Goal: Task Accomplishment & Management: Complete application form

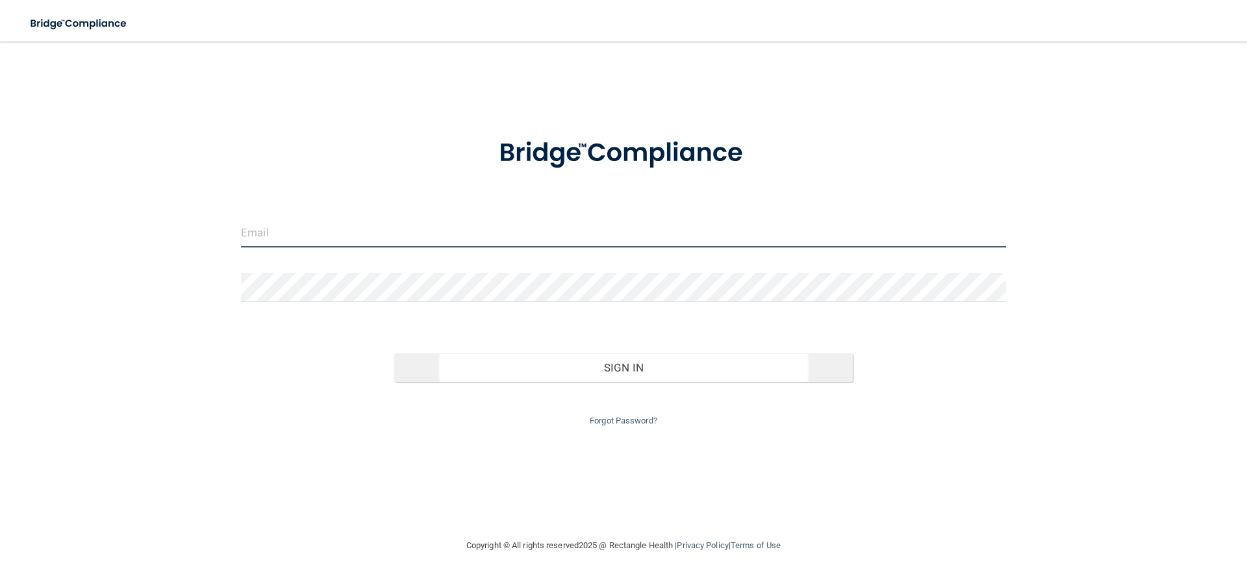
type input "[EMAIL_ADDRESS][DOMAIN_NAME]"
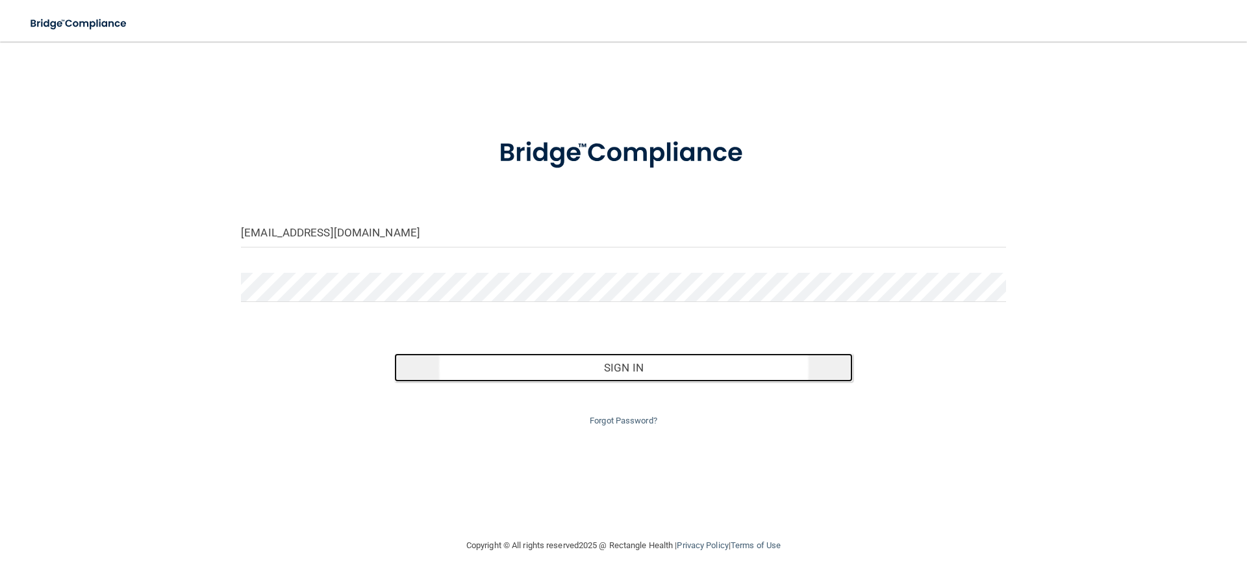
click at [577, 373] on button "Sign In" at bounding box center [623, 367] width 459 height 29
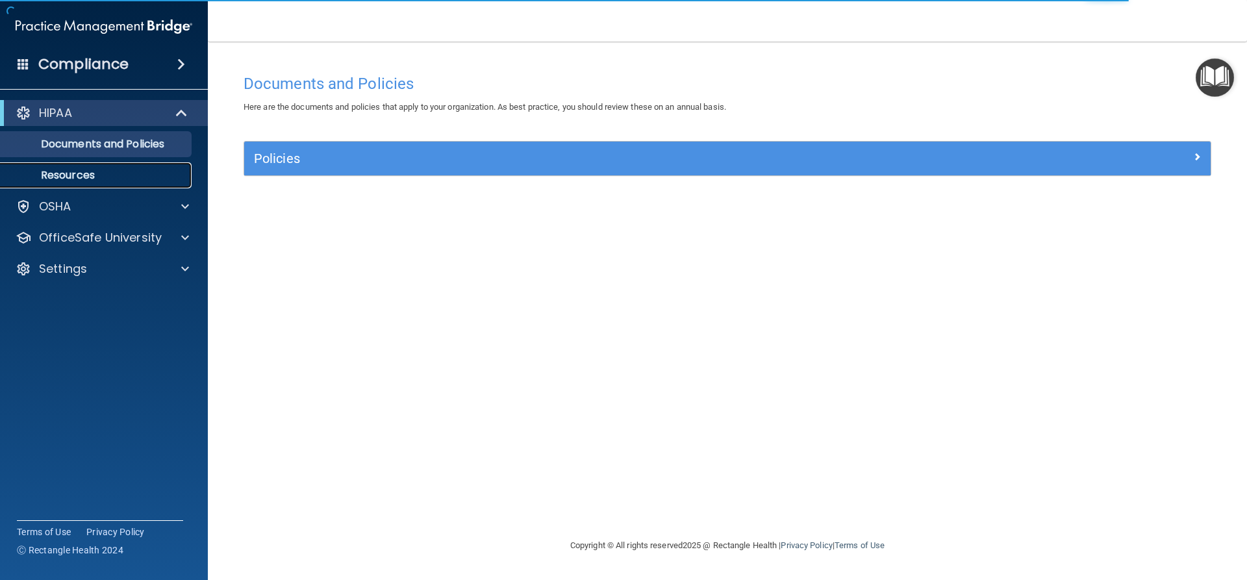
click at [136, 171] on p "Resources" at bounding box center [96, 175] width 177 height 13
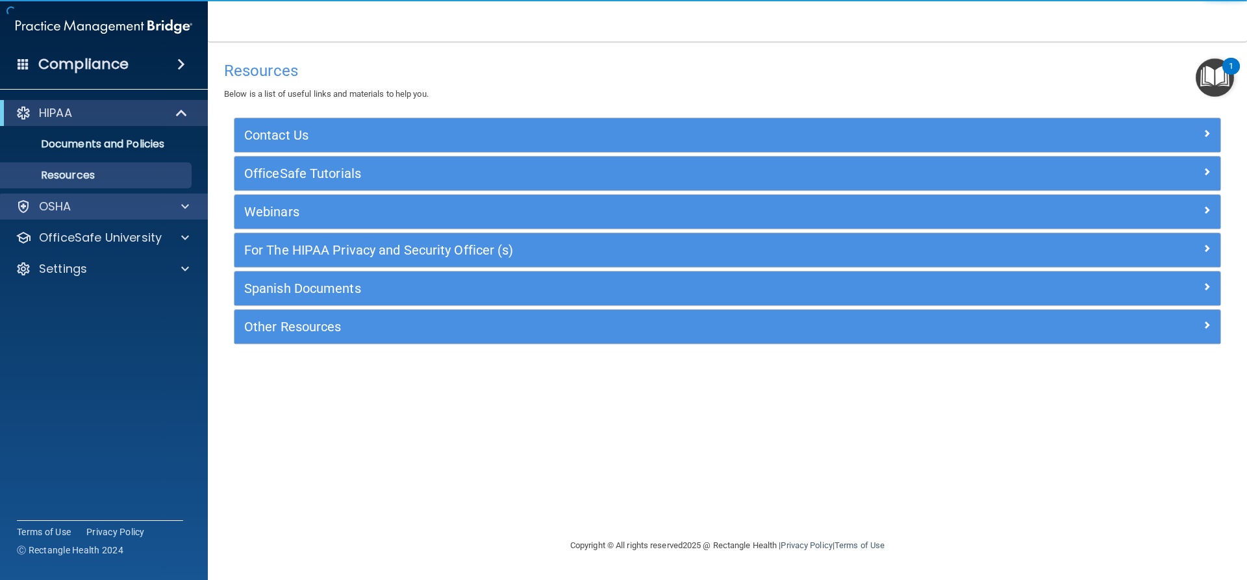
click at [152, 193] on div "OSHA" at bounding box center [104, 206] width 208 height 26
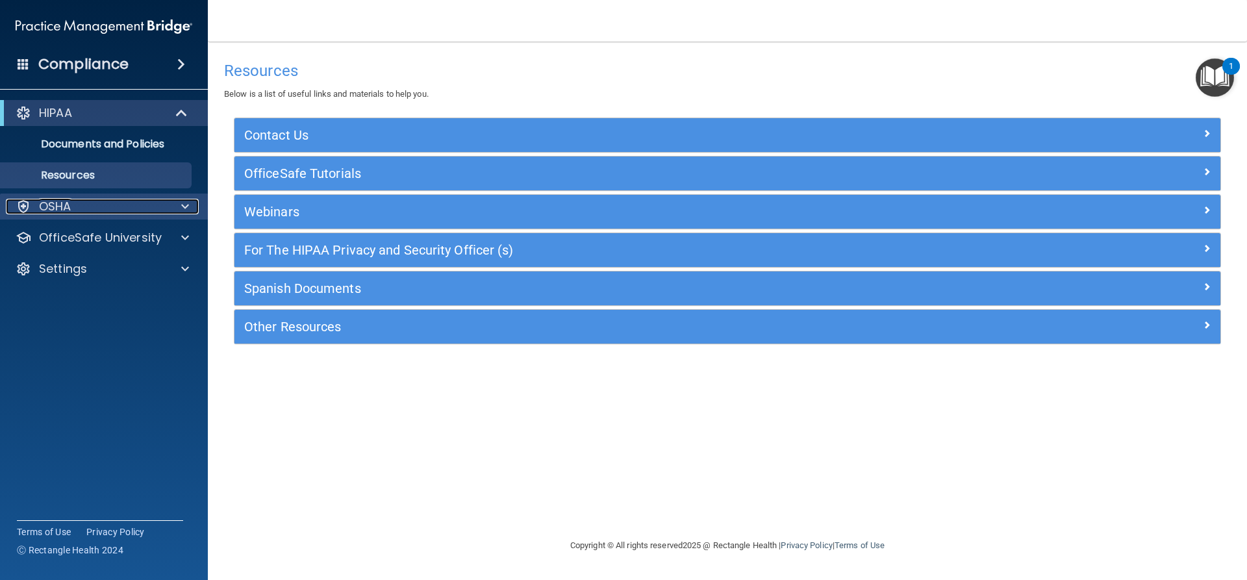
click at [136, 206] on div "OSHA" at bounding box center [86, 207] width 161 height 16
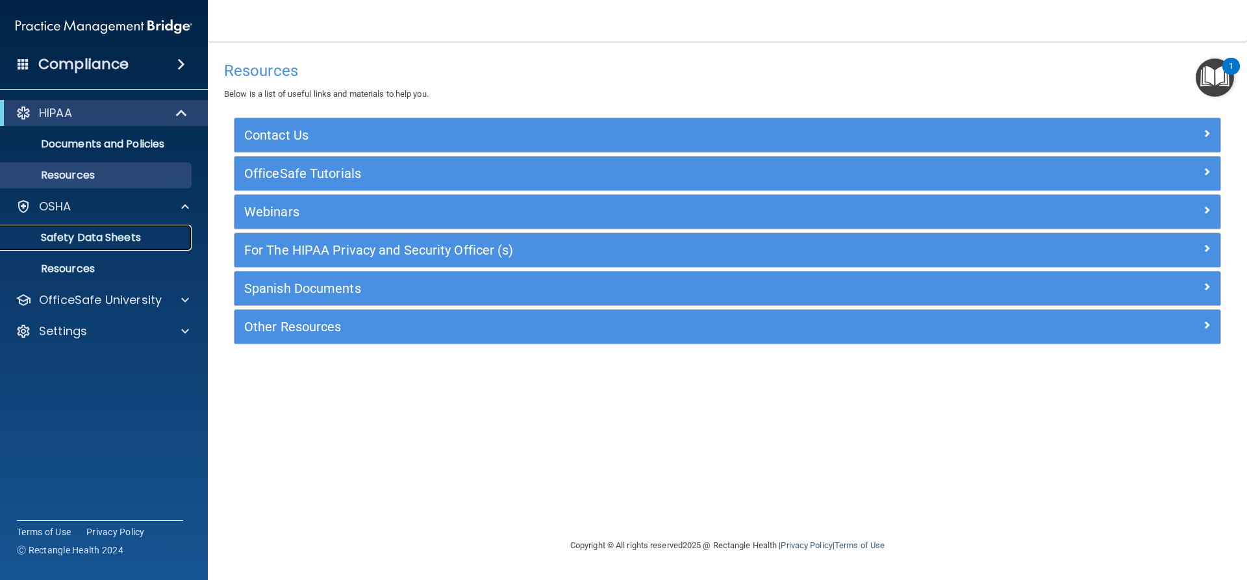
click at [128, 229] on link "Safety Data Sheets" at bounding box center [89, 238] width 205 height 26
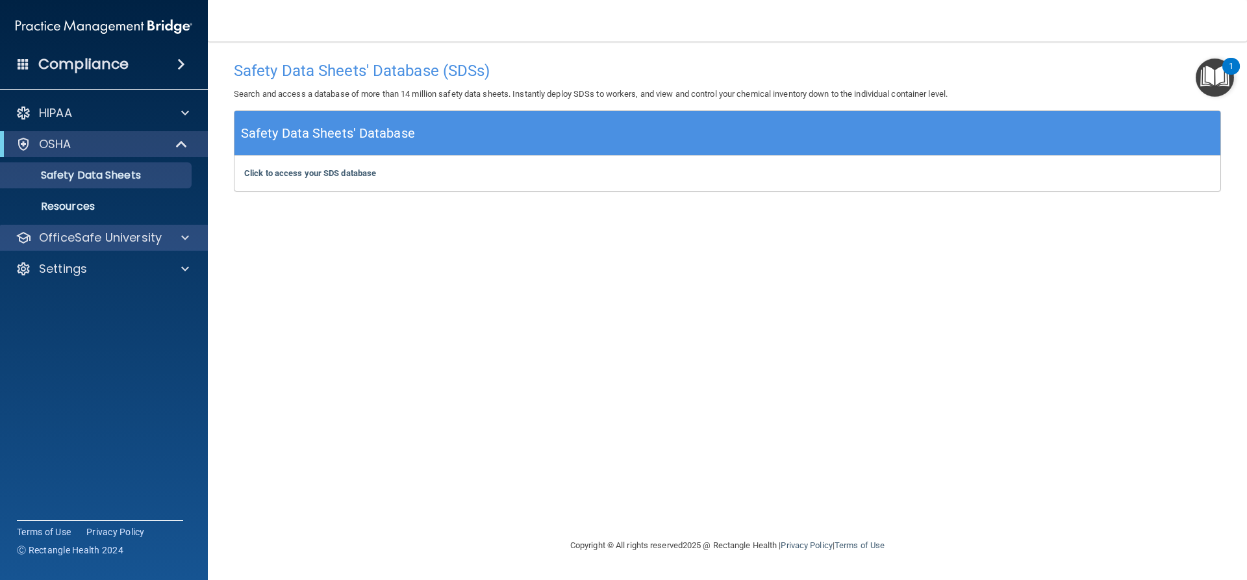
click at [140, 228] on div "OfficeSafe University" at bounding box center [104, 238] width 208 height 26
click at [125, 210] on p "Resources" at bounding box center [96, 206] width 177 height 13
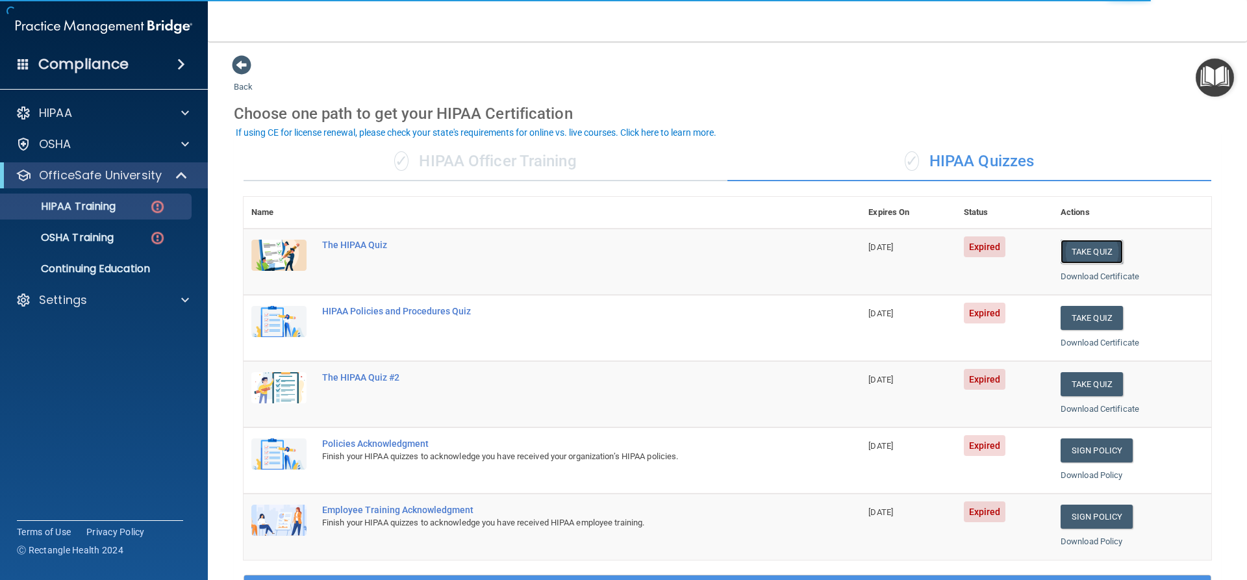
click at [1091, 254] on button "Take Quiz" at bounding box center [1091, 252] width 62 height 24
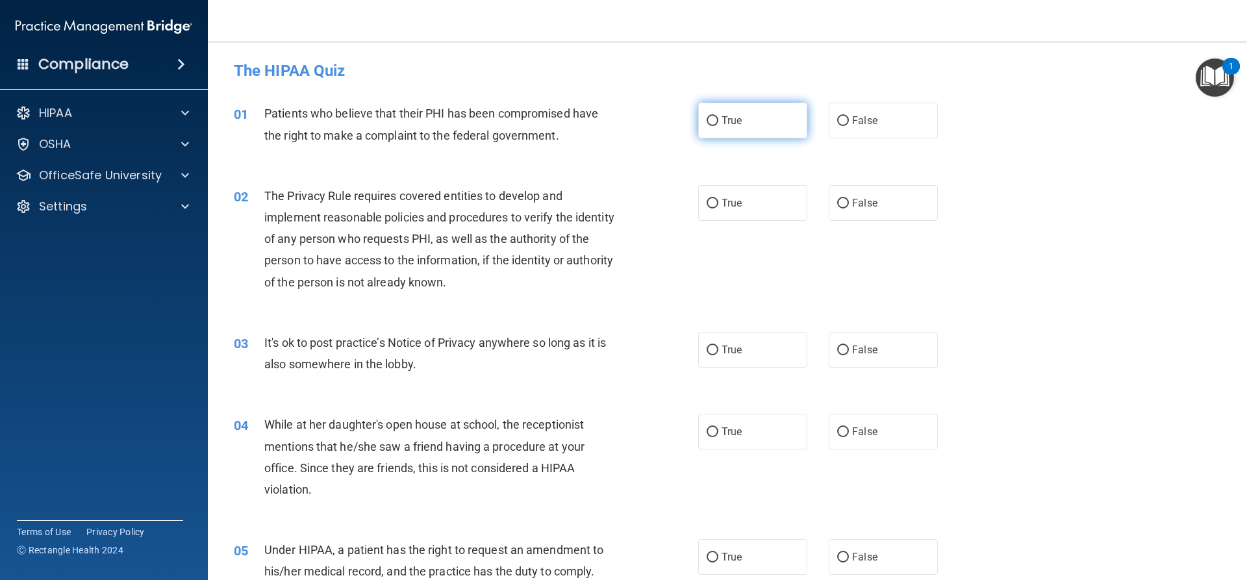
click at [725, 129] on label "True" at bounding box center [752, 121] width 109 height 36
click at [718, 126] on input "True" at bounding box center [712, 121] width 12 height 10
radio input "true"
click at [728, 205] on span "True" at bounding box center [731, 203] width 20 height 12
click at [718, 205] on input "True" at bounding box center [712, 204] width 12 height 10
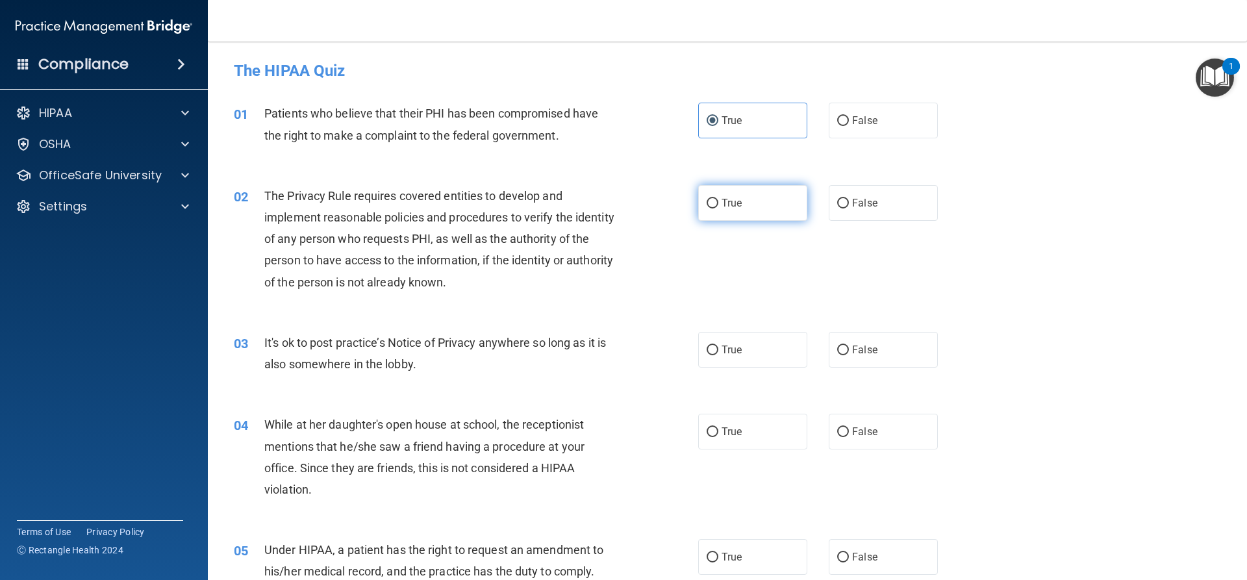
radio input "true"
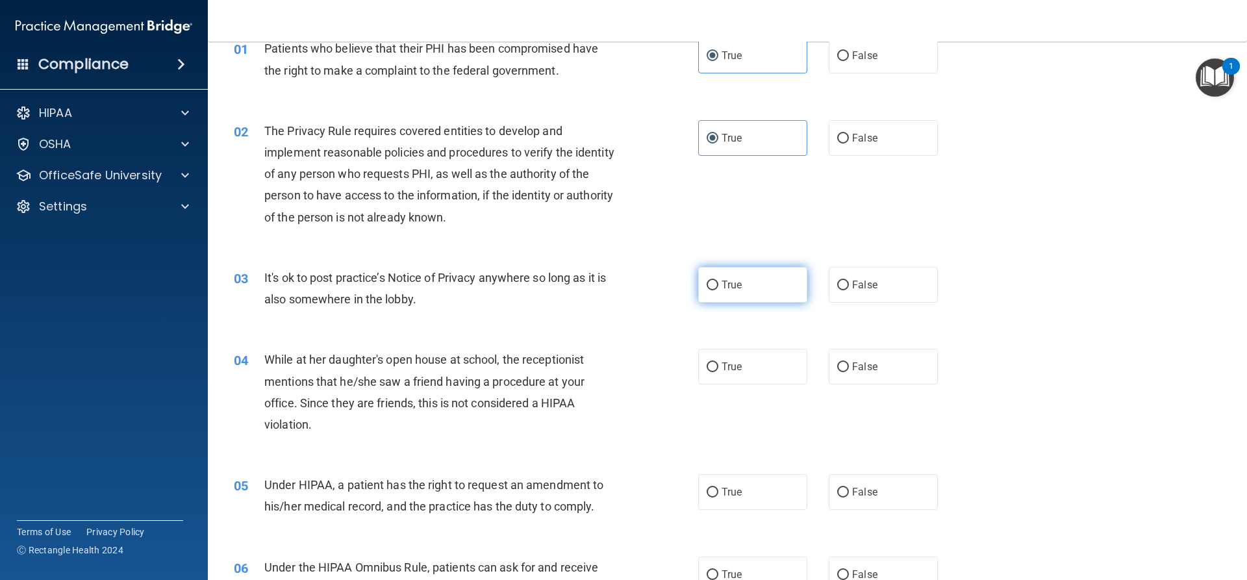
click at [728, 286] on span "True" at bounding box center [731, 285] width 20 height 12
click at [718, 286] on input "True" at bounding box center [712, 285] width 12 height 10
radio input "true"
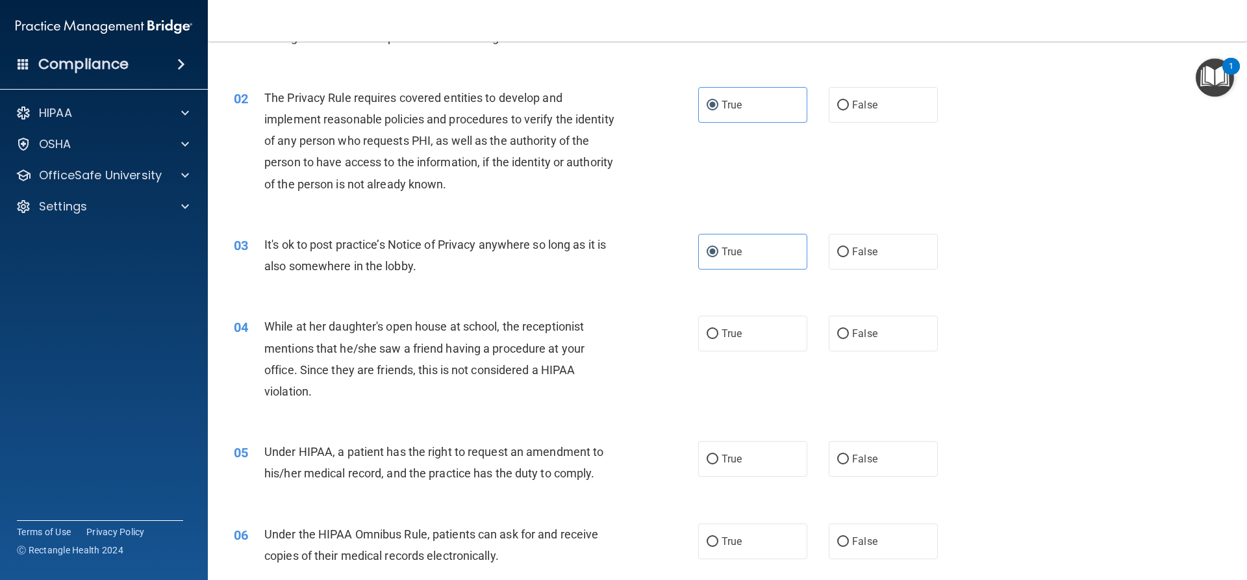
scroll to position [130, 0]
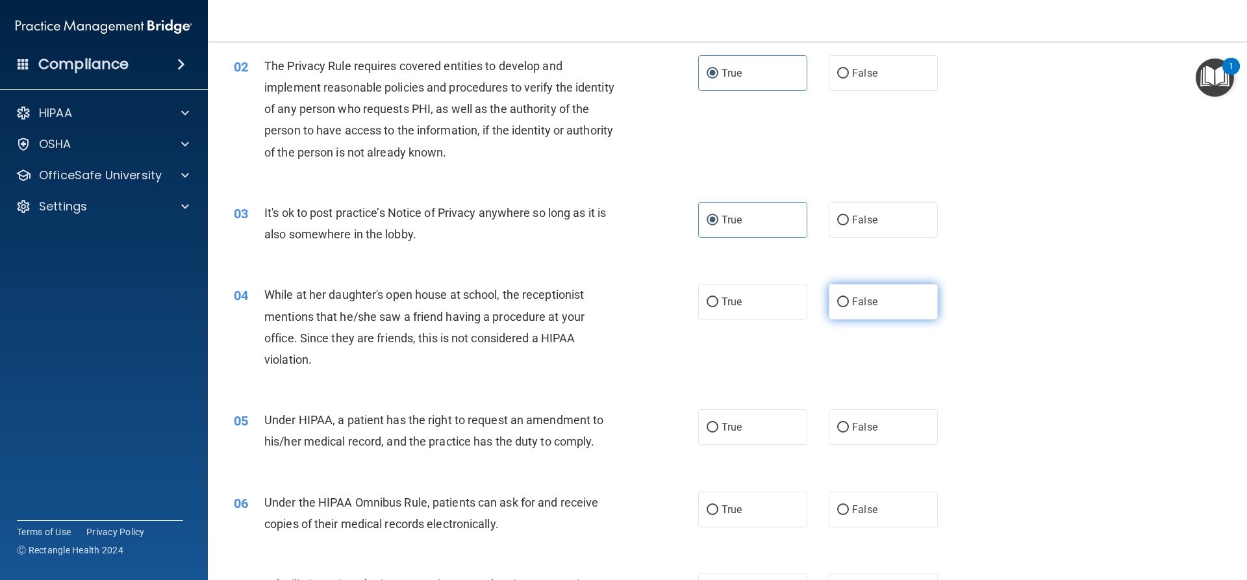
click at [865, 303] on span "False" at bounding box center [864, 301] width 25 height 12
click at [849, 303] on input "False" at bounding box center [843, 302] width 12 height 10
radio input "true"
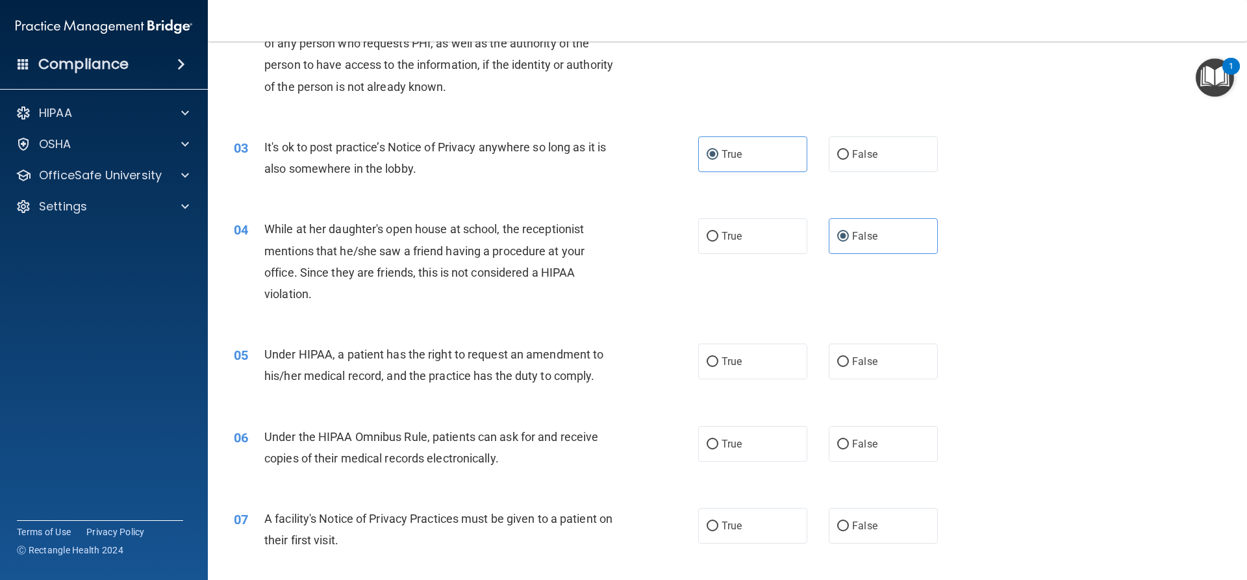
scroll to position [260, 0]
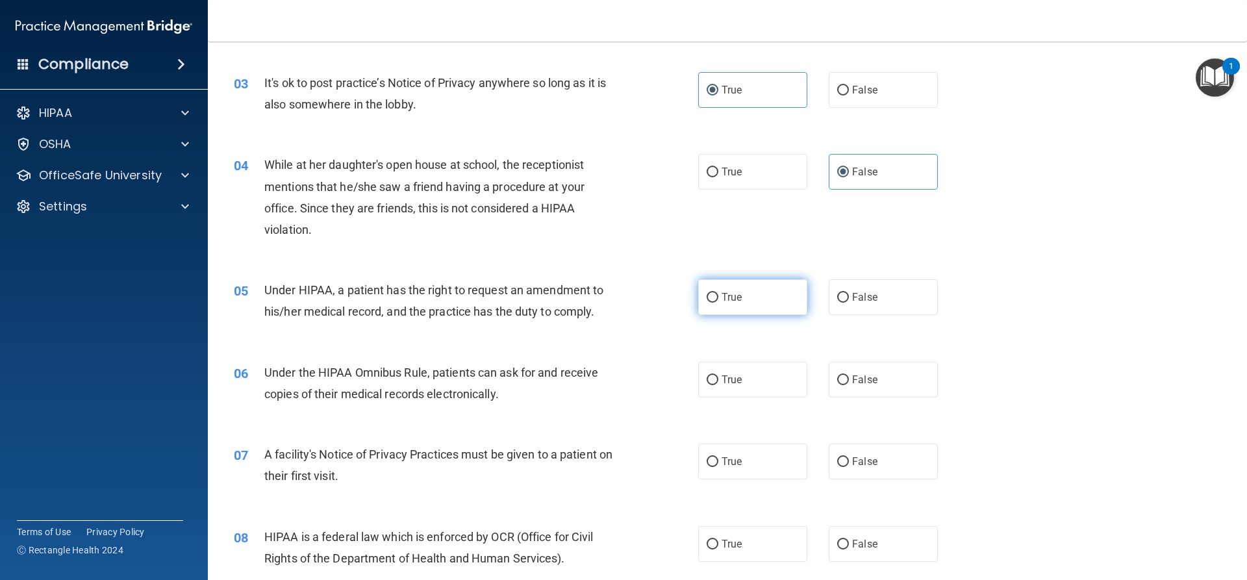
click at [725, 301] on span "True" at bounding box center [731, 297] width 20 height 12
click at [718, 301] on input "True" at bounding box center [712, 298] width 12 height 10
radio input "true"
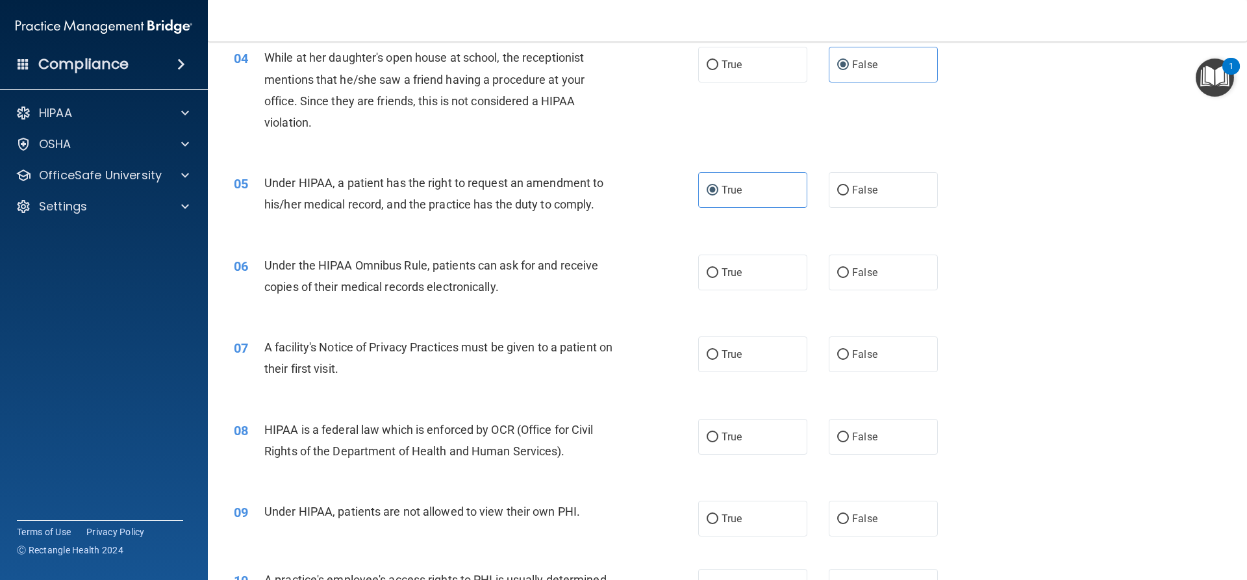
scroll to position [390, 0]
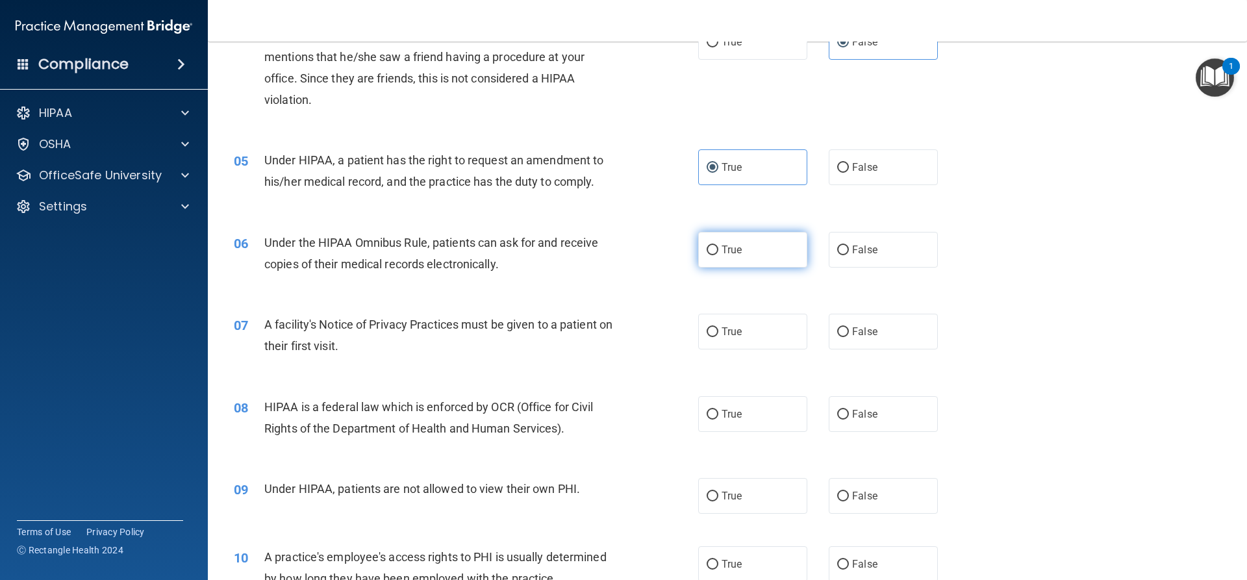
click at [707, 259] on label "True" at bounding box center [752, 250] width 109 height 36
click at [707, 255] on input "True" at bounding box center [712, 250] width 12 height 10
radio input "true"
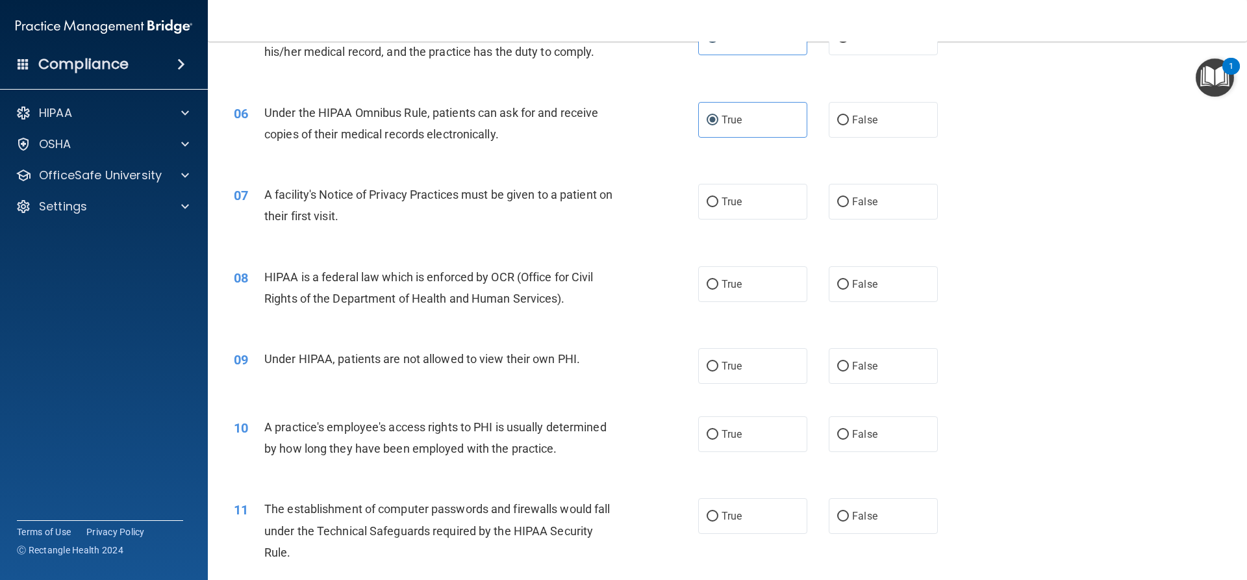
scroll to position [454, 0]
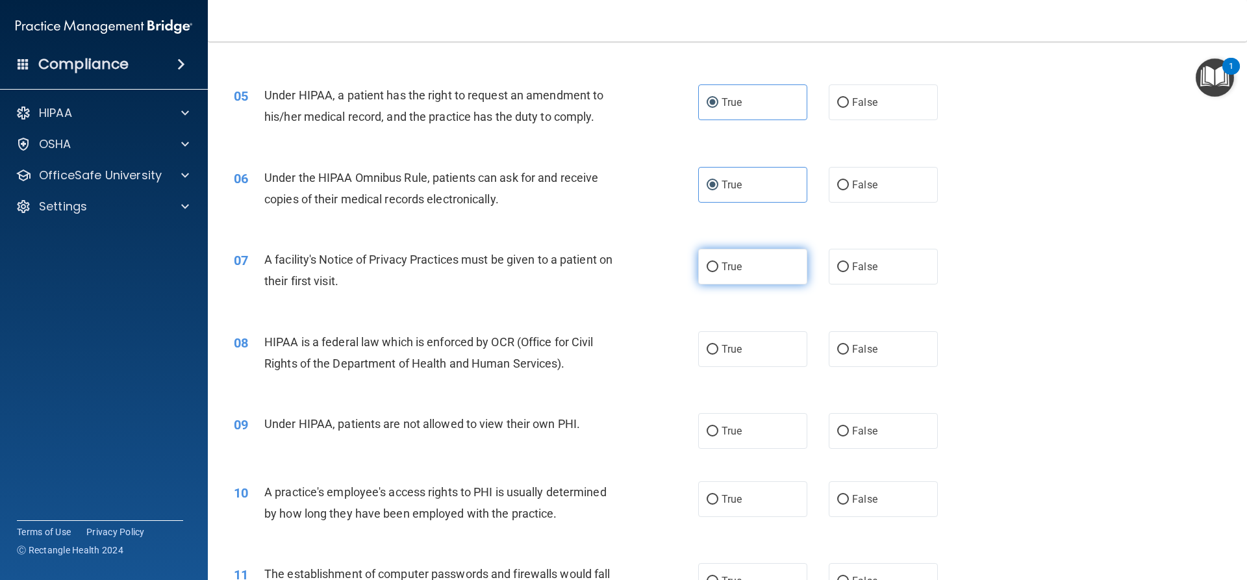
click at [742, 280] on label "True" at bounding box center [752, 267] width 109 height 36
click at [718, 272] on input "True" at bounding box center [712, 267] width 12 height 10
radio input "true"
click at [721, 355] on span "True" at bounding box center [731, 349] width 20 height 12
click at [718, 355] on input "True" at bounding box center [712, 350] width 12 height 10
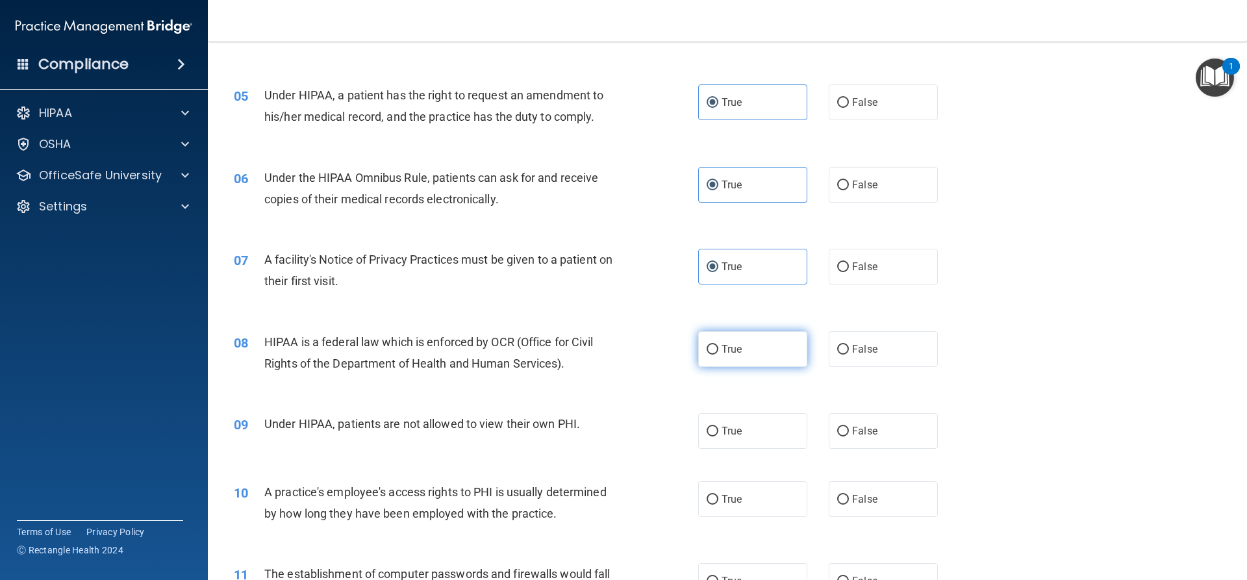
radio input "true"
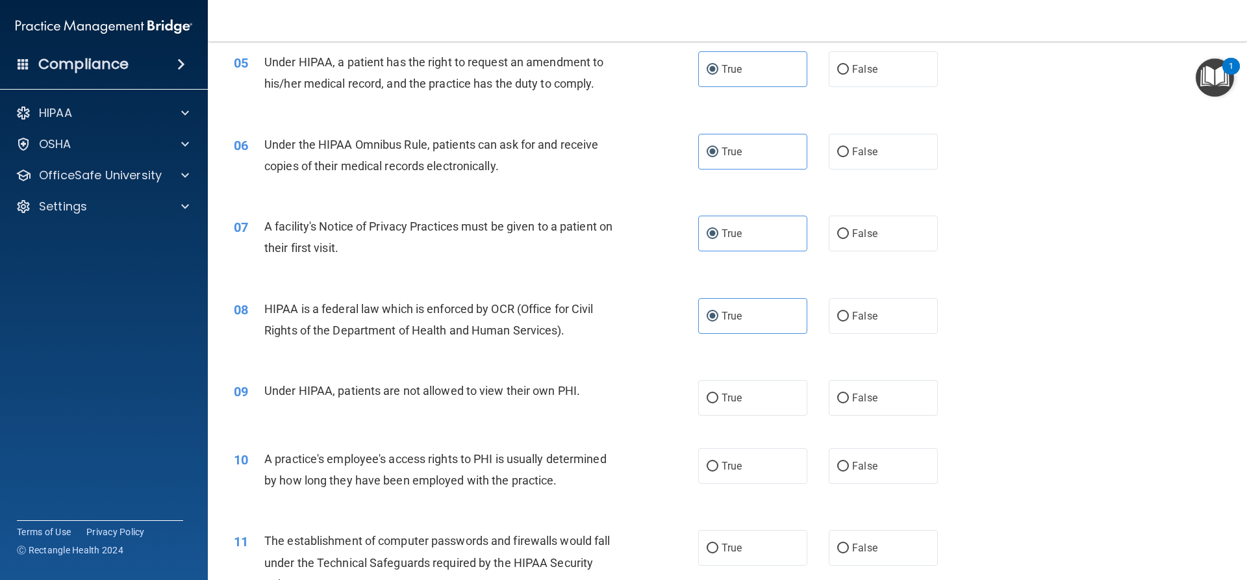
scroll to position [519, 0]
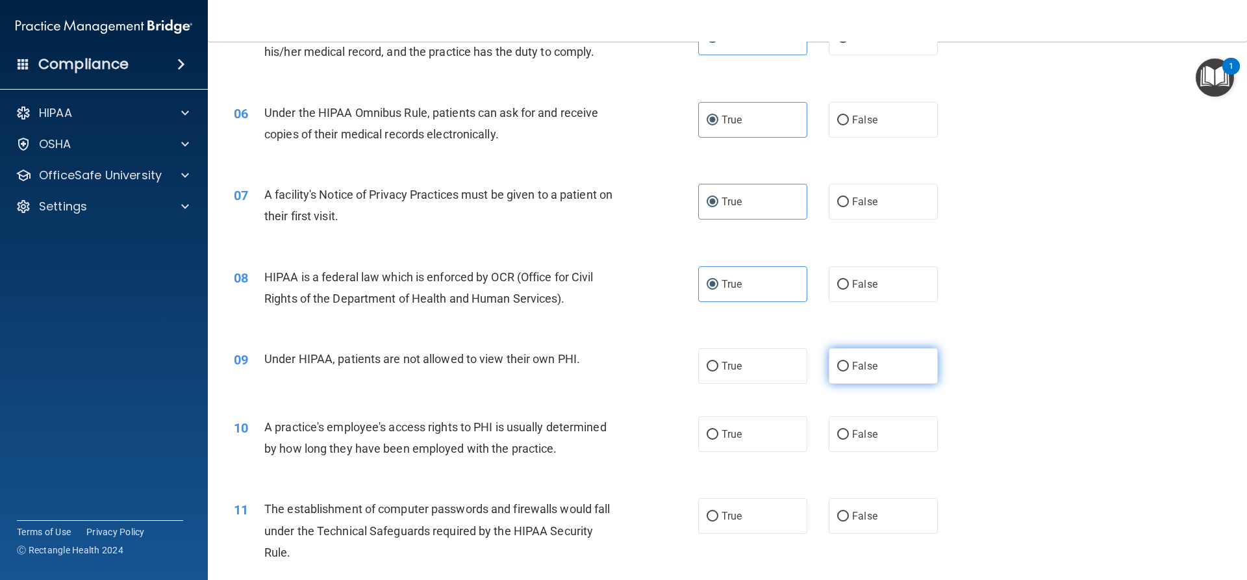
click at [835, 358] on label "False" at bounding box center [882, 366] width 109 height 36
click at [837, 362] on input "False" at bounding box center [843, 367] width 12 height 10
radio input "true"
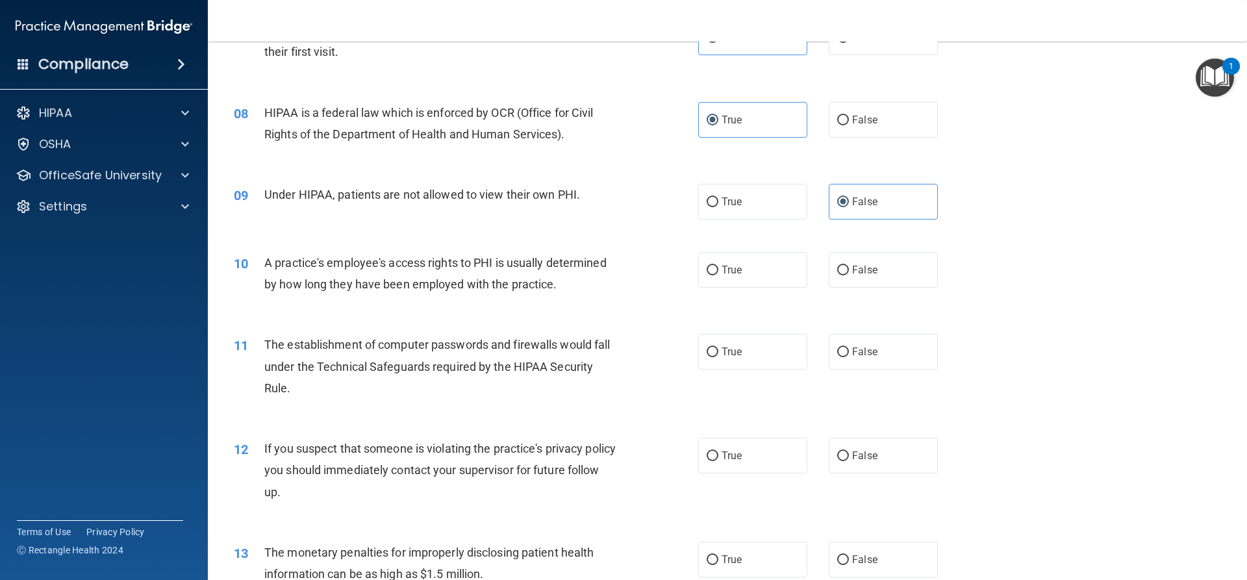
scroll to position [714, 0]
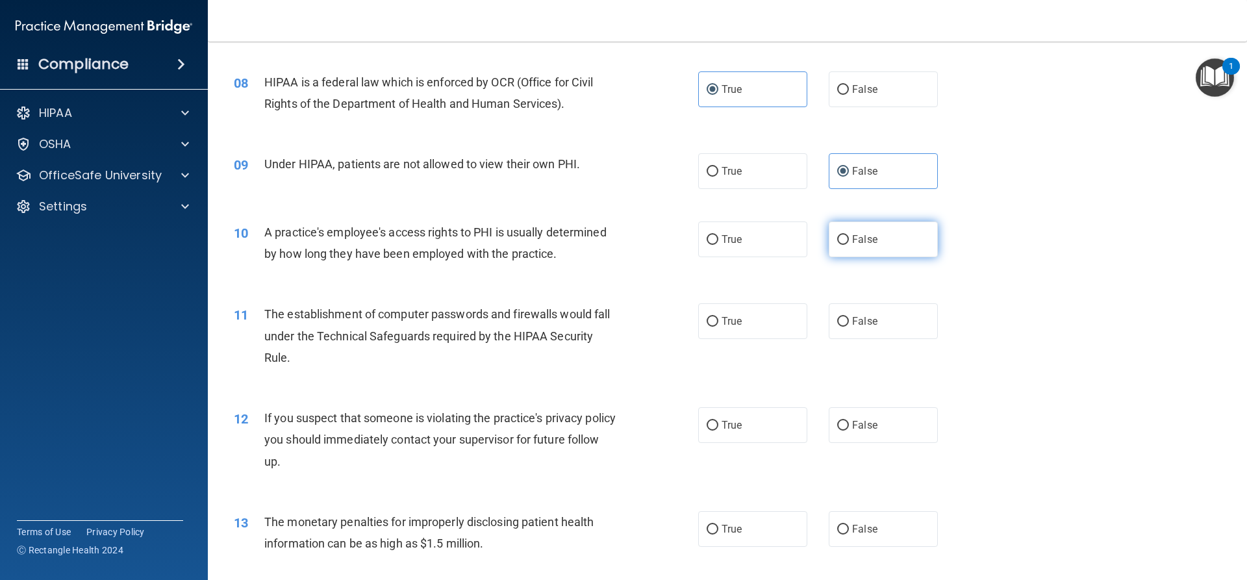
click at [851, 251] on label "False" at bounding box center [882, 239] width 109 height 36
click at [849, 245] on input "False" at bounding box center [843, 240] width 12 height 10
radio input "true"
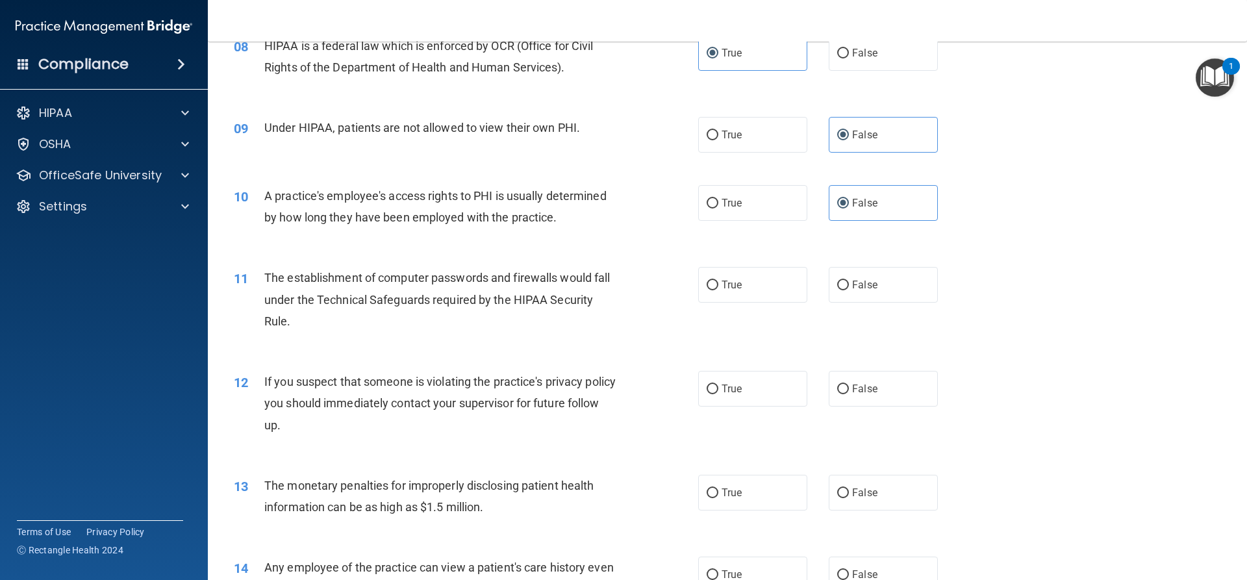
scroll to position [779, 0]
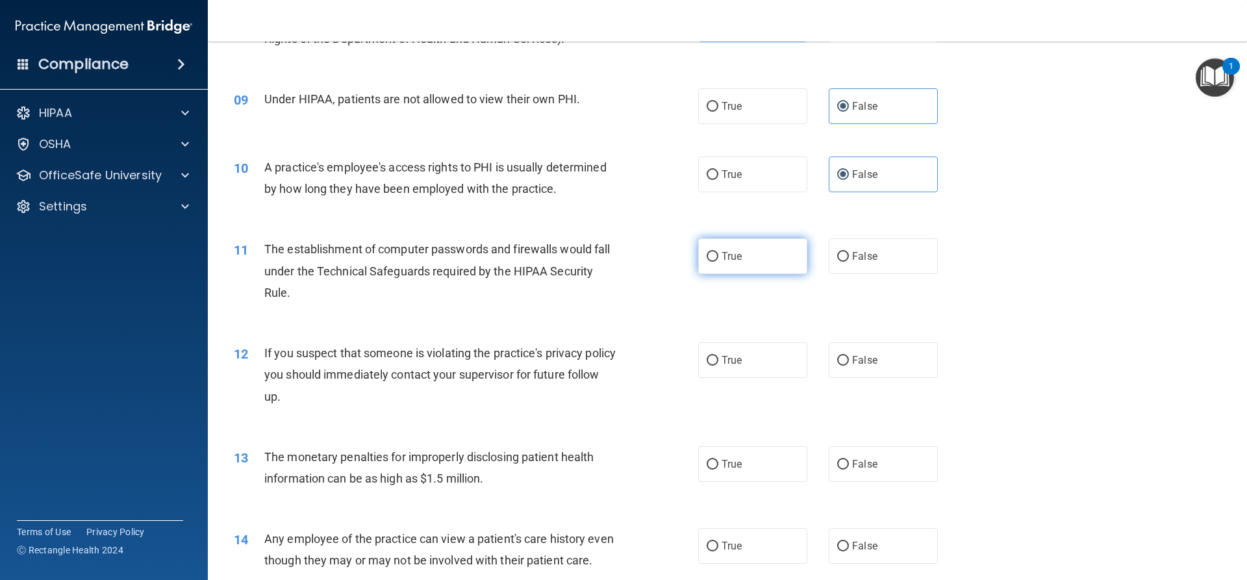
click at [712, 248] on label "True" at bounding box center [752, 256] width 109 height 36
click at [712, 252] on input "True" at bounding box center [712, 257] width 12 height 10
radio input "true"
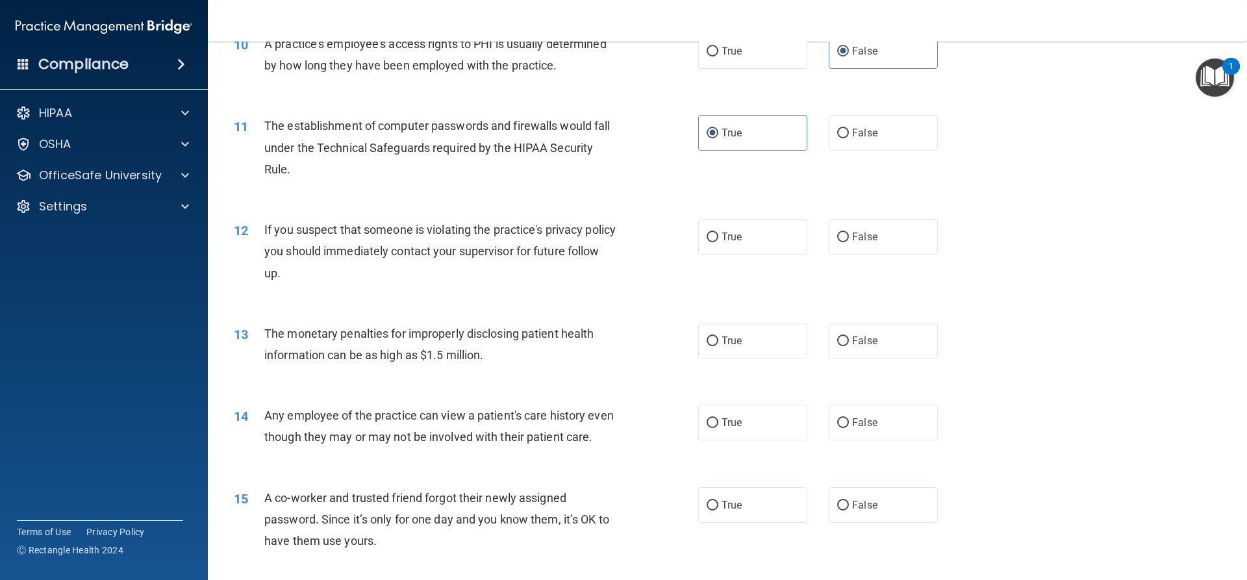
scroll to position [909, 0]
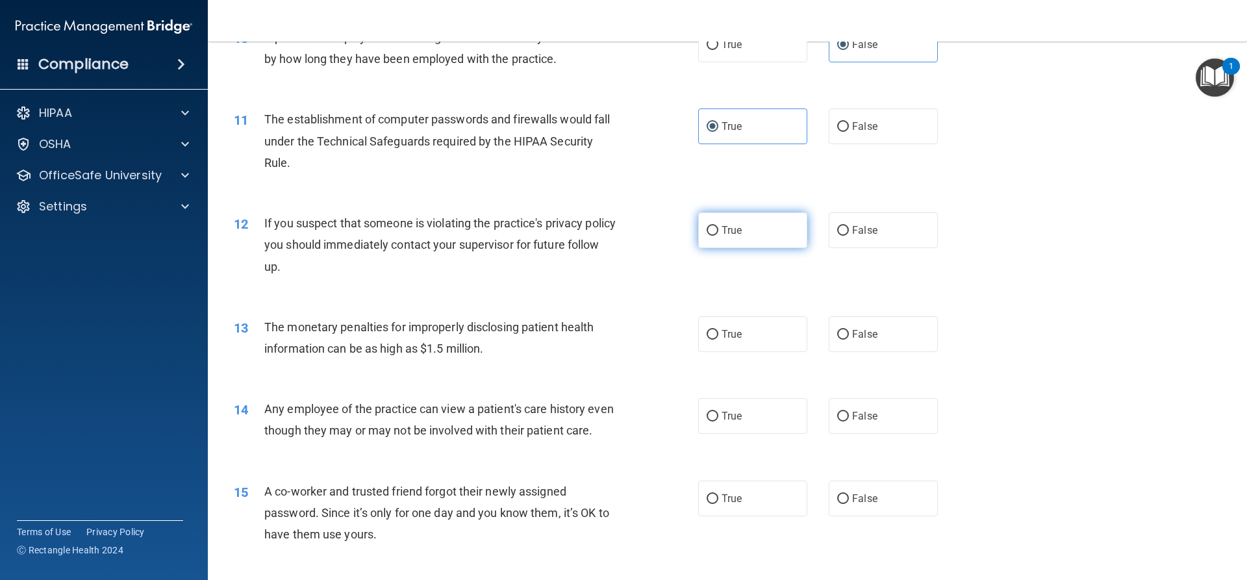
click at [761, 230] on label "True" at bounding box center [752, 230] width 109 height 36
click at [718, 230] on input "True" at bounding box center [712, 231] width 12 height 10
radio input "true"
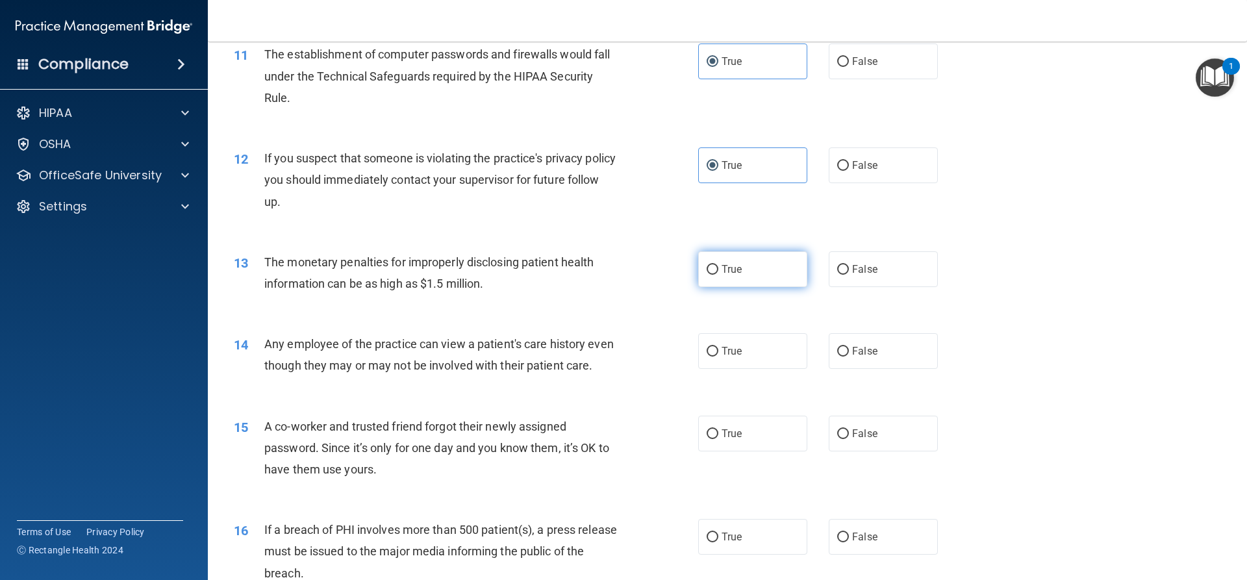
click at [734, 284] on label "True" at bounding box center [752, 269] width 109 height 36
click at [718, 275] on input "True" at bounding box center [712, 270] width 12 height 10
radio input "true"
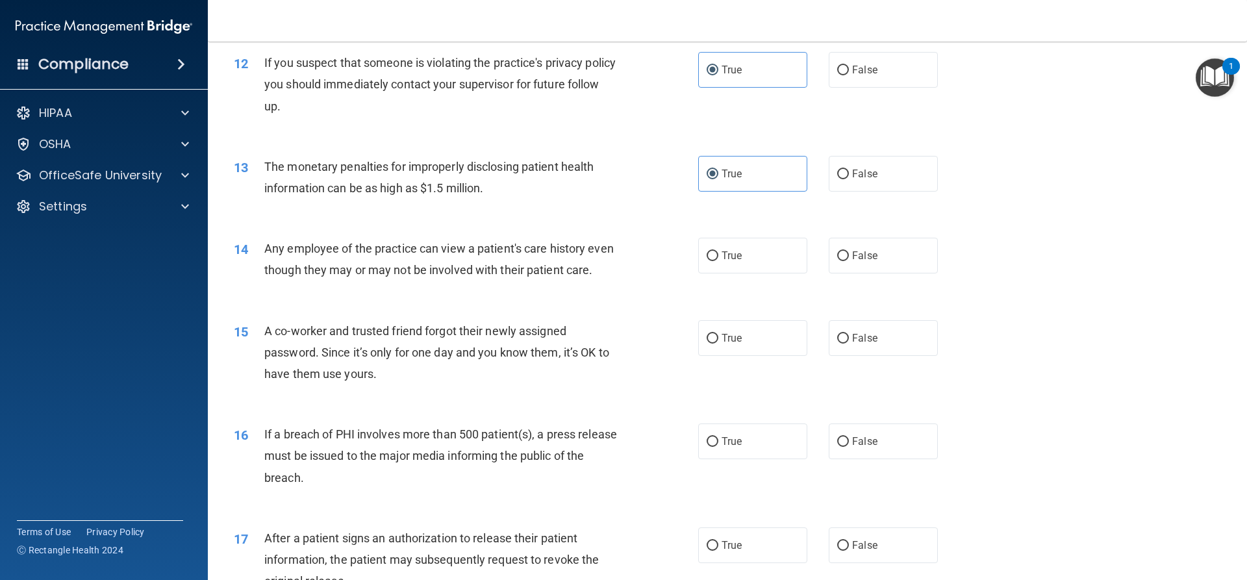
scroll to position [1104, 0]
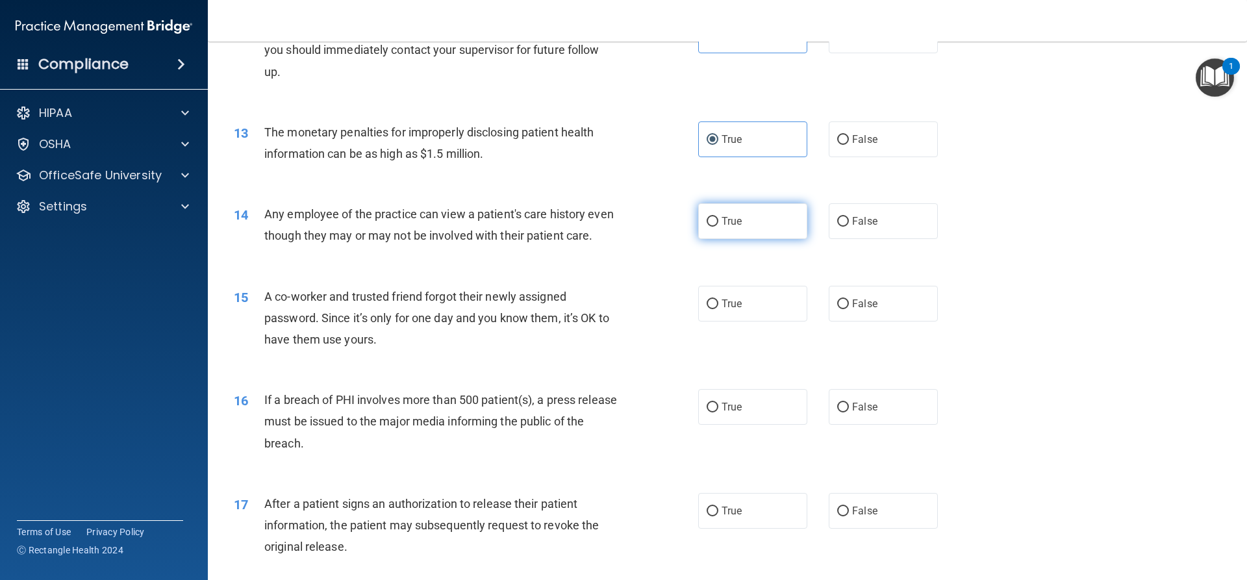
click at [743, 230] on label "True" at bounding box center [752, 221] width 109 height 36
click at [718, 227] on input "True" at bounding box center [712, 222] width 12 height 10
radio input "true"
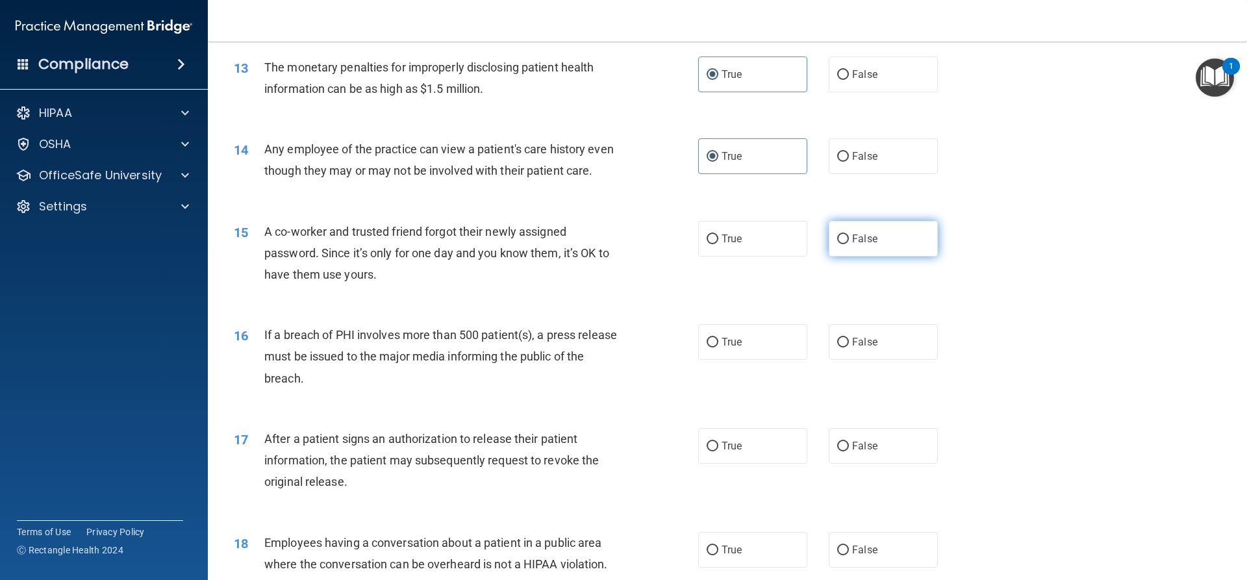
click at [832, 250] on label "False" at bounding box center [882, 239] width 109 height 36
click at [837, 244] on input "False" at bounding box center [843, 239] width 12 height 10
radio input "true"
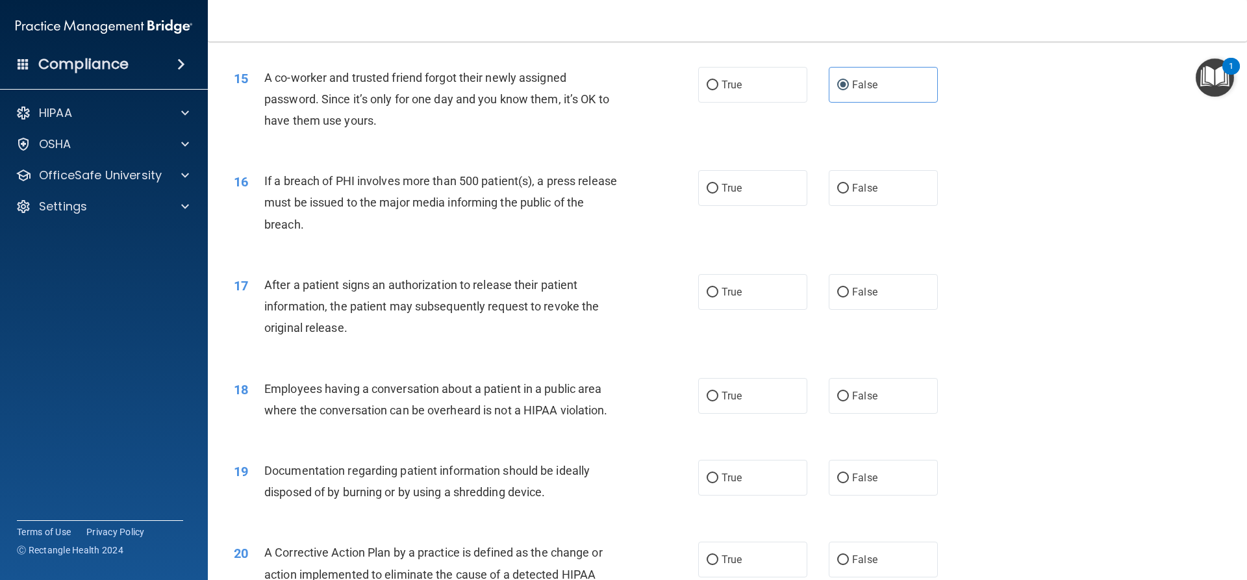
scroll to position [1363, 0]
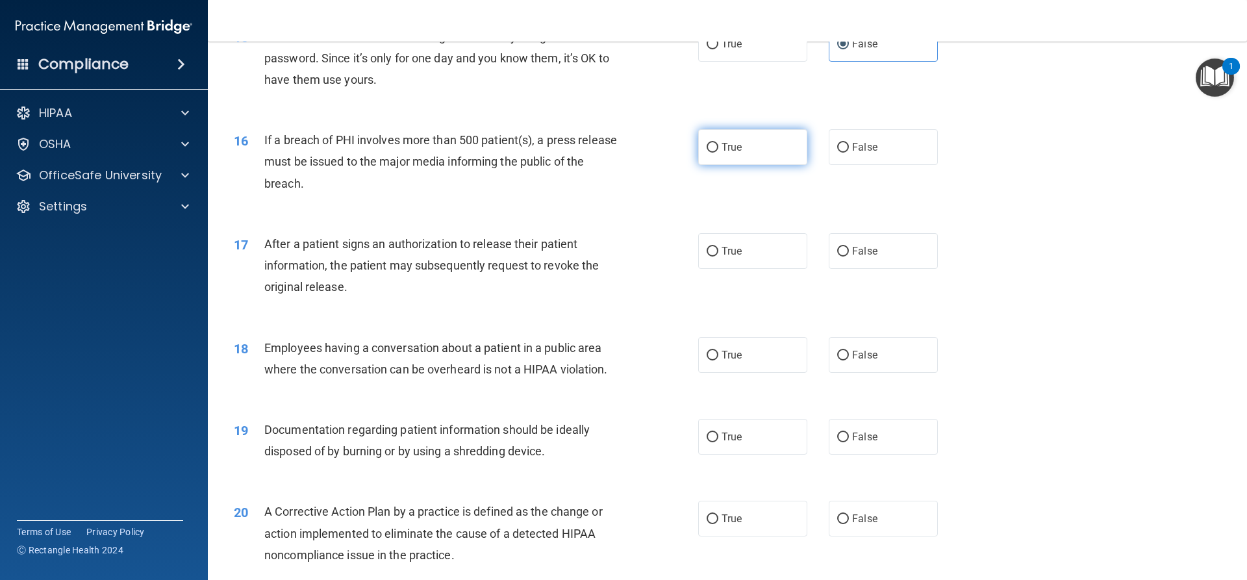
click at [741, 165] on label "True" at bounding box center [752, 147] width 109 height 36
click at [718, 153] on input "True" at bounding box center [712, 148] width 12 height 10
radio input "true"
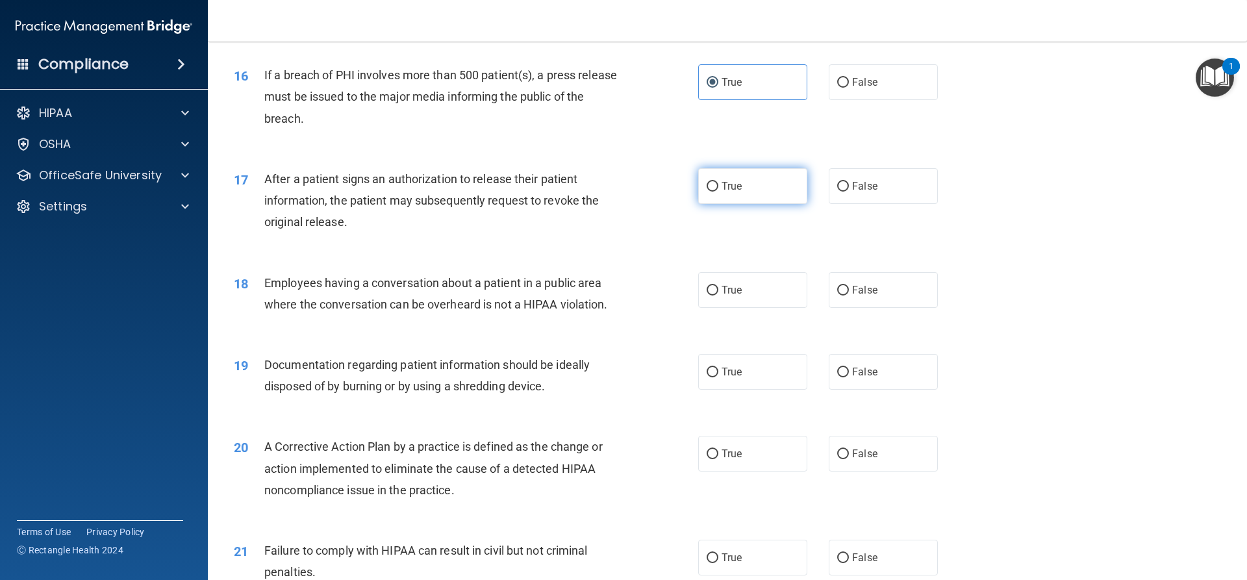
click at [708, 192] on input "True" at bounding box center [712, 187] width 12 height 10
radio input "true"
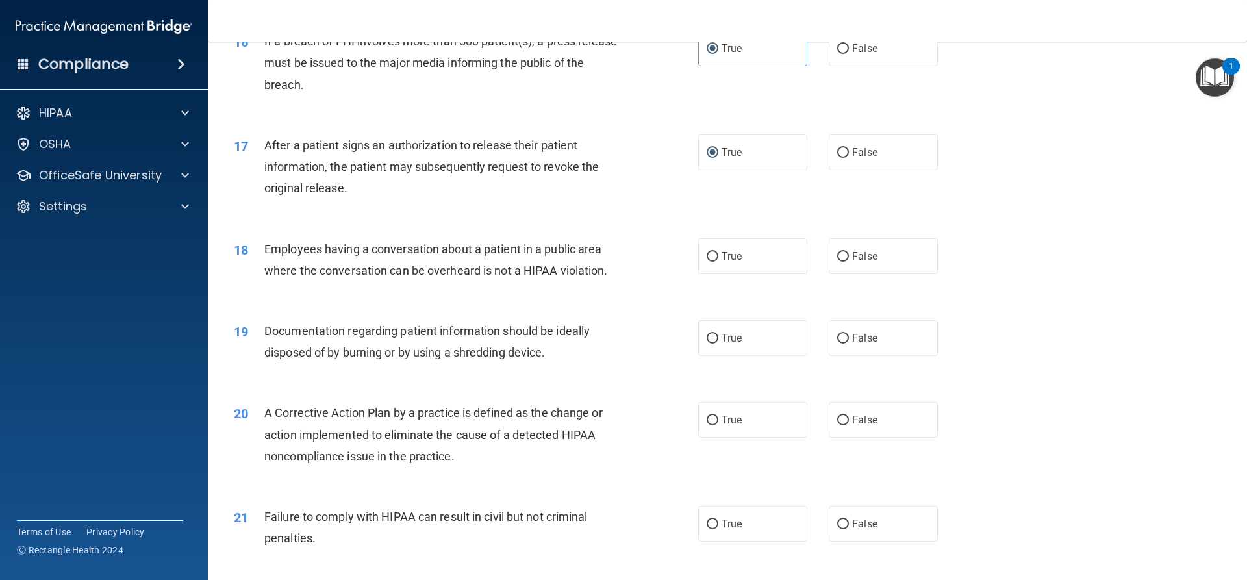
scroll to position [1493, 0]
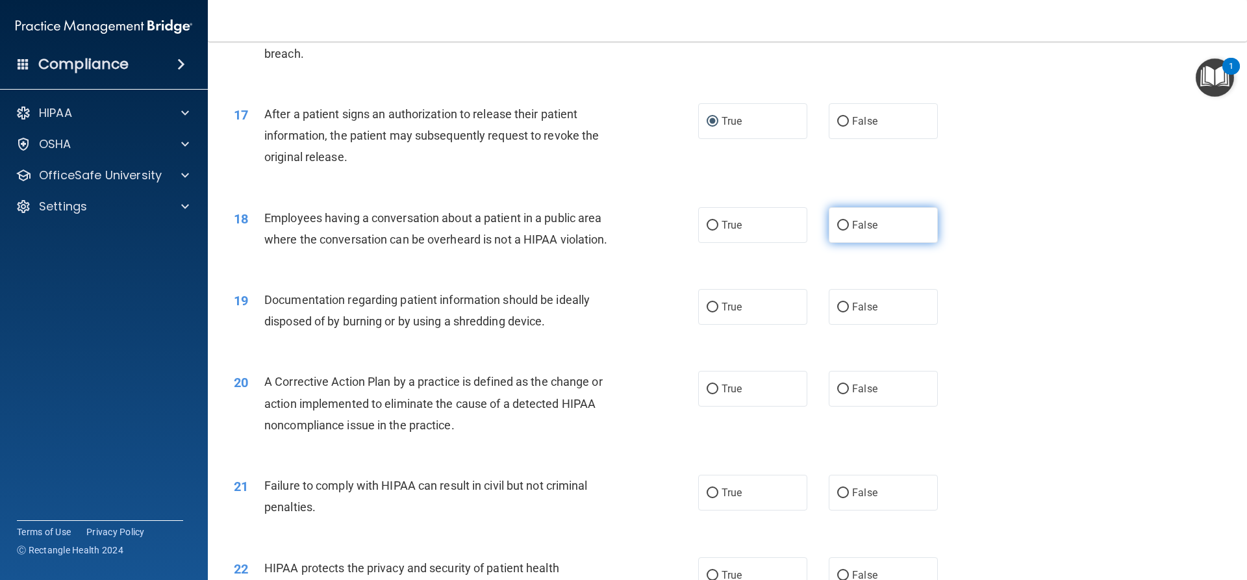
click at [851, 243] on label "False" at bounding box center [882, 225] width 109 height 36
click at [849, 230] on input "False" at bounding box center [843, 226] width 12 height 10
radio input "true"
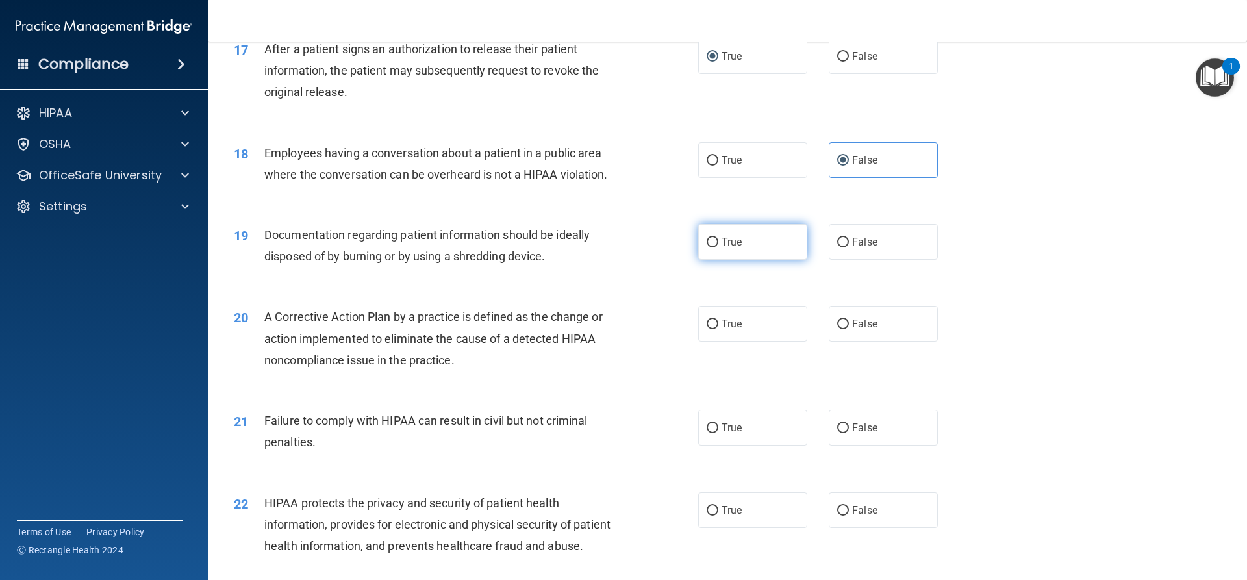
click at [736, 248] on span "True" at bounding box center [731, 242] width 20 height 12
click at [718, 247] on input "True" at bounding box center [712, 243] width 12 height 10
radio input "true"
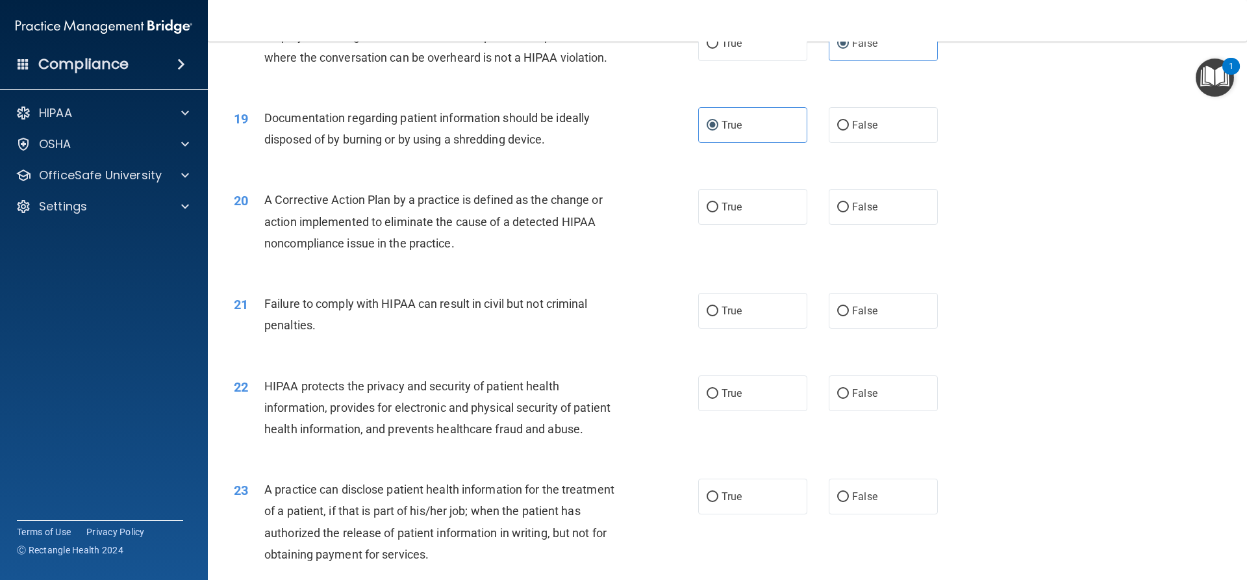
scroll to position [1649, 0]
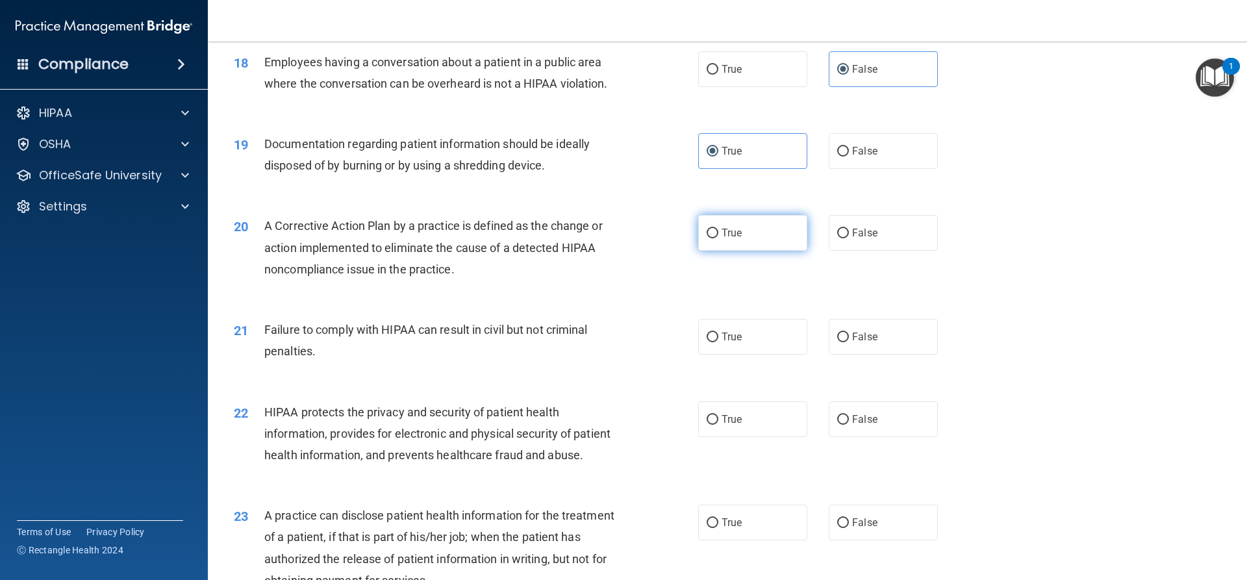
click at [751, 251] on label "True" at bounding box center [752, 233] width 109 height 36
click at [718, 238] on input "True" at bounding box center [712, 234] width 12 height 10
radio input "true"
click at [852, 343] on span "False" at bounding box center [864, 336] width 25 height 12
click at [849, 342] on input "False" at bounding box center [843, 337] width 12 height 10
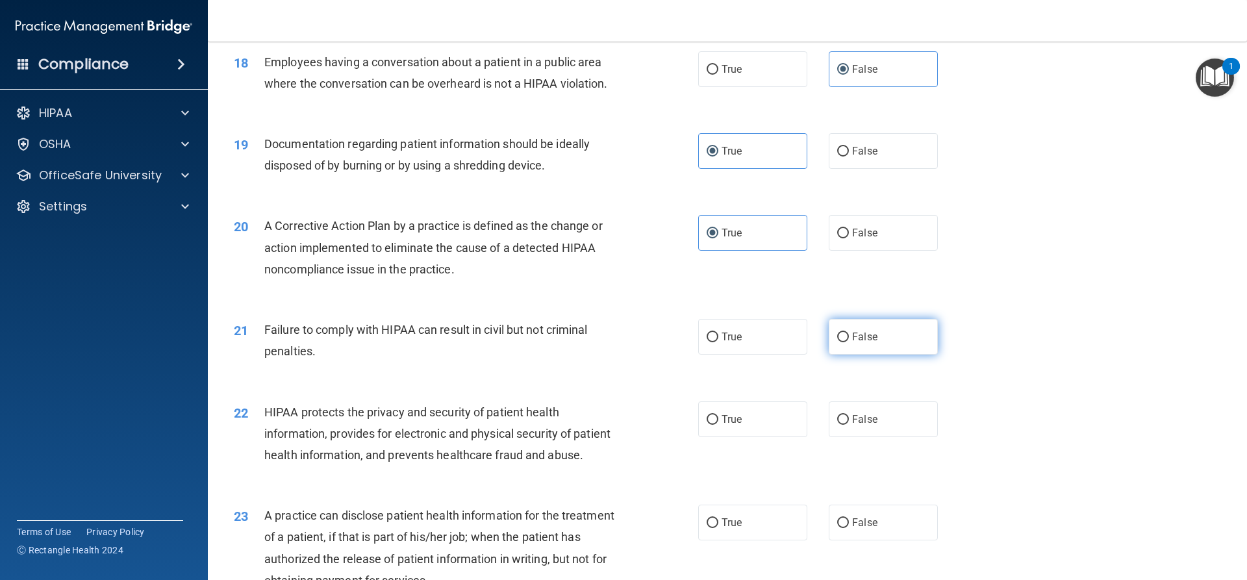
radio input "true"
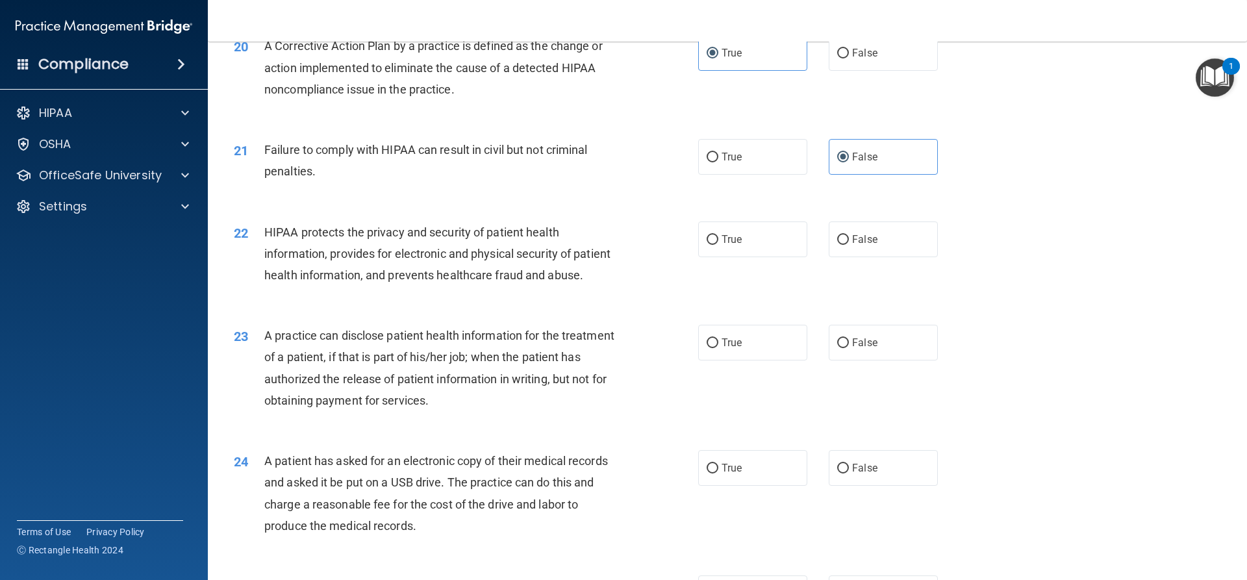
scroll to position [1844, 0]
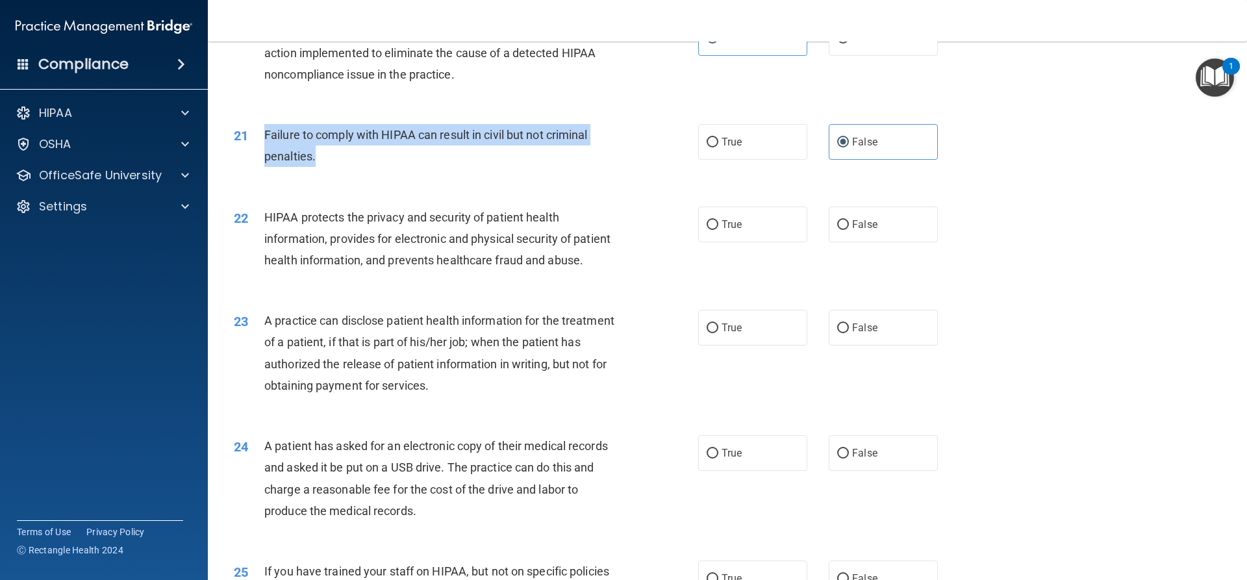
drag, startPoint x: 327, startPoint y: 174, endPoint x: 261, endPoint y: 155, distance: 69.0
click at [261, 155] on div "21 Failure to comply with HIPAA can result in civil but not criminal penalties." at bounding box center [465, 148] width 503 height 49
copy div "Failure to comply with HIPAA can result in civil but not criminal penalties."
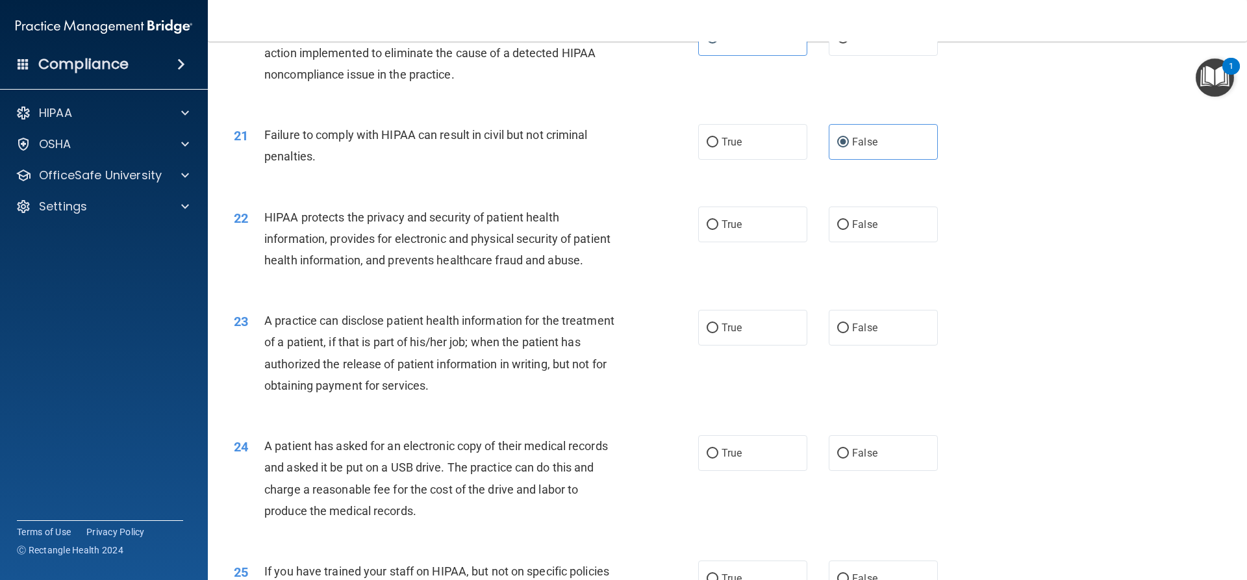
click at [494, 271] on div "HIPAA protects the privacy and security of patient health information, provides…" at bounding box center [445, 238] width 363 height 65
click at [753, 242] on label "True" at bounding box center [752, 224] width 109 height 36
click at [718, 230] on input "True" at bounding box center [712, 225] width 12 height 10
radio input "true"
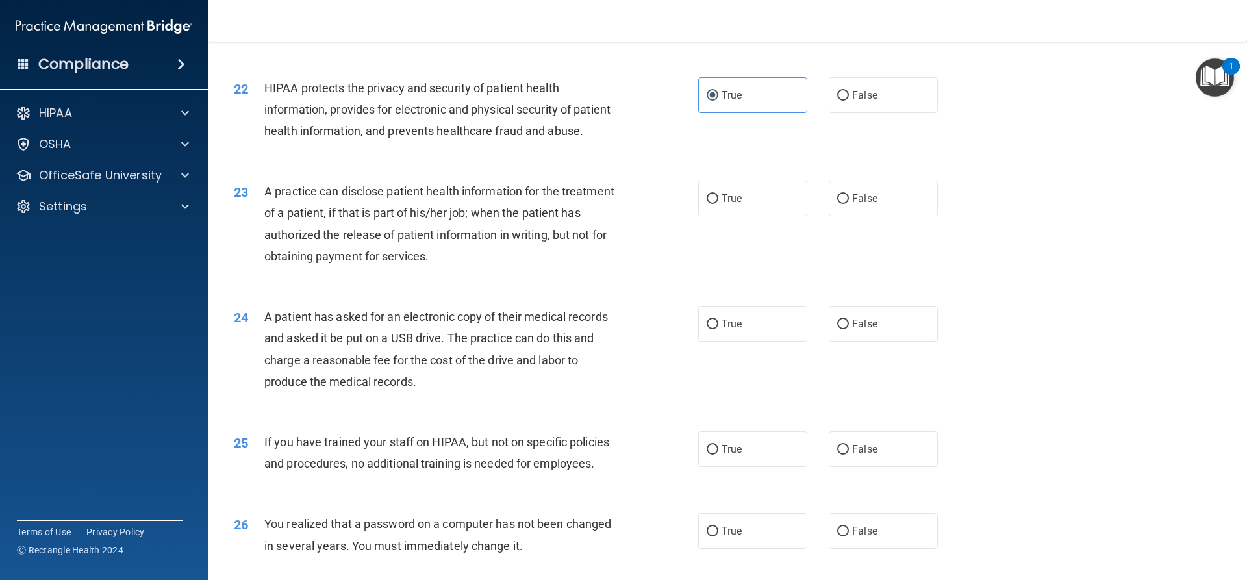
scroll to position [1974, 0]
click at [712, 216] on label "True" at bounding box center [752, 198] width 109 height 36
click at [712, 203] on input "True" at bounding box center [712, 198] width 12 height 10
radio input "true"
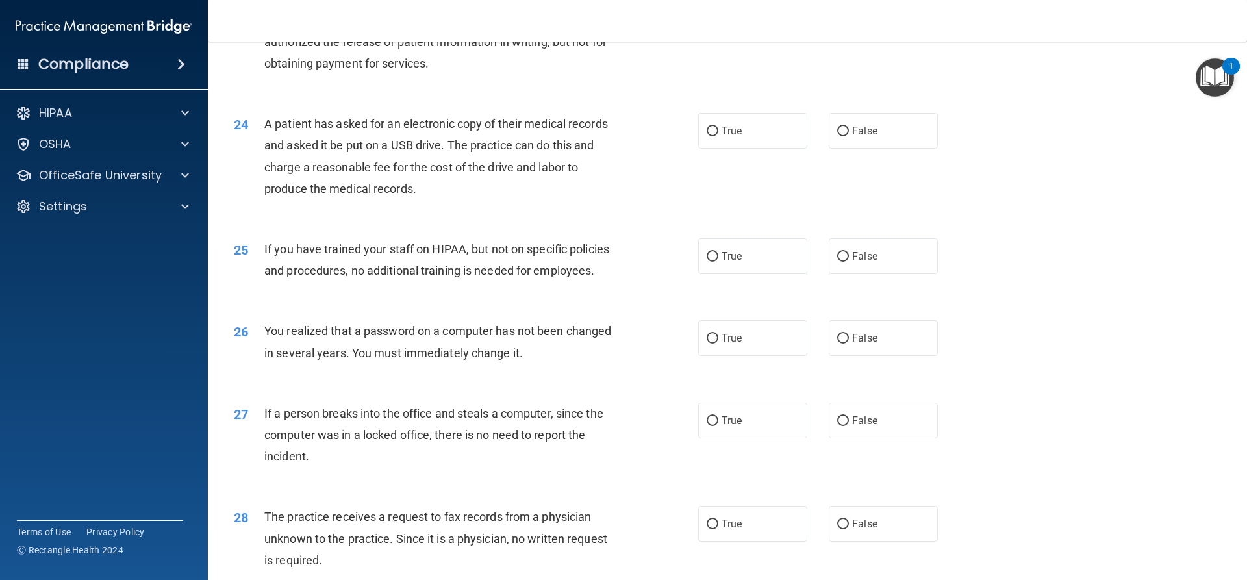
scroll to position [2169, 0]
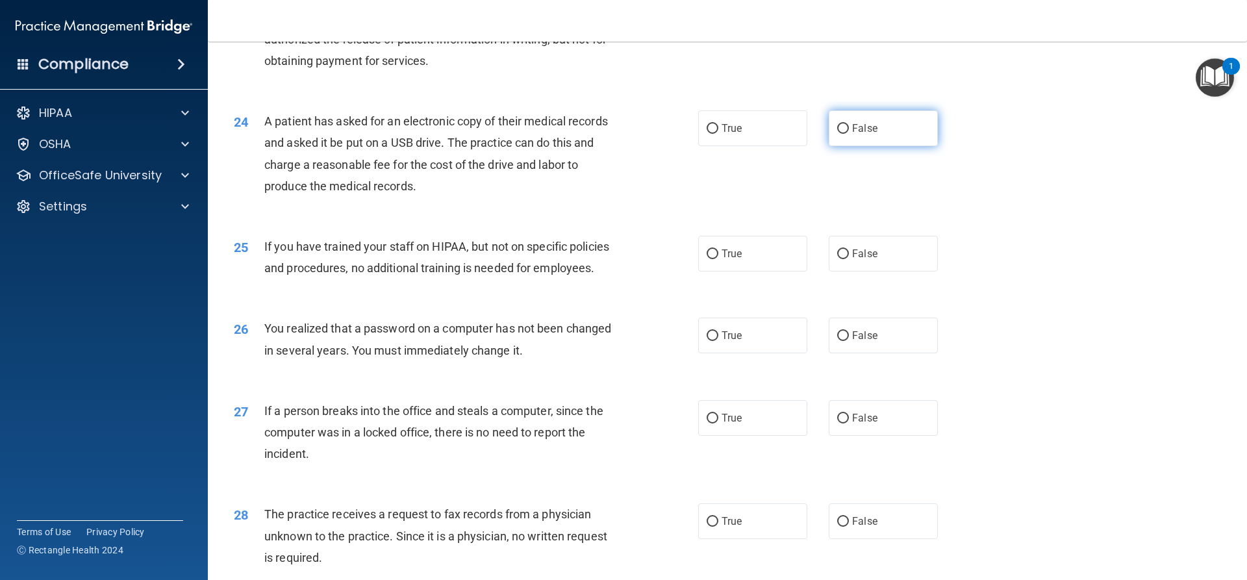
click at [859, 146] on label "False" at bounding box center [882, 128] width 109 height 36
click at [849, 134] on input "False" at bounding box center [843, 129] width 12 height 10
radio input "true"
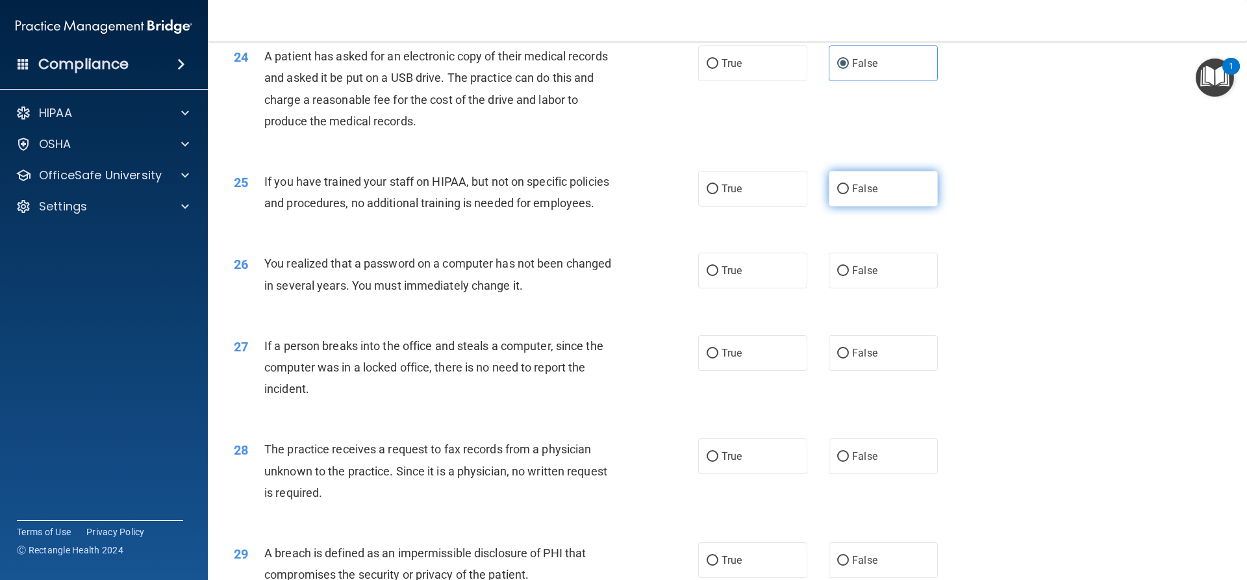
click at [839, 206] on label "False" at bounding box center [882, 189] width 109 height 36
click at [839, 194] on input "False" at bounding box center [843, 189] width 12 height 10
radio input "true"
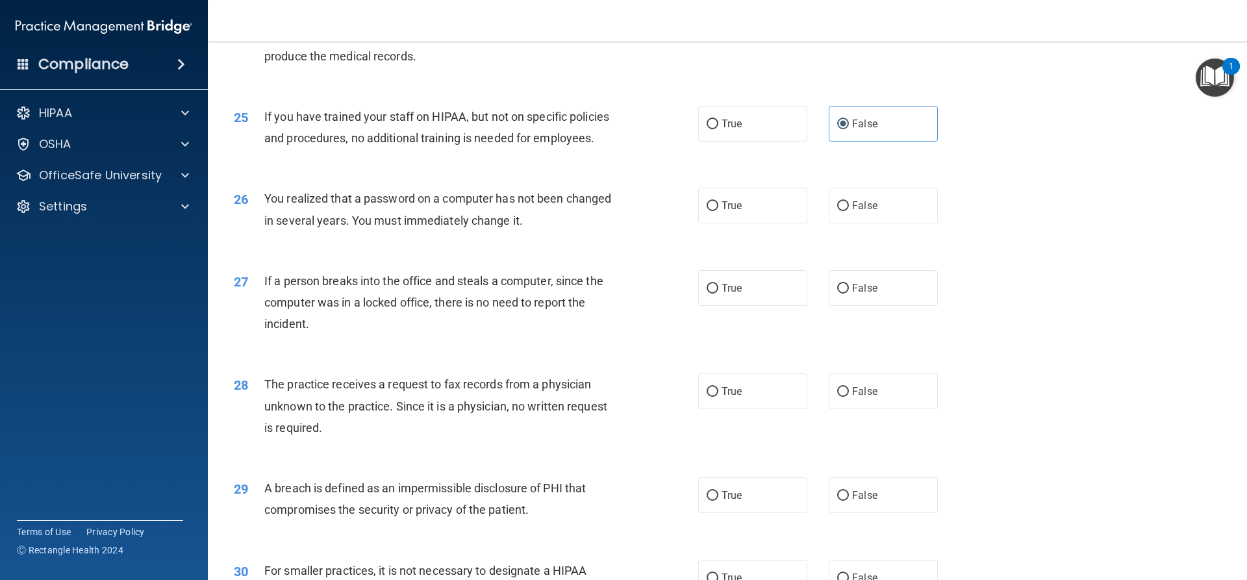
scroll to position [2363, 0]
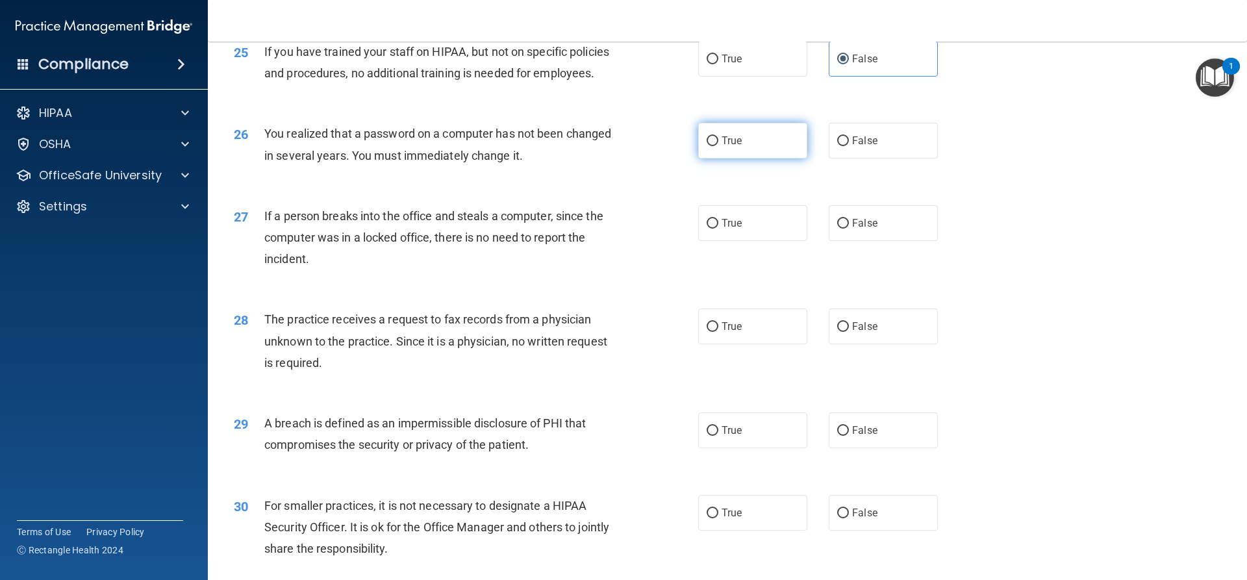
click at [769, 158] on label "True" at bounding box center [752, 141] width 109 height 36
click at [718, 146] on input "True" at bounding box center [712, 141] width 12 height 10
radio input "true"
click at [837, 241] on label "False" at bounding box center [882, 223] width 109 height 36
click at [837, 229] on input "False" at bounding box center [843, 224] width 12 height 10
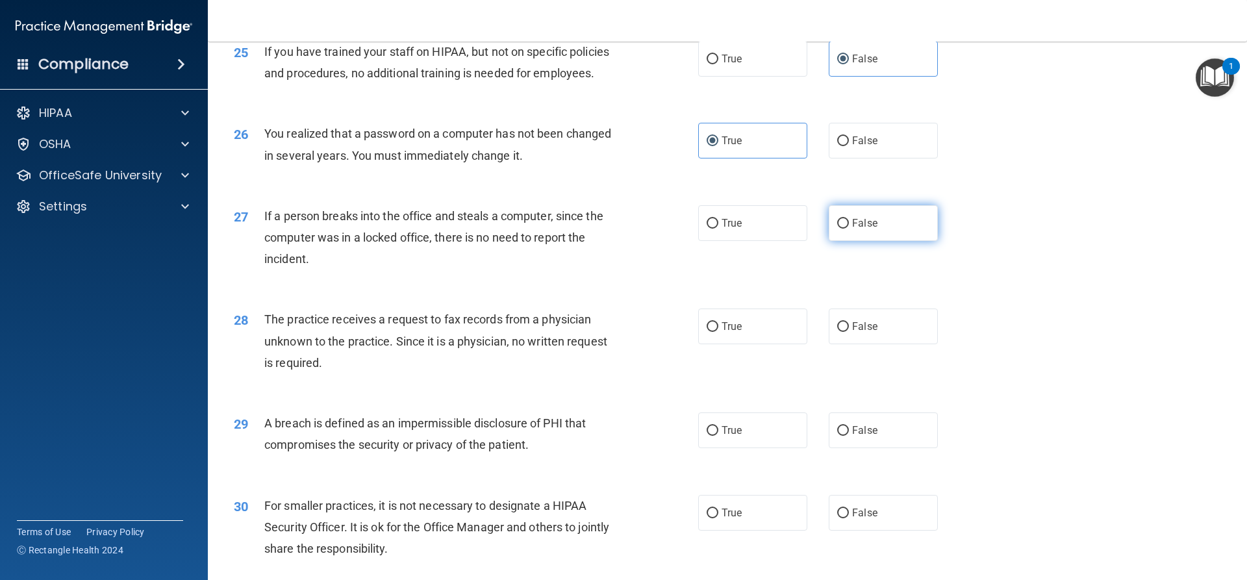
radio input "true"
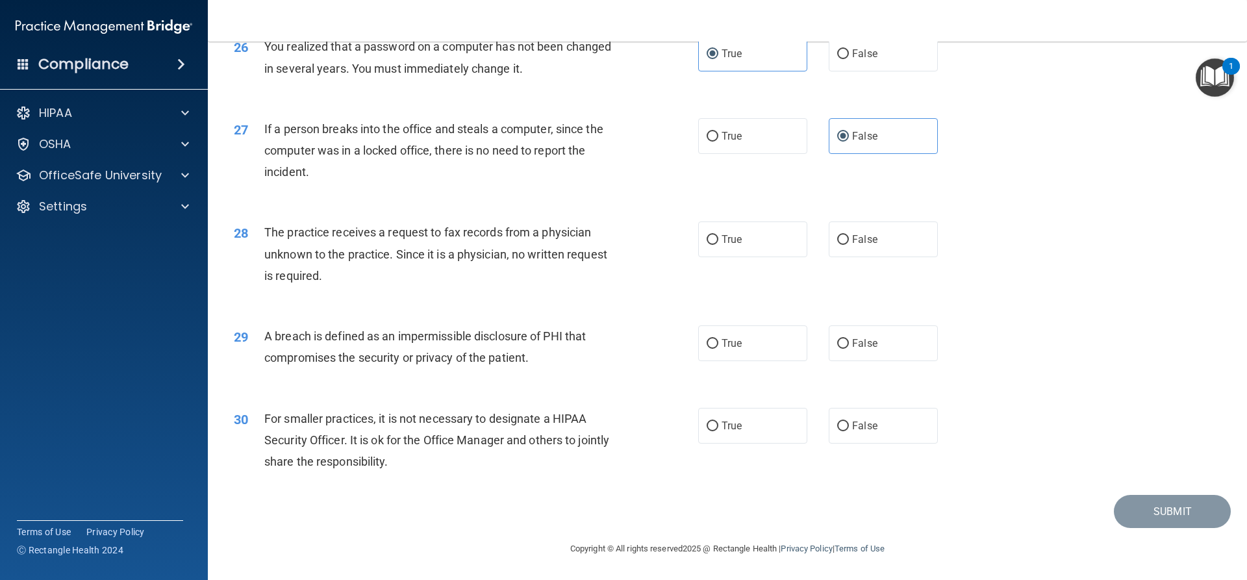
scroll to position [2493, 0]
click at [839, 225] on label "False" at bounding box center [882, 239] width 109 height 36
click at [839, 235] on input "False" at bounding box center [843, 240] width 12 height 10
radio input "true"
click at [751, 357] on label "True" at bounding box center [752, 343] width 109 height 36
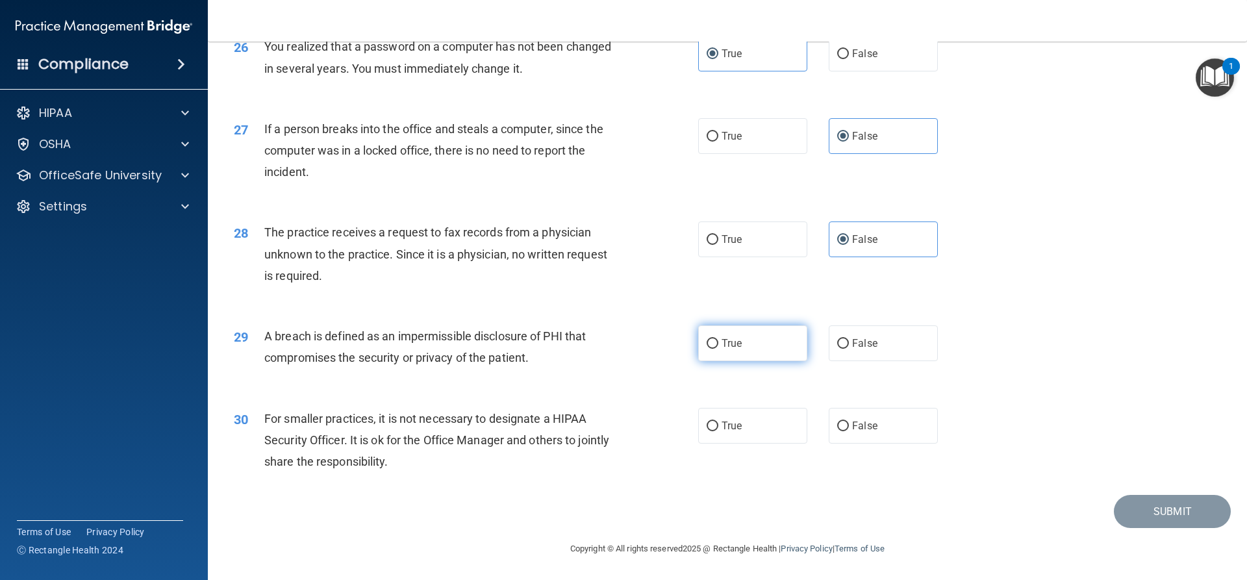
click at [718, 349] on input "True" at bounding box center [712, 344] width 12 height 10
radio input "true"
click at [828, 417] on label "False" at bounding box center [882, 426] width 109 height 36
click at [837, 421] on input "False" at bounding box center [843, 426] width 12 height 10
radio input "true"
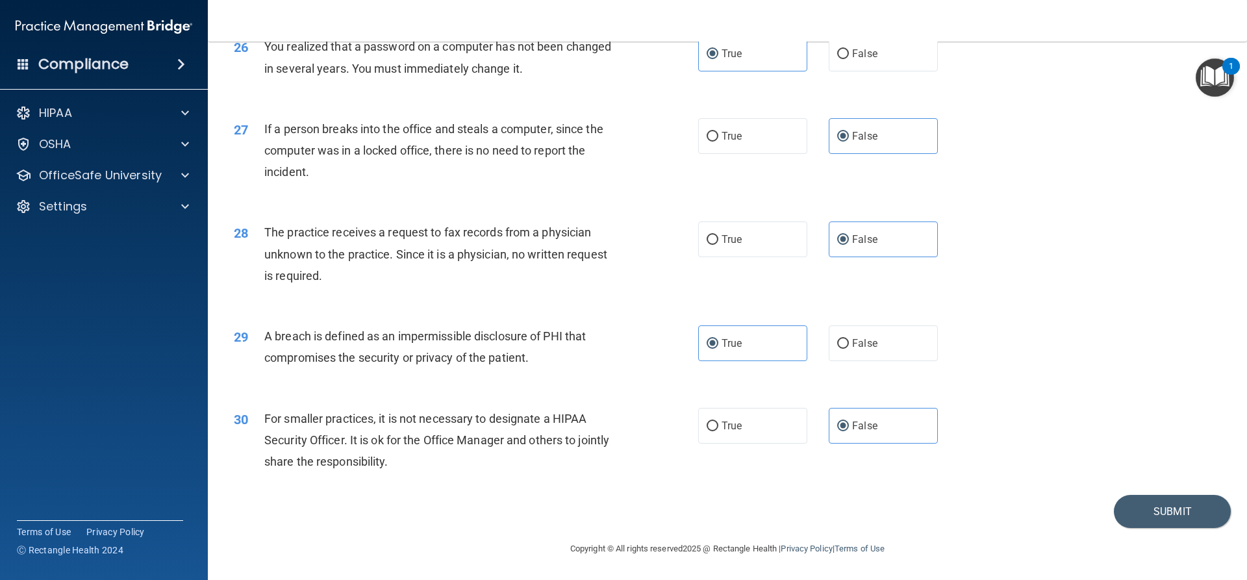
click at [1095, 434] on div "30 For smaller practices, it is not necessary to designate a HIPAA Security Off…" at bounding box center [727, 444] width 1006 height 104
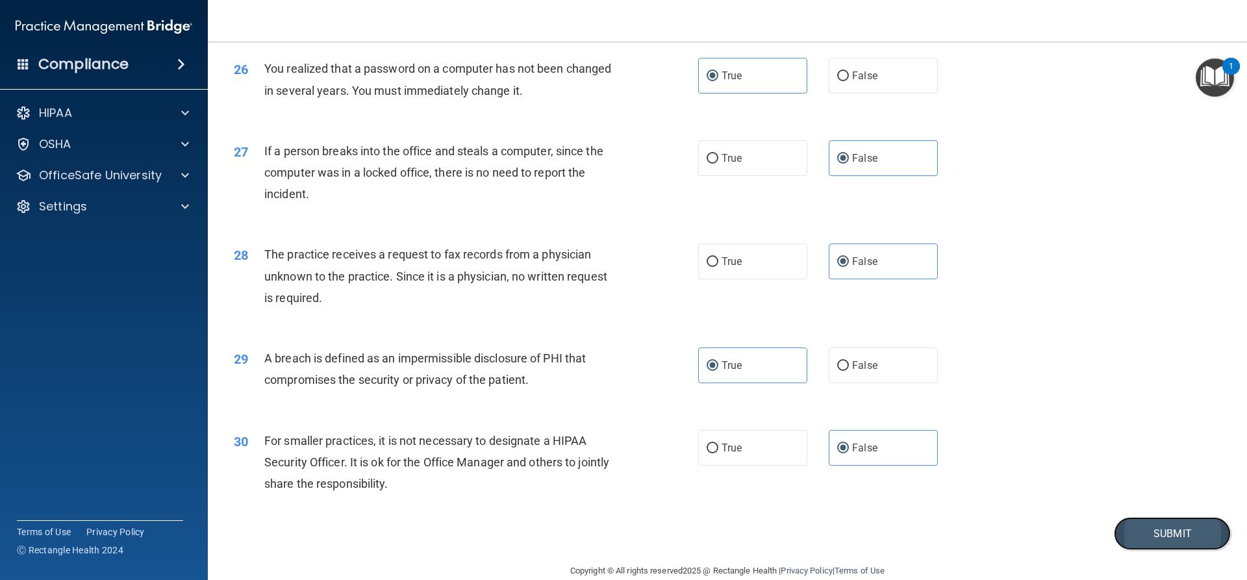
click at [1129, 550] on button "Submit" at bounding box center [1171, 533] width 117 height 33
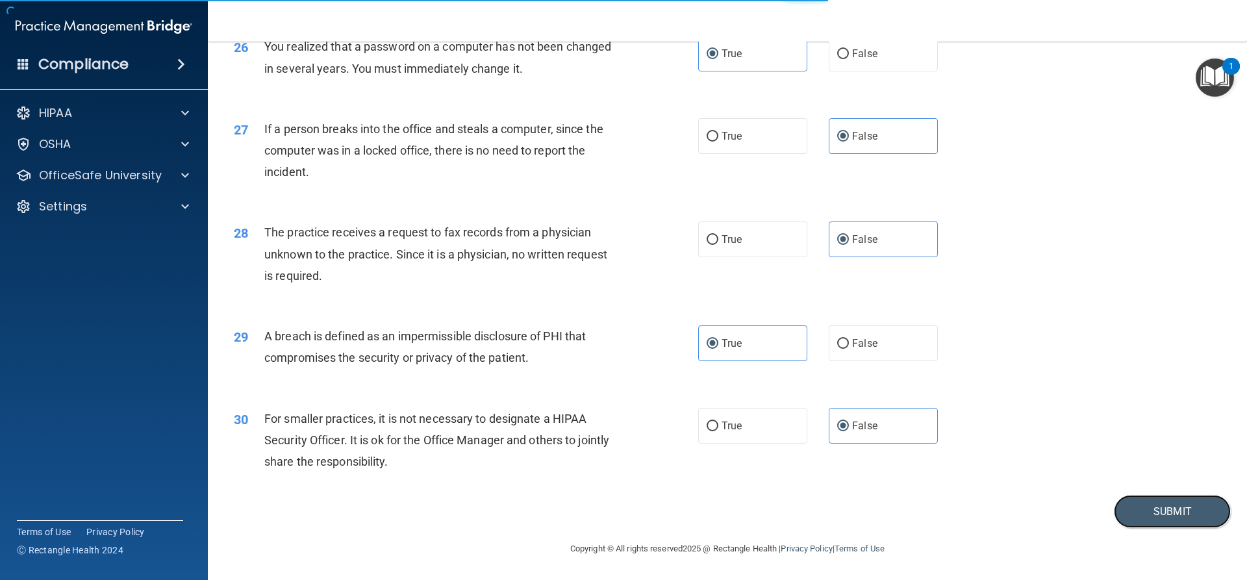
scroll to position [2493, 0]
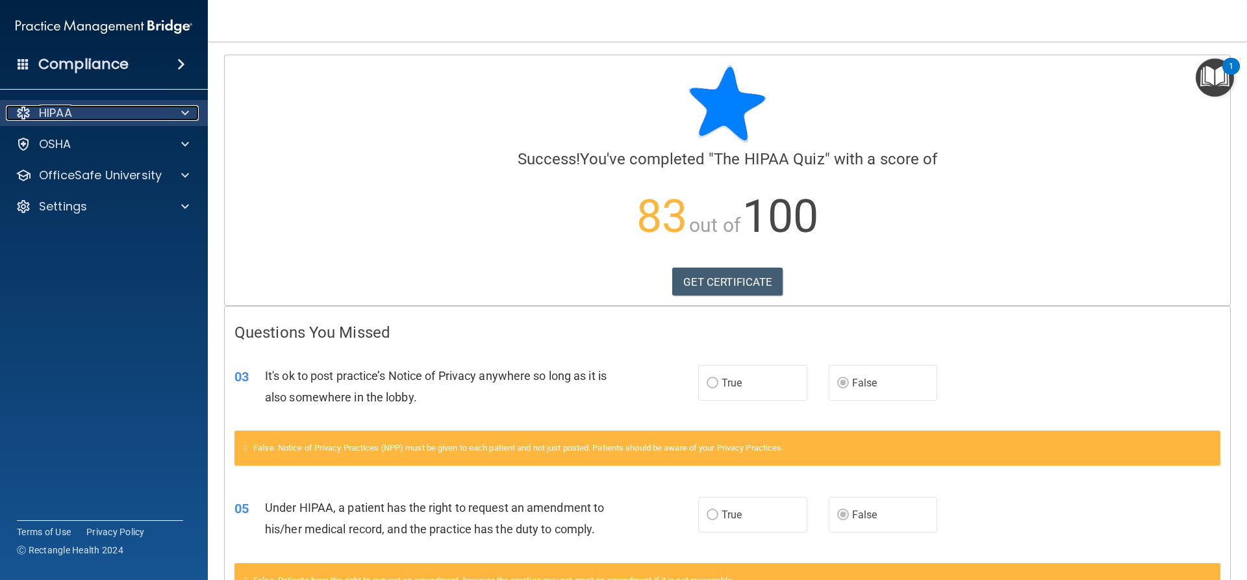
click at [78, 120] on div "HIPAA" at bounding box center [86, 113] width 161 height 16
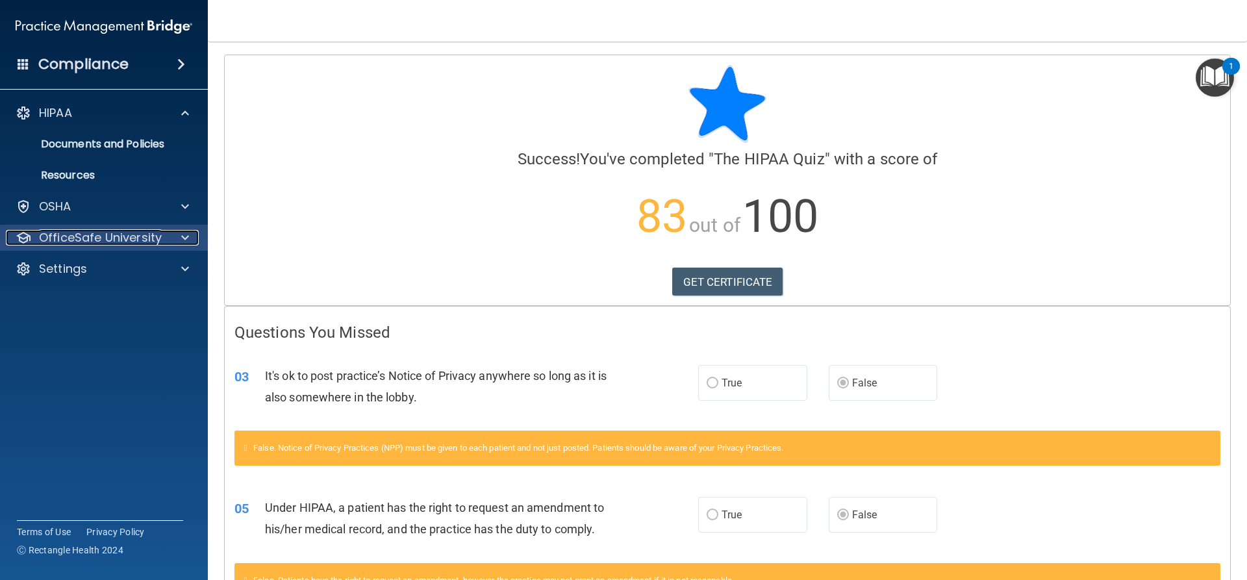
click at [95, 233] on p "OfficeSafe University" at bounding box center [100, 238] width 123 height 16
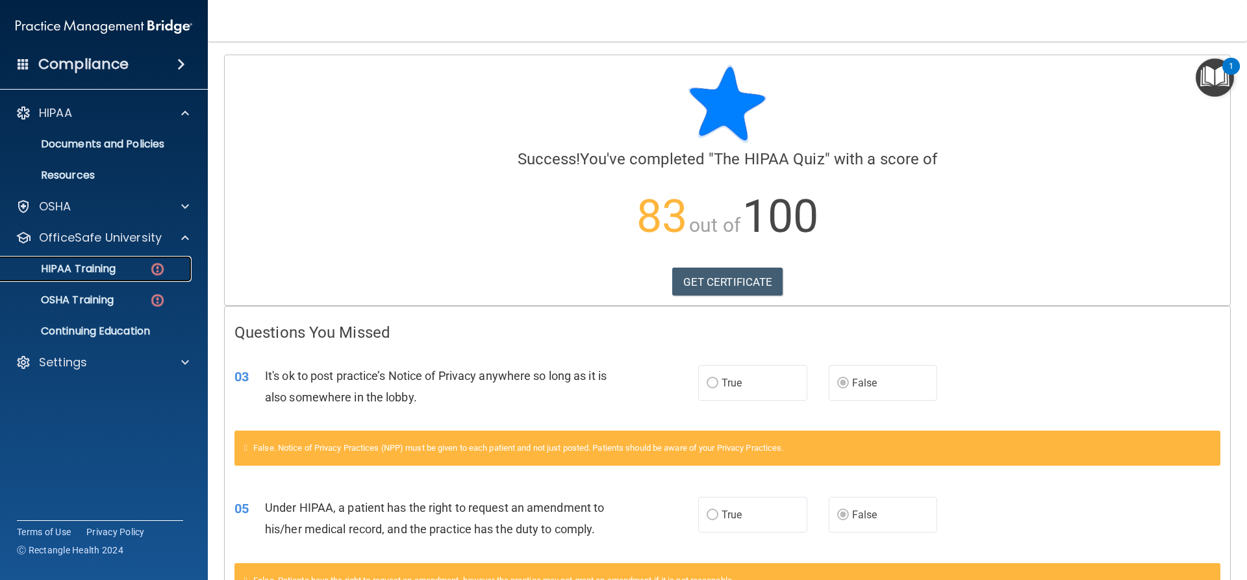
click at [94, 271] on p "HIPAA Training" at bounding box center [61, 268] width 107 height 13
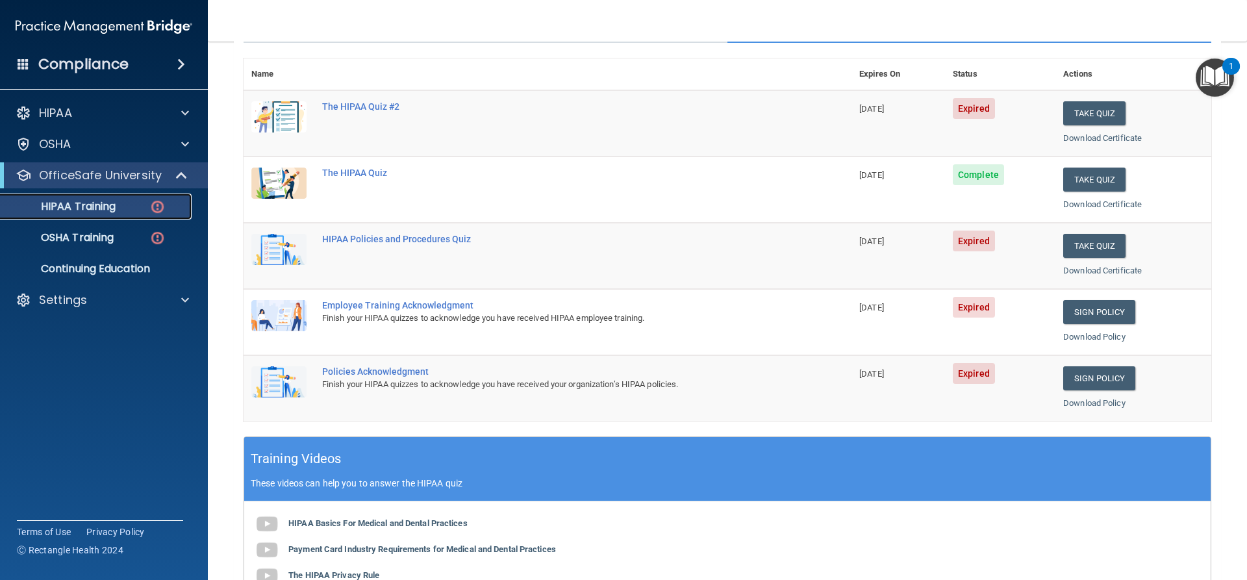
scroll to position [8, 0]
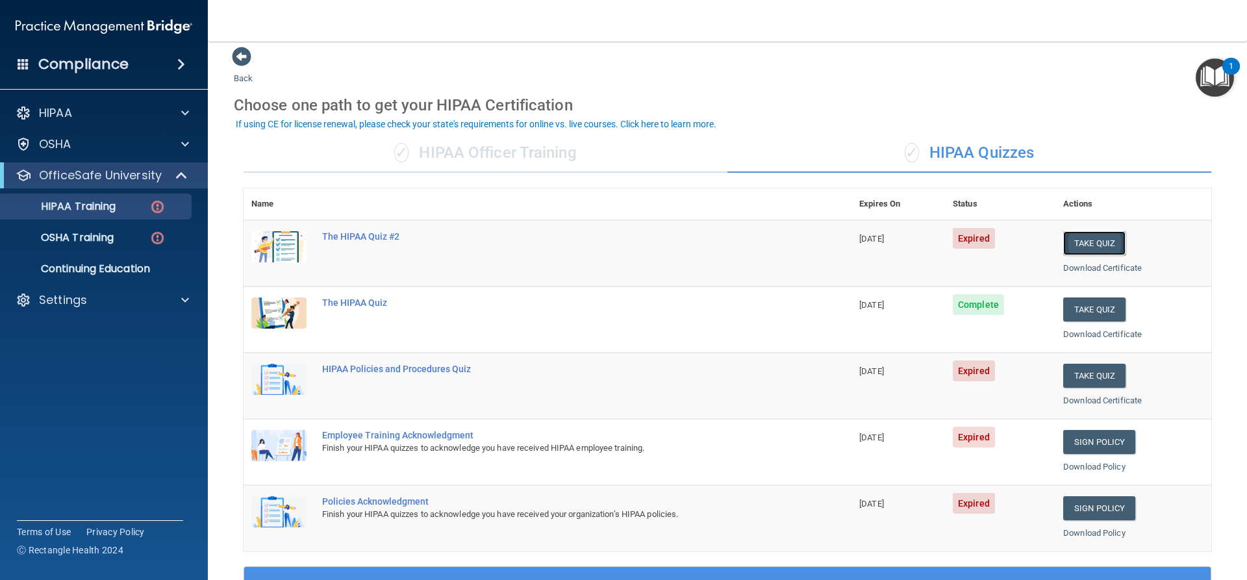
click at [1065, 241] on button "Take Quiz" at bounding box center [1094, 243] width 62 height 24
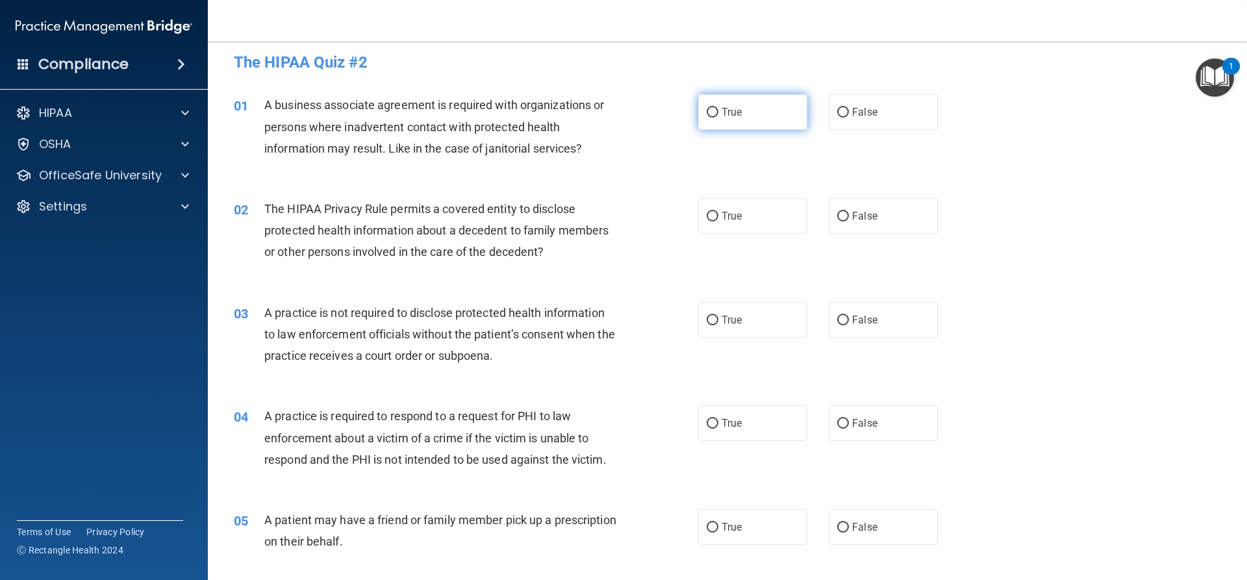
click at [760, 119] on label "True" at bounding box center [752, 112] width 109 height 36
click at [718, 118] on input "True" at bounding box center [712, 113] width 12 height 10
radio input "true"
click at [840, 217] on input "False" at bounding box center [843, 217] width 12 height 10
radio input "true"
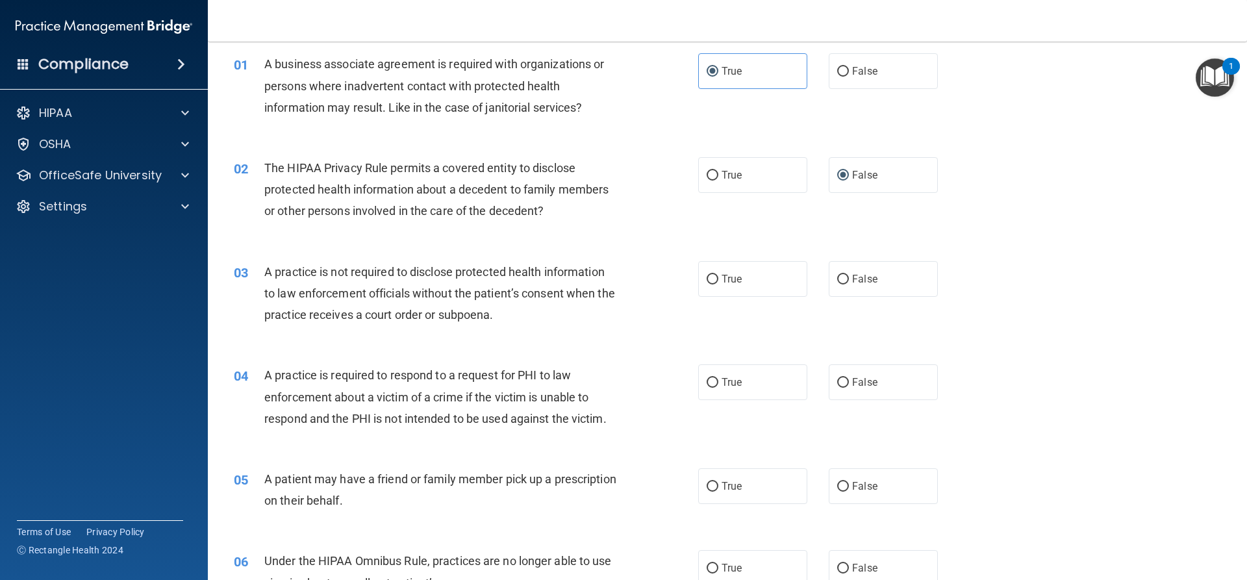
scroll to position [138, 0]
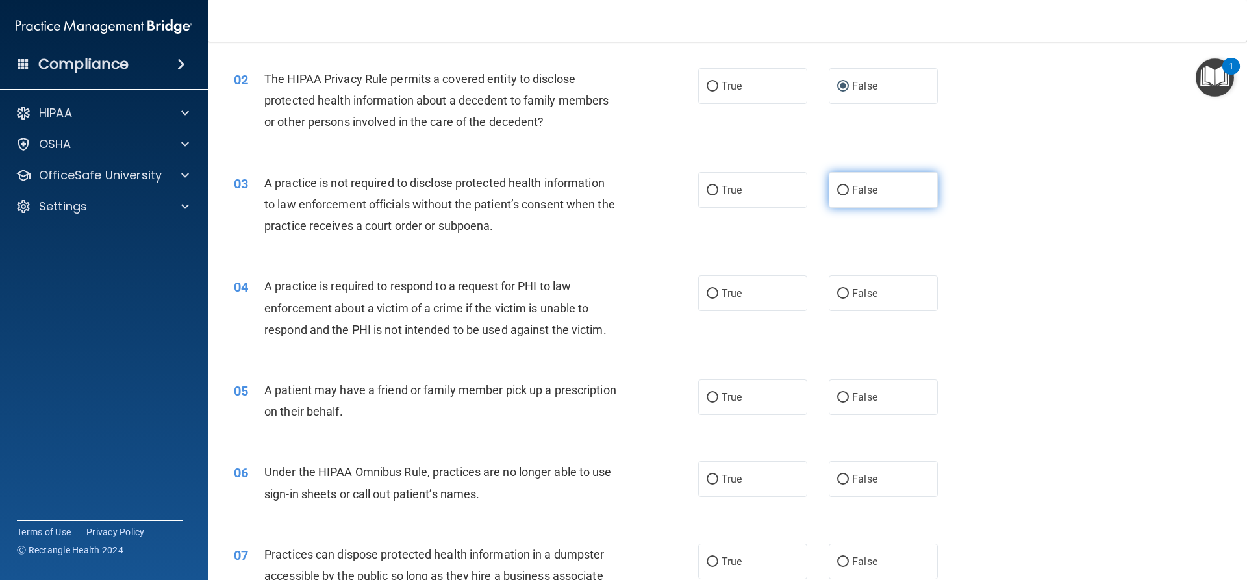
click at [921, 195] on label "False" at bounding box center [882, 190] width 109 height 36
click at [849, 195] on input "False" at bounding box center [843, 191] width 12 height 10
radio input "true"
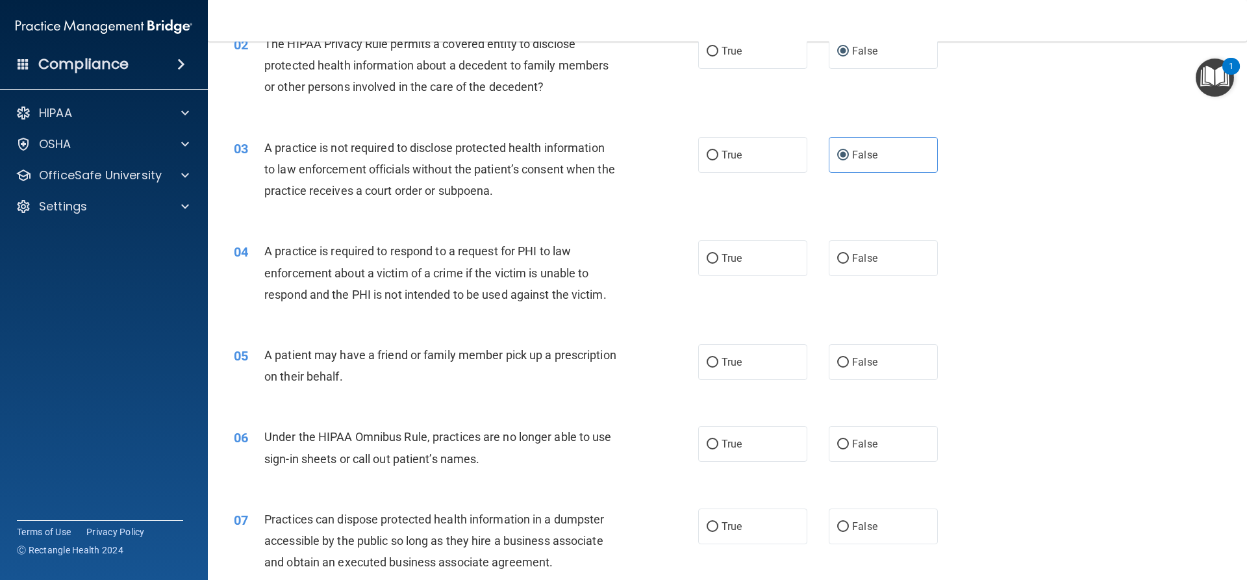
scroll to position [203, 0]
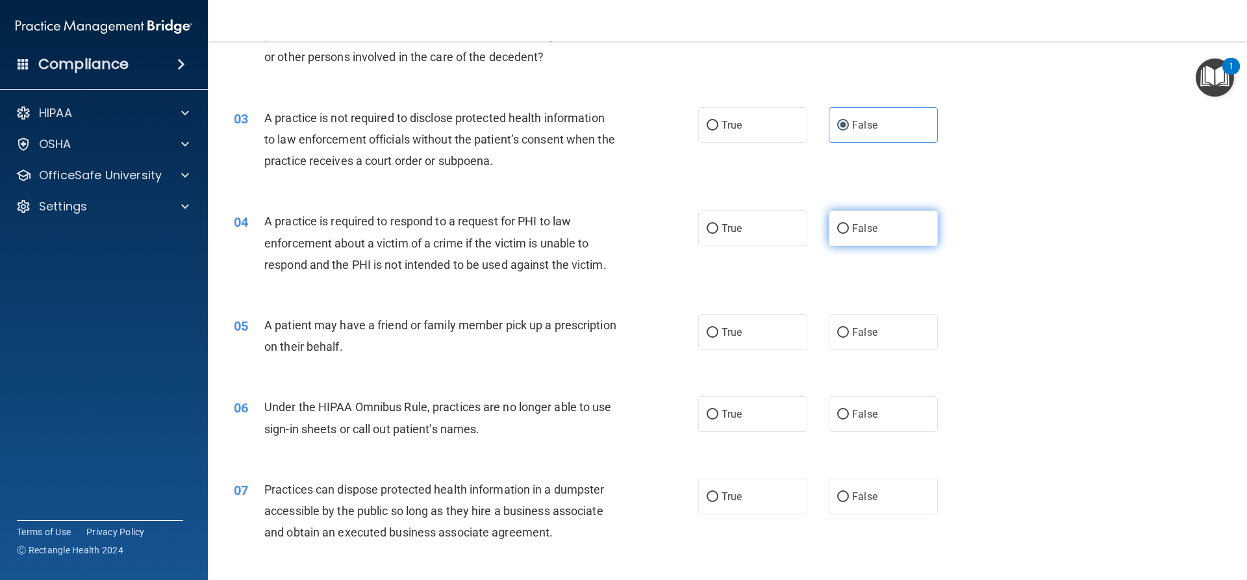
click at [880, 219] on label "False" at bounding box center [882, 228] width 109 height 36
click at [849, 224] on input "False" at bounding box center [843, 229] width 12 height 10
radio input "true"
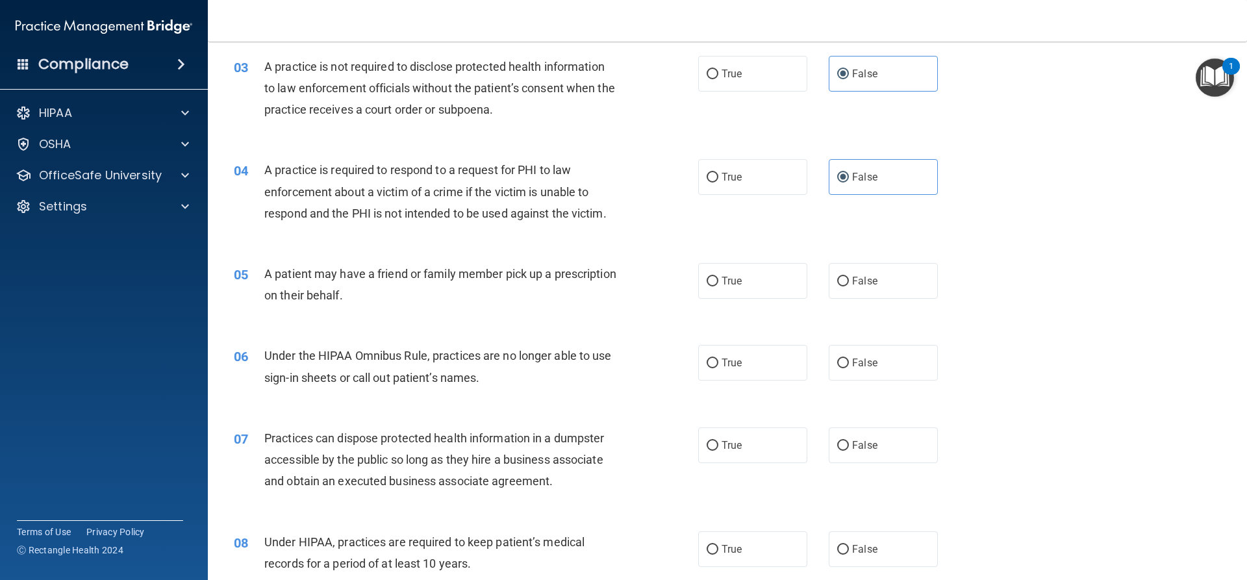
scroll to position [333, 0]
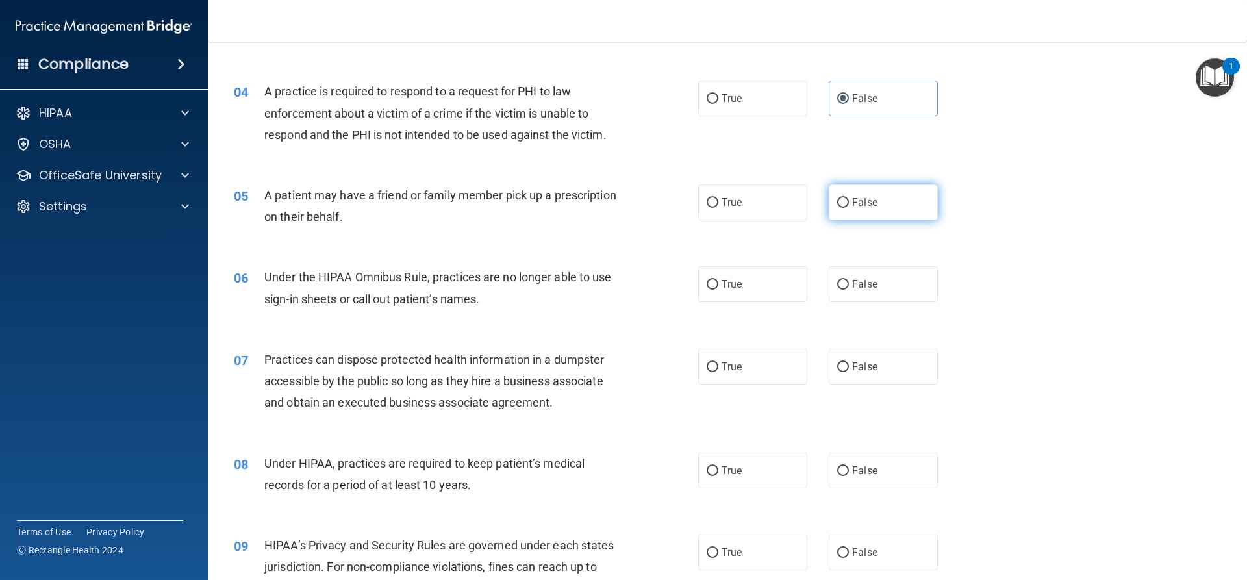
click at [857, 199] on span "False" at bounding box center [864, 202] width 25 height 12
click at [849, 199] on input "False" at bounding box center [843, 203] width 12 height 10
radio input "true"
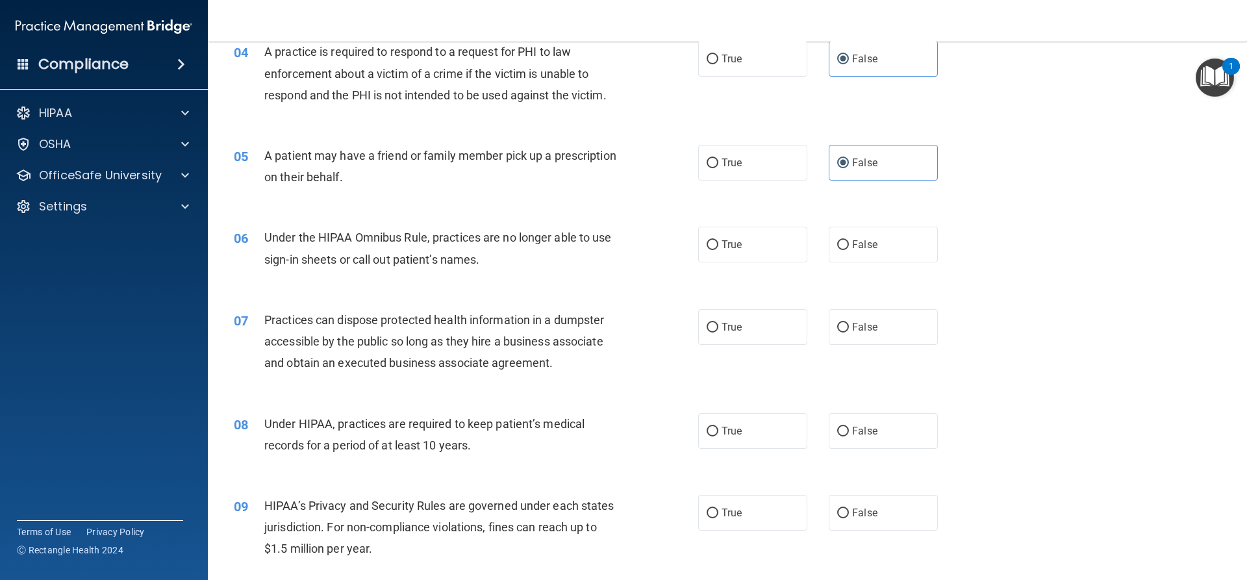
scroll to position [463, 0]
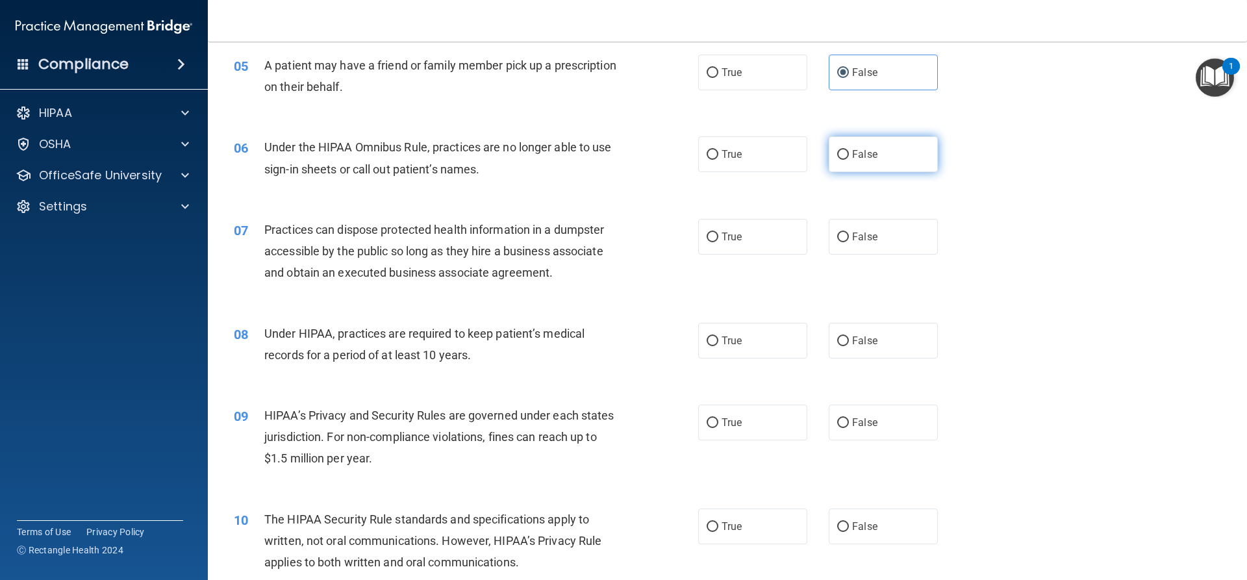
click at [841, 162] on label "False" at bounding box center [882, 154] width 109 height 36
click at [841, 160] on input "False" at bounding box center [843, 155] width 12 height 10
radio input "true"
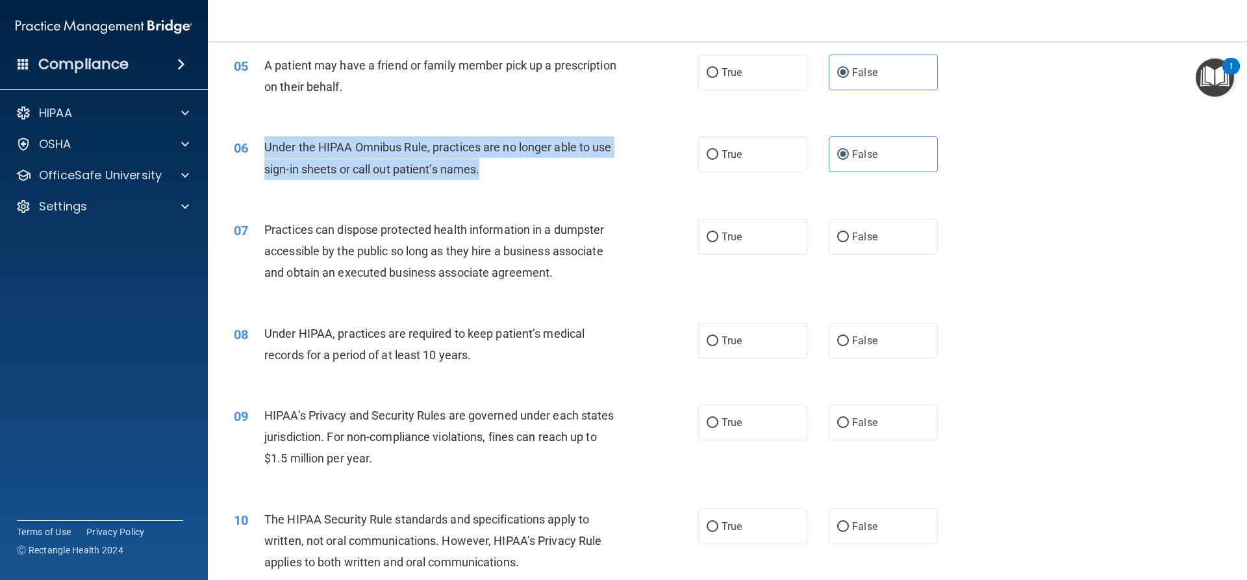
drag, startPoint x: 488, startPoint y: 171, endPoint x: 259, endPoint y: 140, distance: 230.6
click at [259, 140] on div "06 Under the HIPAA Omnibus Rule, practices are no longer able to use sign-in sh…" at bounding box center [465, 160] width 503 height 49
copy div "Under the HIPAA Omnibus Rule, practices are no longer able to use sign-in sheet…"
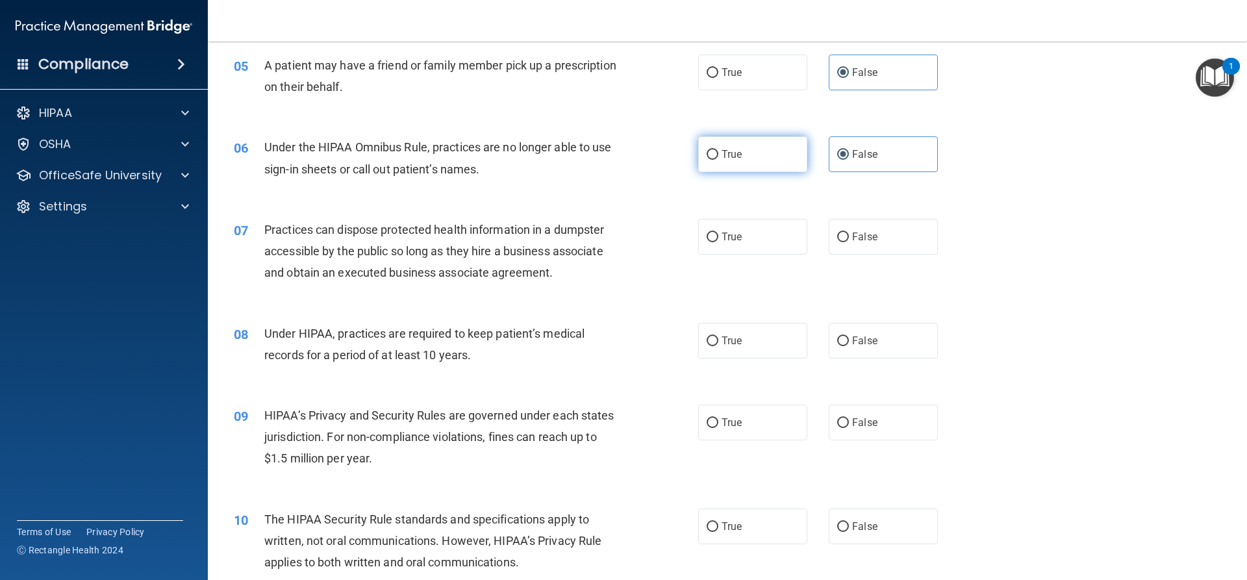
click at [743, 169] on label "True" at bounding box center [752, 154] width 109 height 36
click at [718, 160] on input "True" at bounding box center [712, 155] width 12 height 10
radio input "true"
click at [843, 164] on label "False" at bounding box center [882, 154] width 109 height 36
click at [843, 160] on input "False" at bounding box center [843, 155] width 12 height 10
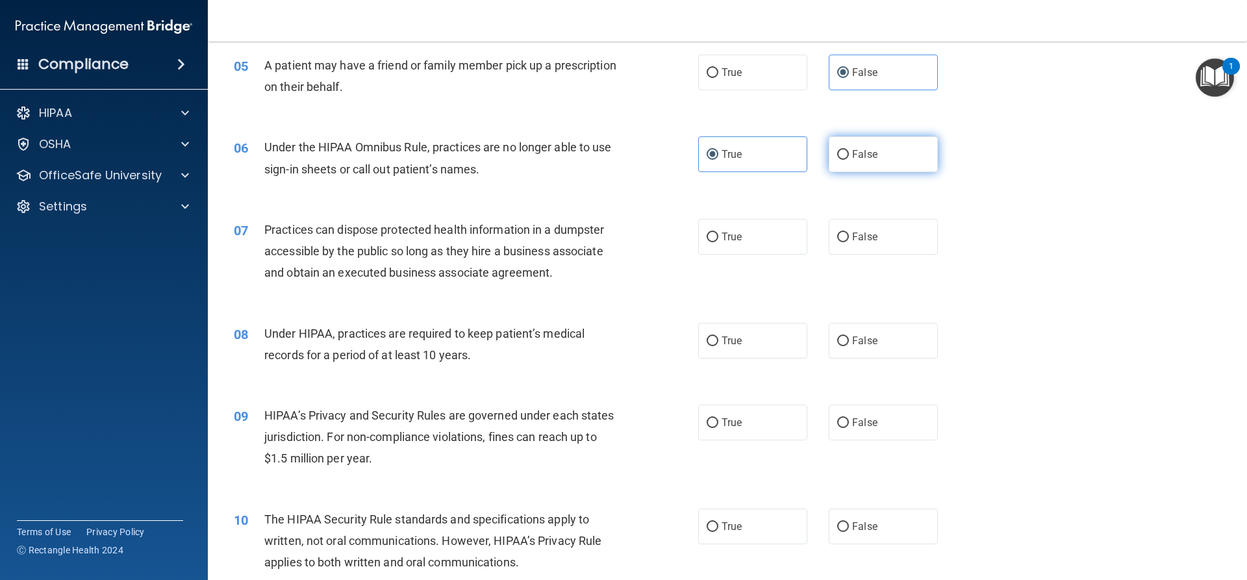
radio input "true"
radio input "false"
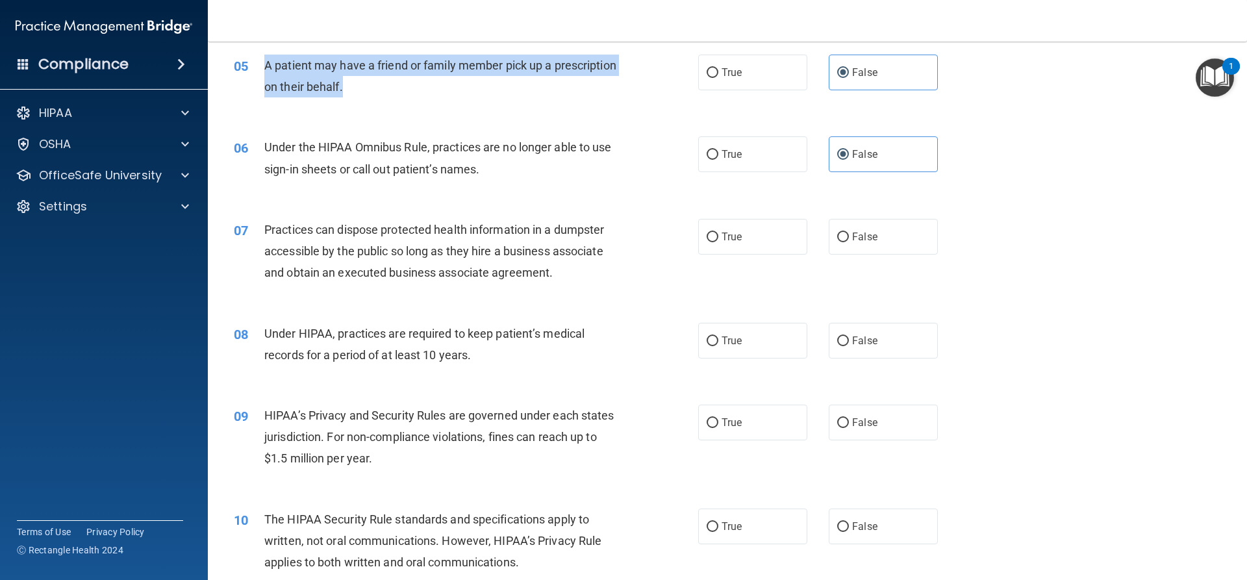
drag, startPoint x: 421, startPoint y: 90, endPoint x: 267, endPoint y: 64, distance: 156.7
click at [267, 64] on div "A patient may have a friend or family member pick up a prescription on their be…" at bounding box center [445, 76] width 363 height 43
copy span "A patient may have a friend or family member pick up a prescription on their be…"
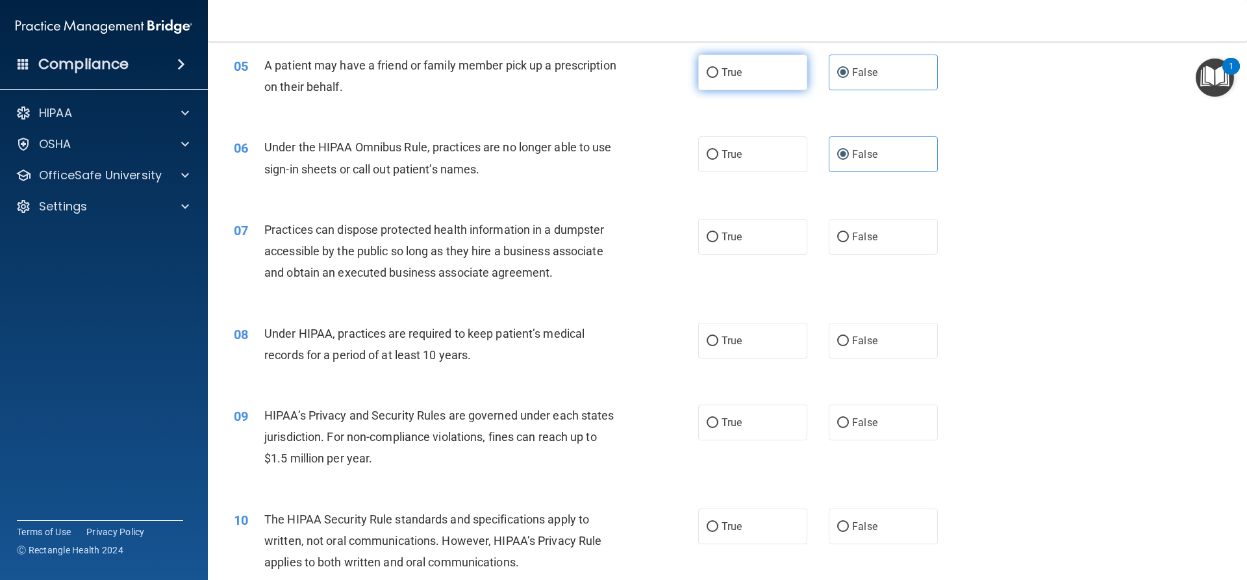
click at [734, 82] on label "True" at bounding box center [752, 73] width 109 height 36
click at [718, 78] on input "True" at bounding box center [712, 73] width 12 height 10
radio input "true"
radio input "false"
click at [845, 244] on label "False" at bounding box center [882, 237] width 109 height 36
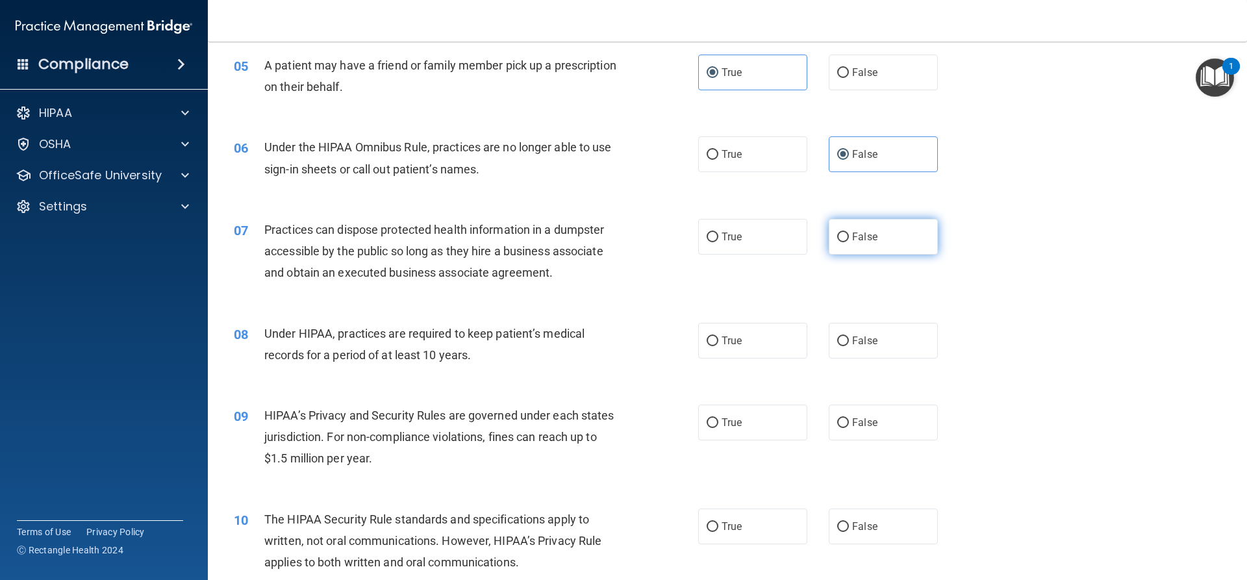
click at [845, 242] on input "False" at bounding box center [843, 237] width 12 height 10
radio input "true"
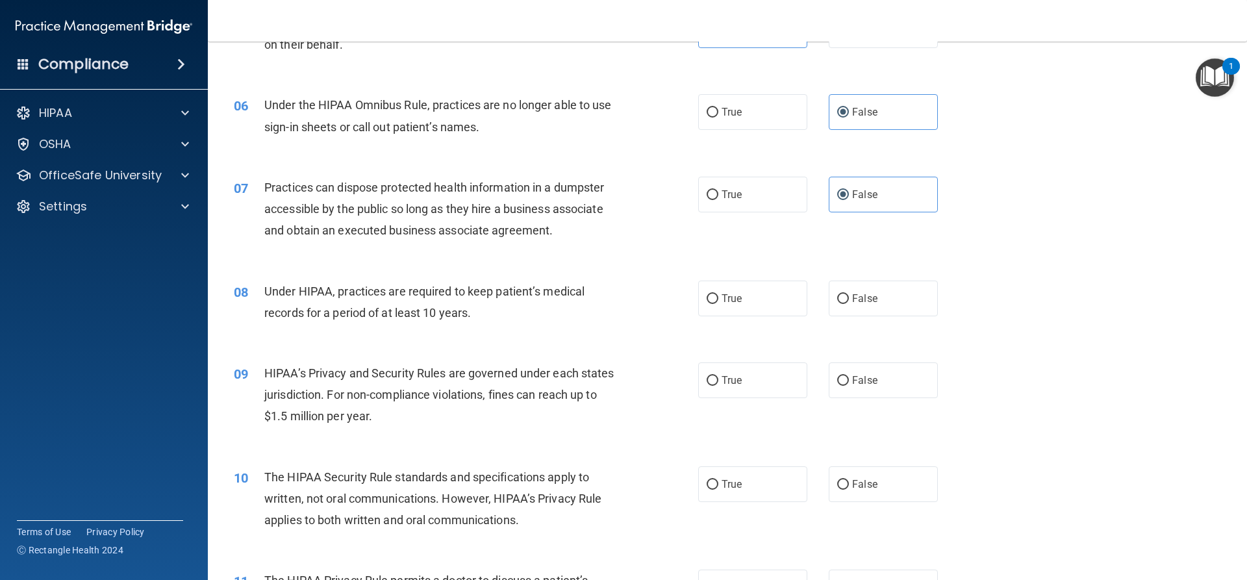
scroll to position [528, 0]
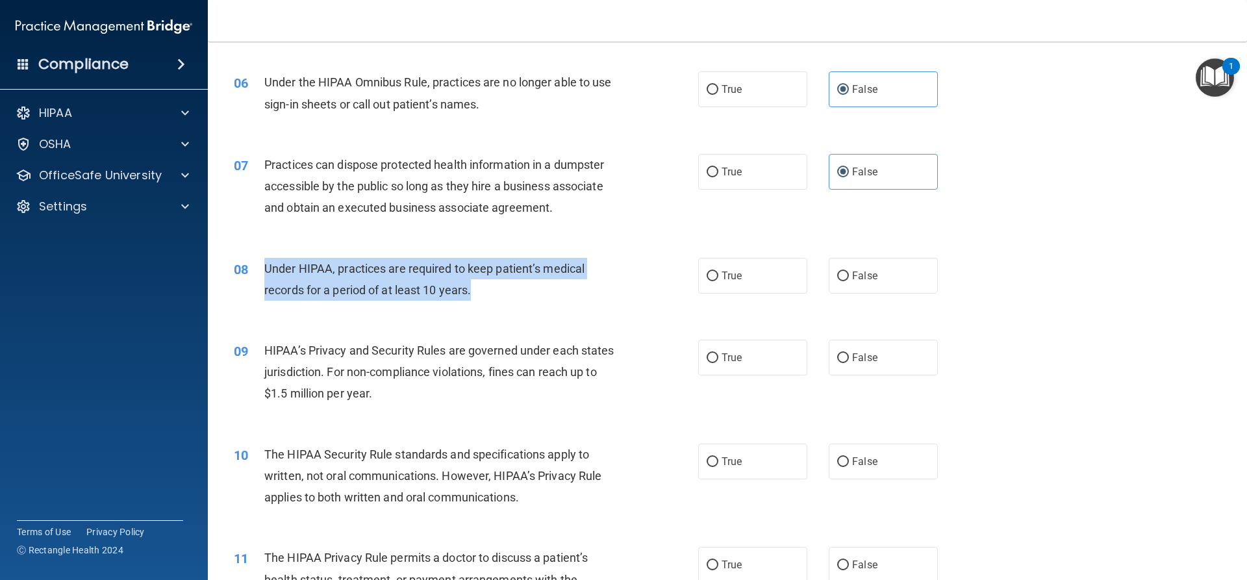
drag, startPoint x: 486, startPoint y: 287, endPoint x: 249, endPoint y: 267, distance: 237.1
click at [249, 267] on div "08 Under HIPAA, practices are required to keep patient’s medical records for a …" at bounding box center [465, 282] width 503 height 49
copy div "Under HIPAA, practices are required to keep patient’s medical records for a per…"
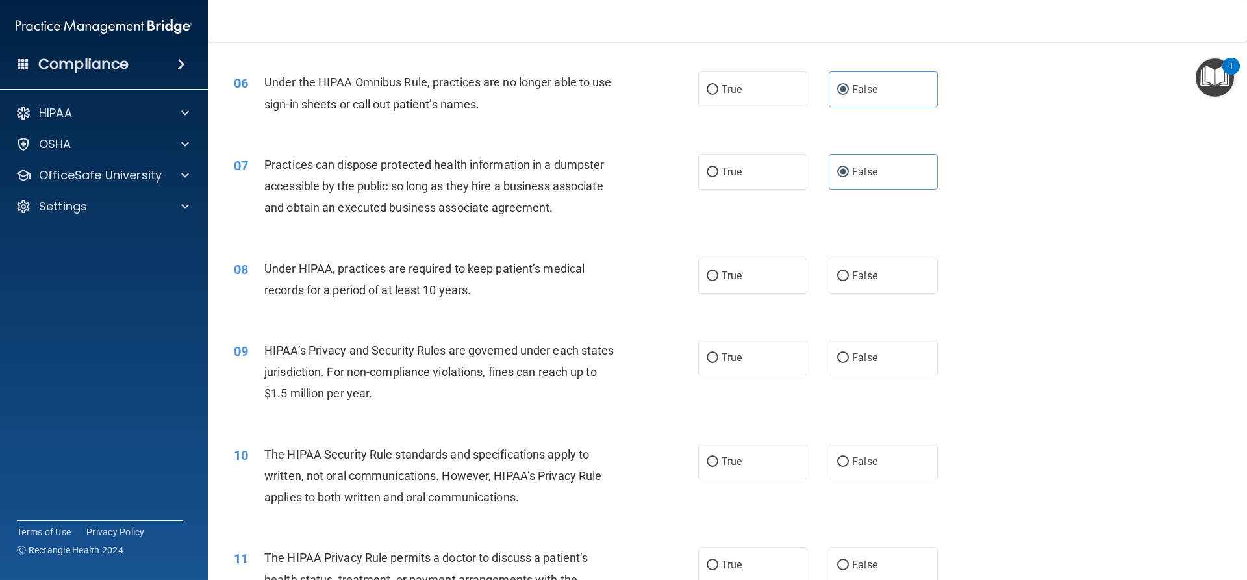
click at [487, 310] on div "08 Under HIPAA, practices are required to keep patient’s medical records for a …" at bounding box center [727, 283] width 1006 height 82
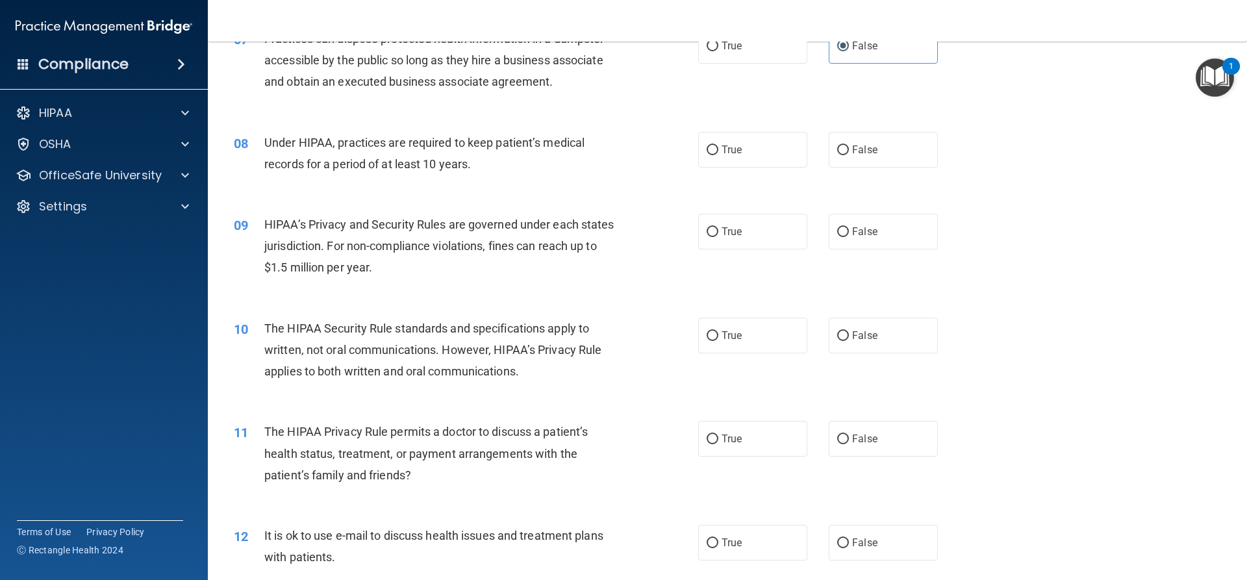
scroll to position [658, 0]
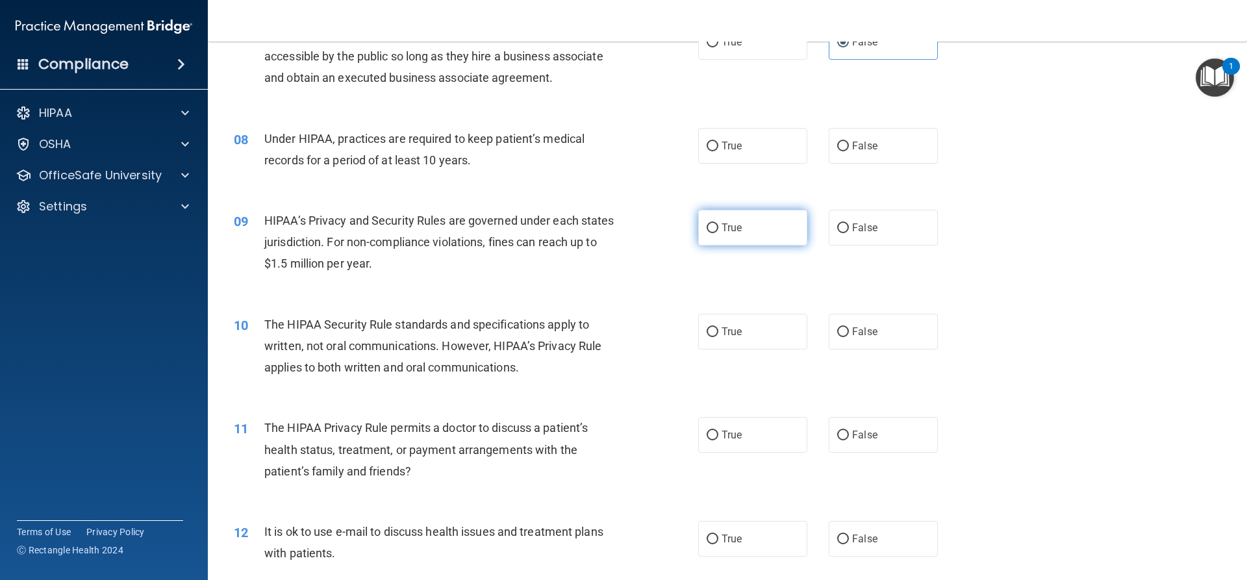
click at [722, 232] on span "True" at bounding box center [731, 227] width 20 height 12
click at [718, 232] on input "True" at bounding box center [712, 228] width 12 height 10
radio input "true"
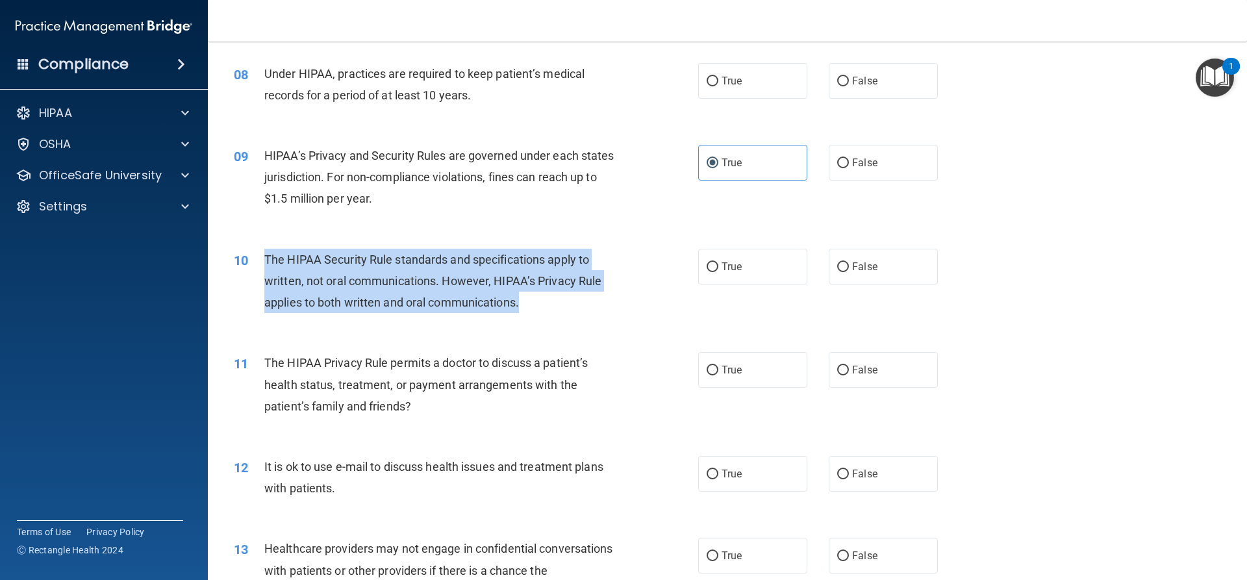
drag, startPoint x: 523, startPoint y: 306, endPoint x: 260, endPoint y: 256, distance: 267.7
click at [260, 256] on div "10 The HIPAA Security Rule standards and specifications apply to written, not o…" at bounding box center [465, 284] width 503 height 71
copy div "The HIPAA Security Rule standards and specifications apply to written, not oral…"
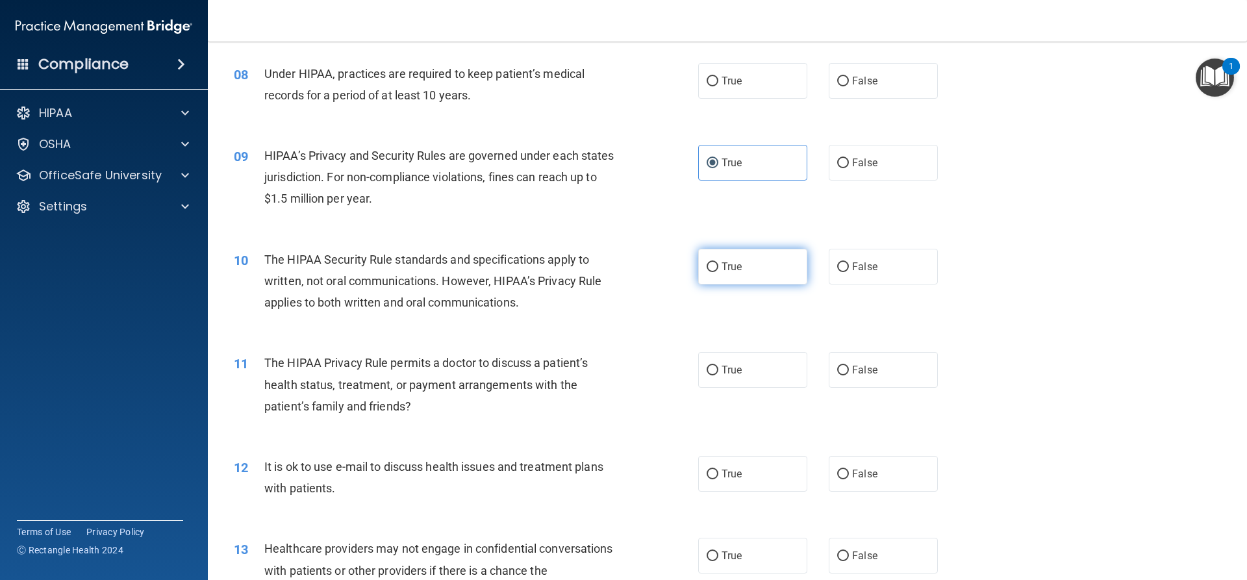
click at [727, 262] on span "True" at bounding box center [731, 266] width 20 height 12
click at [718, 262] on input "True" at bounding box center [712, 267] width 12 height 10
radio input "true"
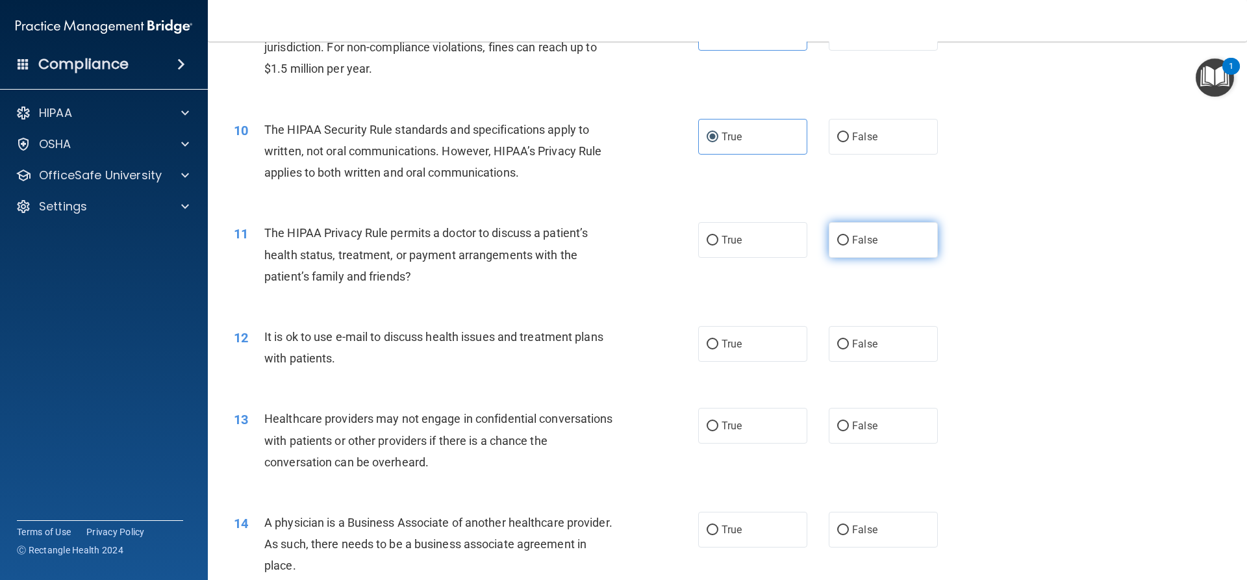
click at [845, 241] on label "False" at bounding box center [882, 240] width 109 height 36
click at [845, 241] on input "False" at bounding box center [843, 241] width 12 height 10
radio input "true"
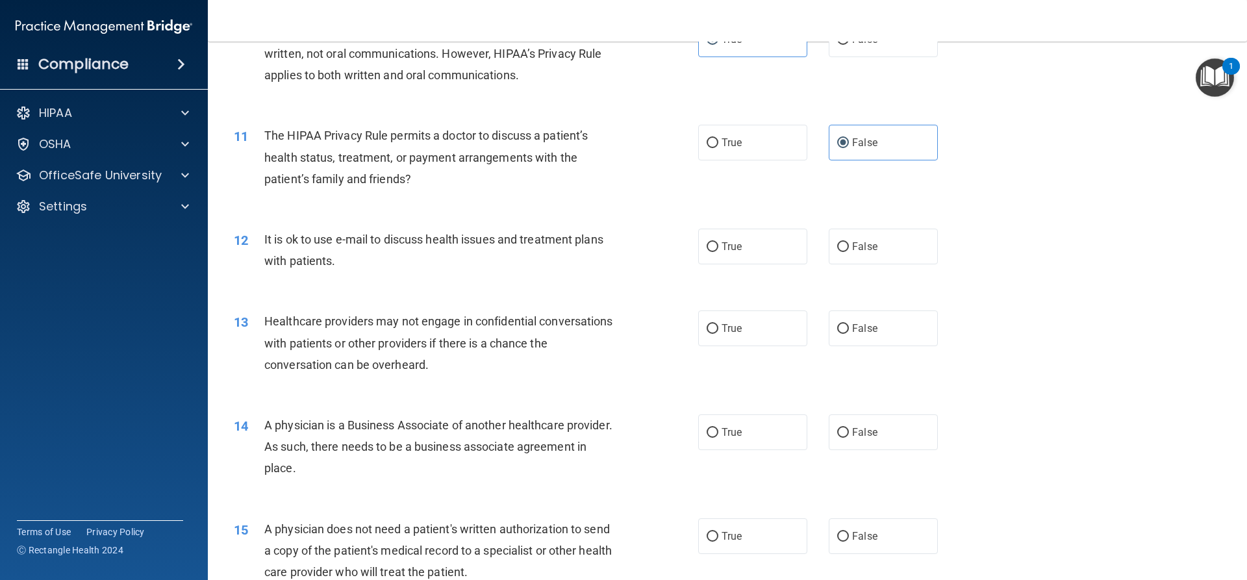
scroll to position [982, 0]
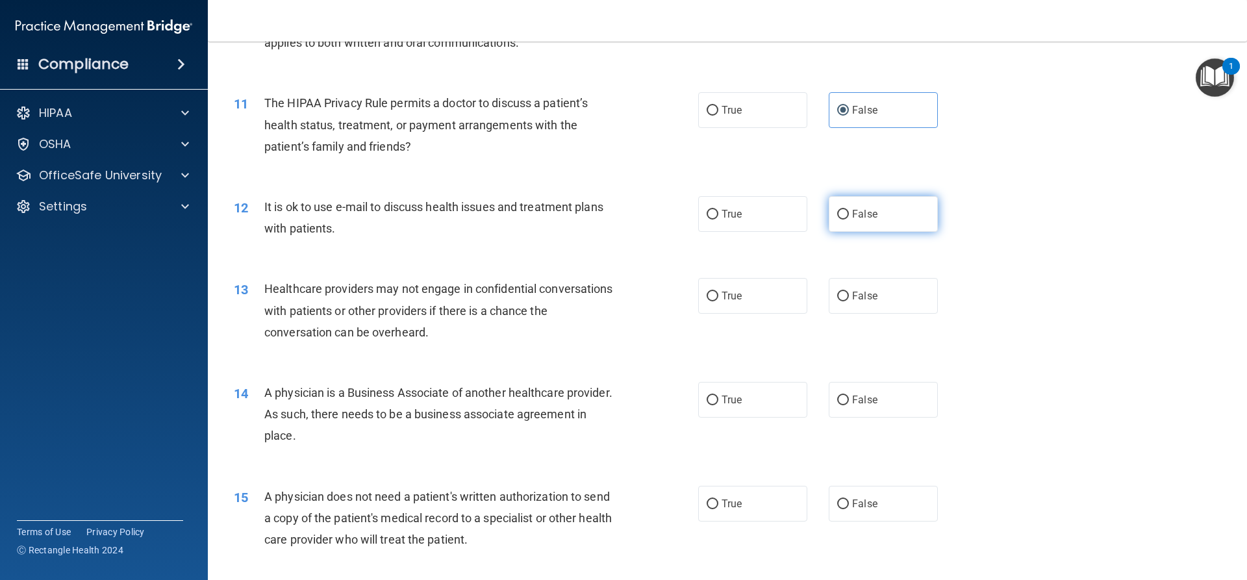
click at [845, 223] on label "False" at bounding box center [882, 214] width 109 height 36
click at [845, 219] on input "False" at bounding box center [843, 215] width 12 height 10
radio input "true"
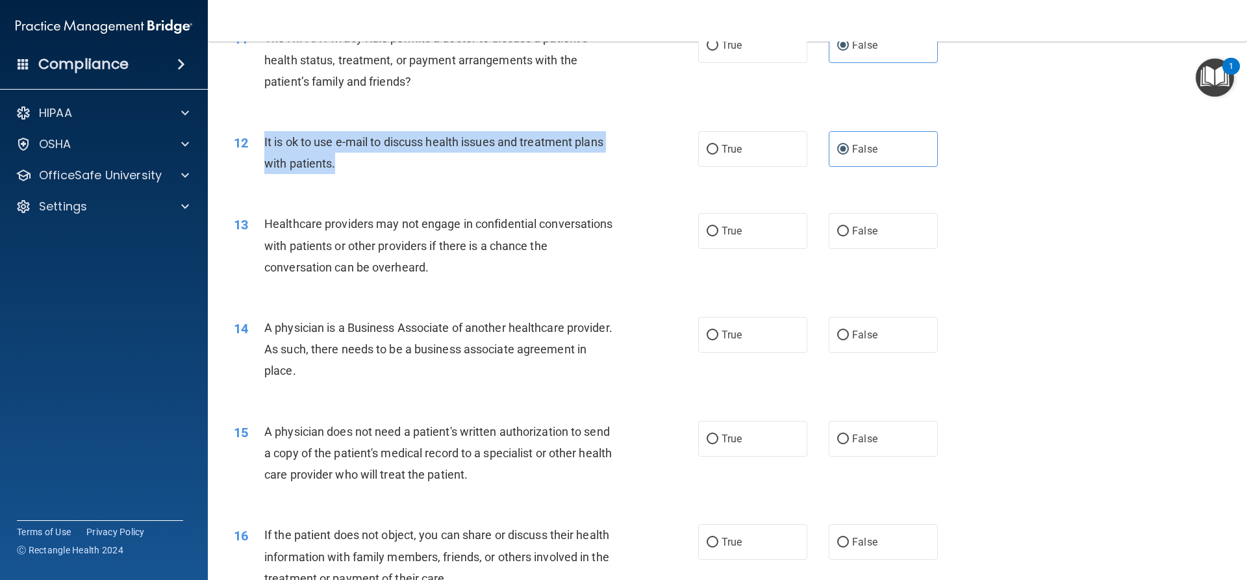
drag, startPoint x: 303, startPoint y: 179, endPoint x: 255, endPoint y: 142, distance: 61.0
click at [255, 142] on div "12 It is ok to use e-mail to discuss health issues and treatment plans with pat…" at bounding box center [465, 155] width 503 height 49
copy div "It is ok to use e-mail to discuss health issues and treatment plans with patien…"
click at [713, 149] on input "True" at bounding box center [712, 150] width 12 height 10
radio input "true"
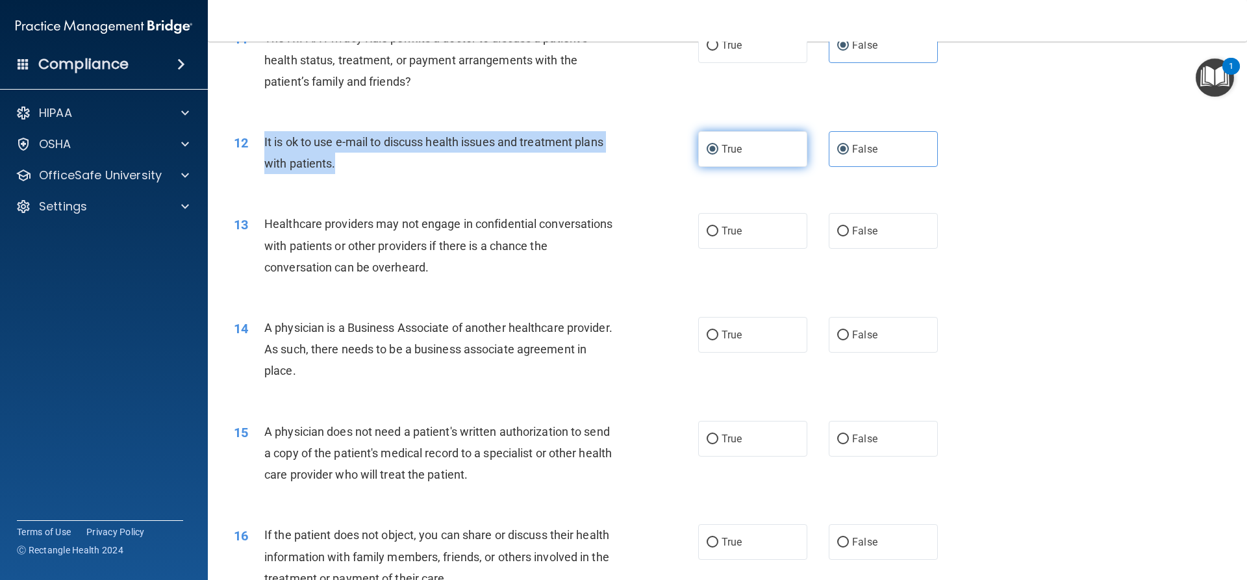
radio input "false"
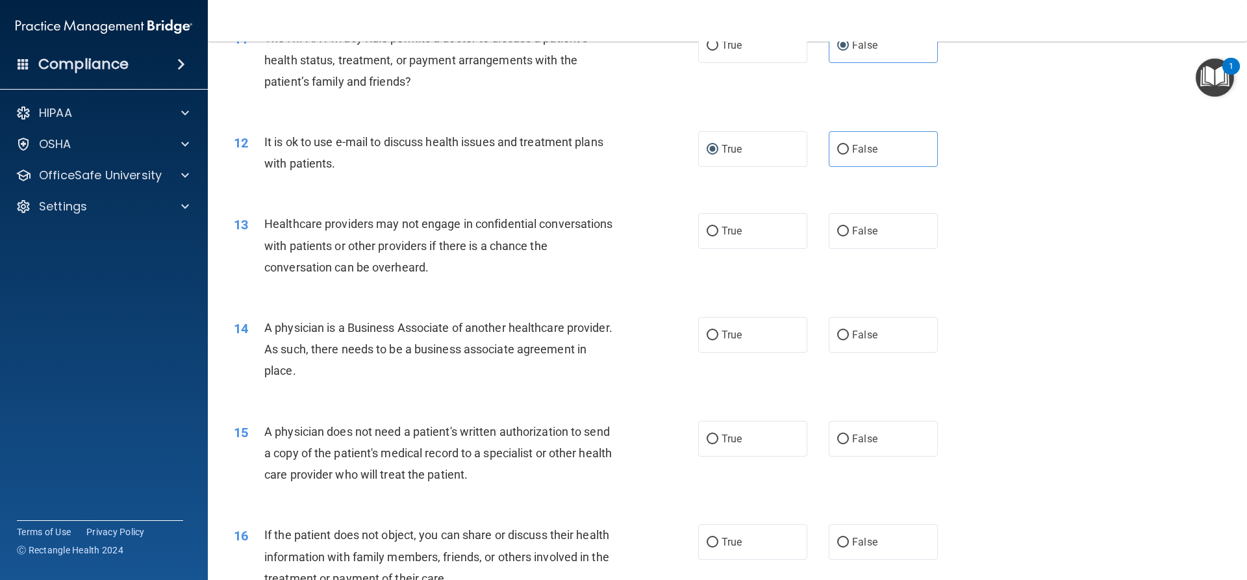
click at [527, 302] on div "14 A physician is a Business Associate of another healthcare provider. As such,…" at bounding box center [727, 353] width 1006 height 104
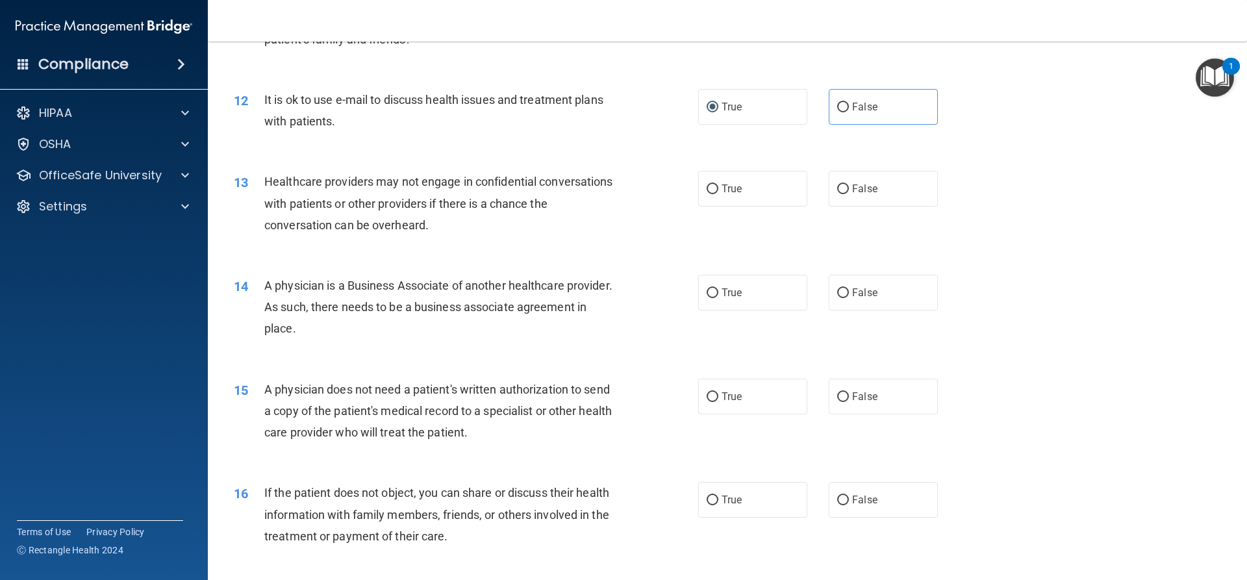
scroll to position [1112, 0]
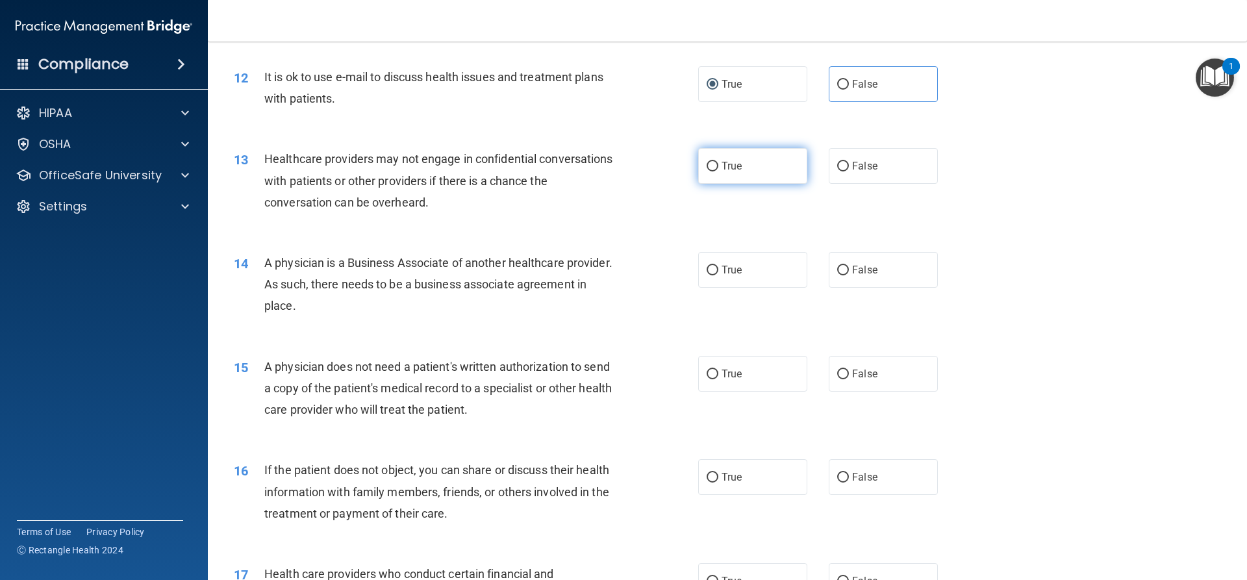
click at [713, 177] on label "True" at bounding box center [752, 166] width 109 height 36
click at [713, 171] on input "True" at bounding box center [712, 167] width 12 height 10
radio input "true"
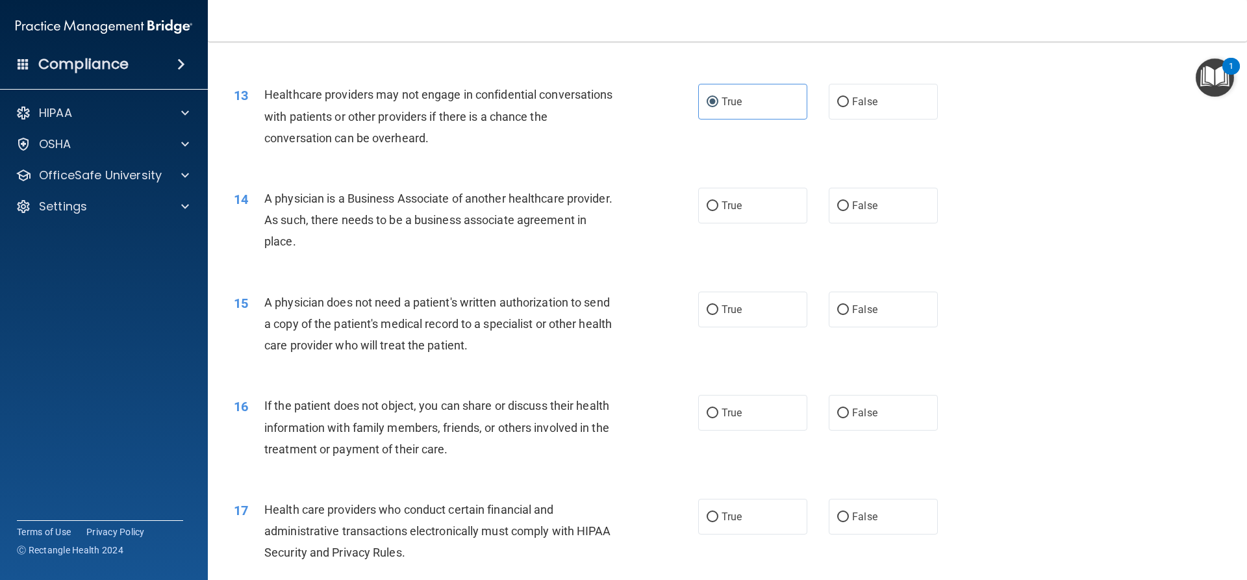
scroll to position [1177, 0]
click at [743, 209] on label "True" at bounding box center [752, 205] width 109 height 36
click at [718, 209] on input "True" at bounding box center [712, 206] width 12 height 10
radio input "true"
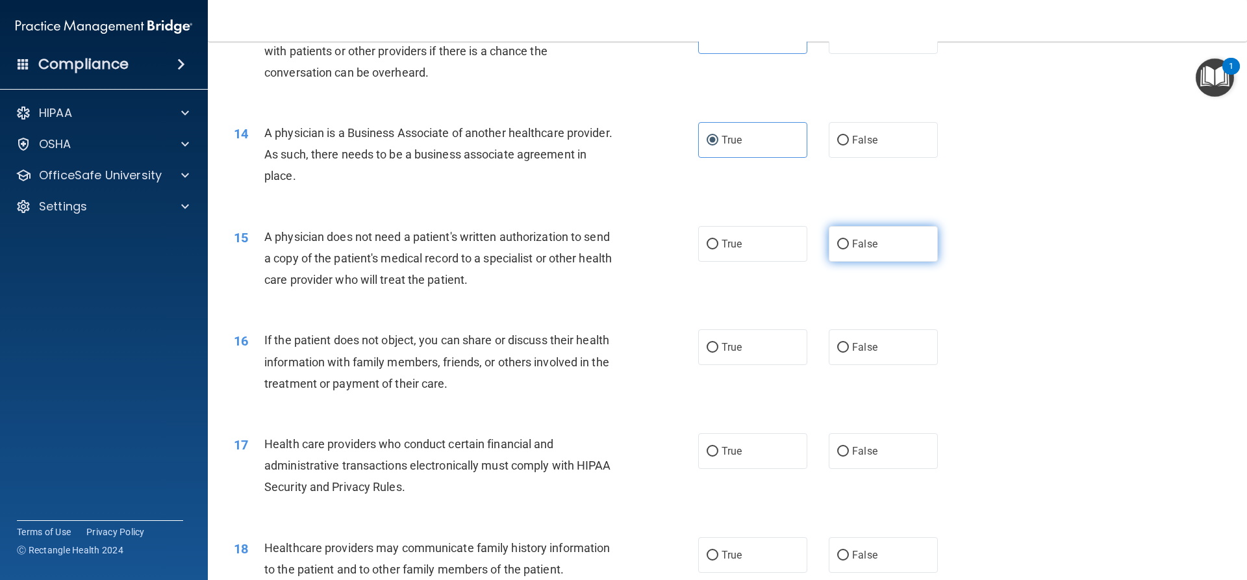
click at [830, 238] on label "False" at bounding box center [882, 244] width 109 height 36
click at [837, 240] on input "False" at bounding box center [843, 245] width 12 height 10
radio input "true"
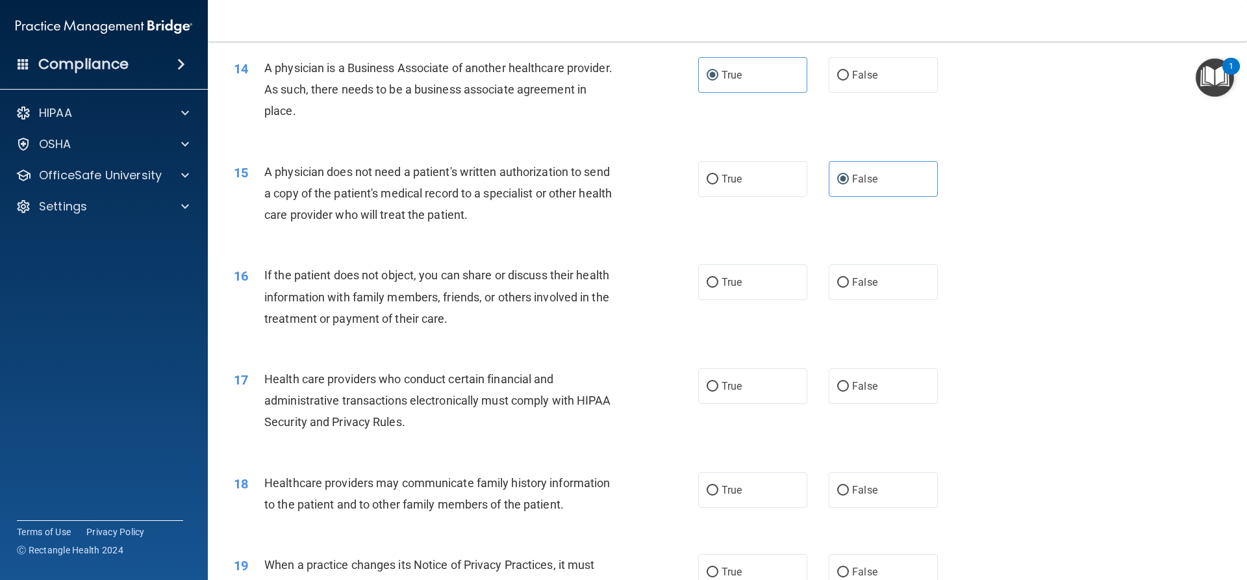
scroll to position [1372, 0]
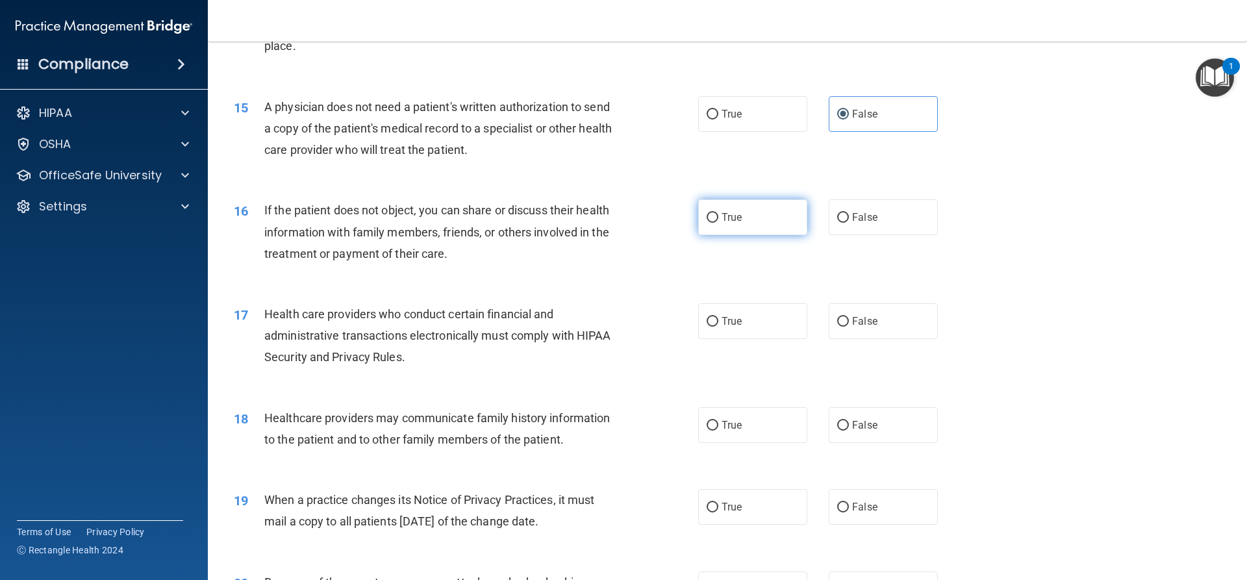
click at [734, 229] on label "True" at bounding box center [752, 217] width 109 height 36
click at [718, 223] on input "True" at bounding box center [712, 218] width 12 height 10
radio input "true"
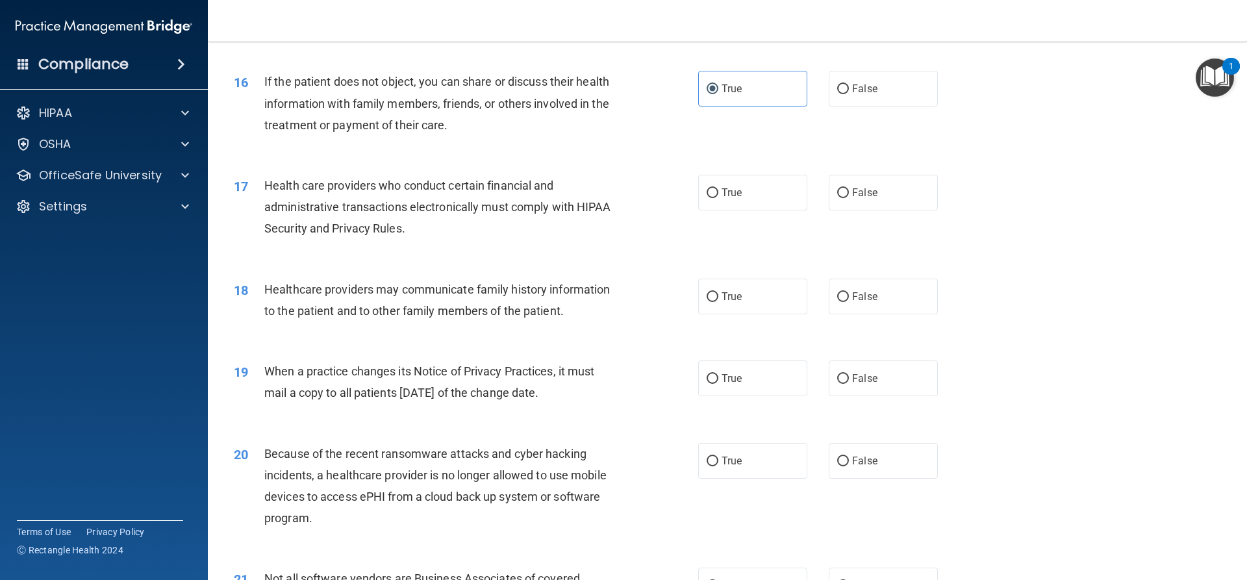
scroll to position [1502, 0]
click at [760, 195] on label "True" at bounding box center [752, 191] width 109 height 36
click at [718, 195] on input "True" at bounding box center [712, 192] width 12 height 10
radio input "true"
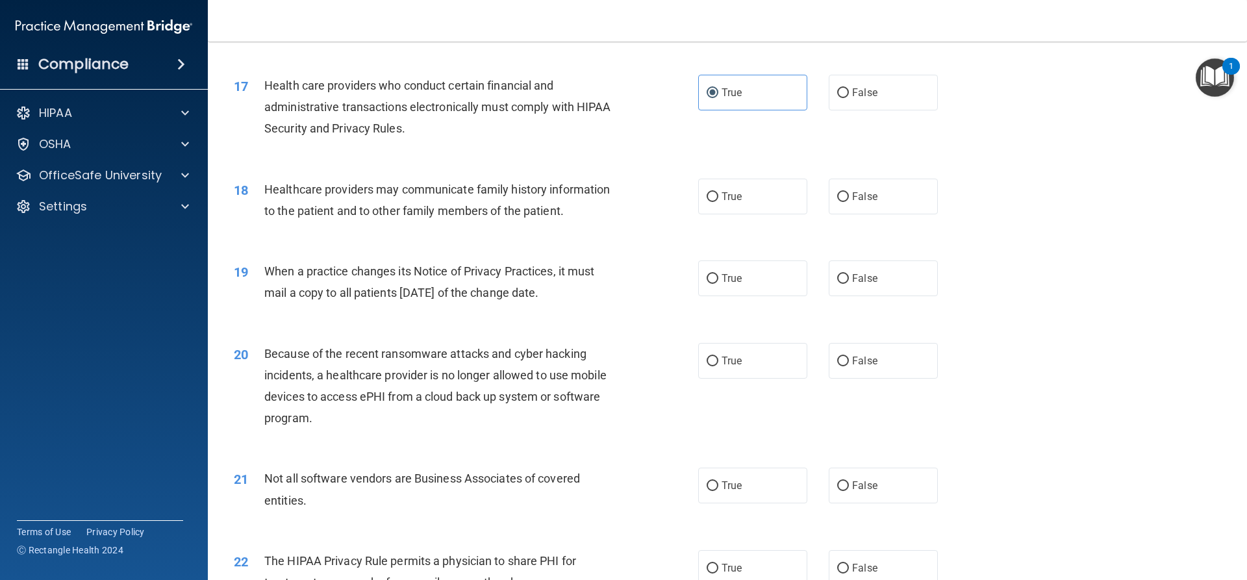
scroll to position [1632, 0]
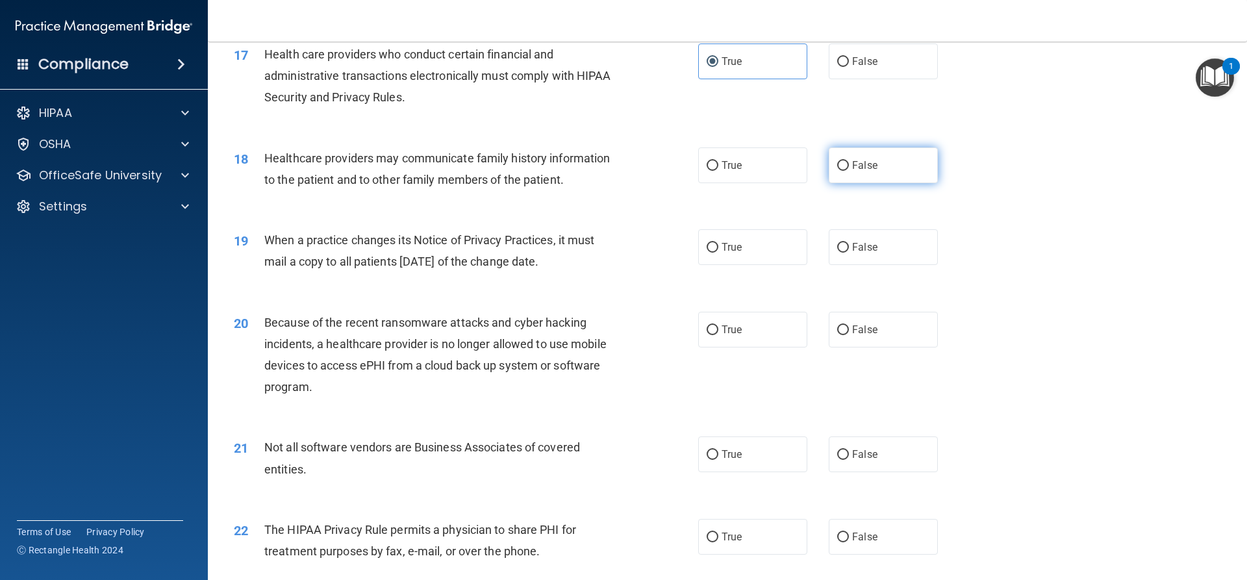
click at [872, 166] on label "False" at bounding box center [882, 165] width 109 height 36
click at [849, 166] on input "False" at bounding box center [843, 166] width 12 height 10
radio input "true"
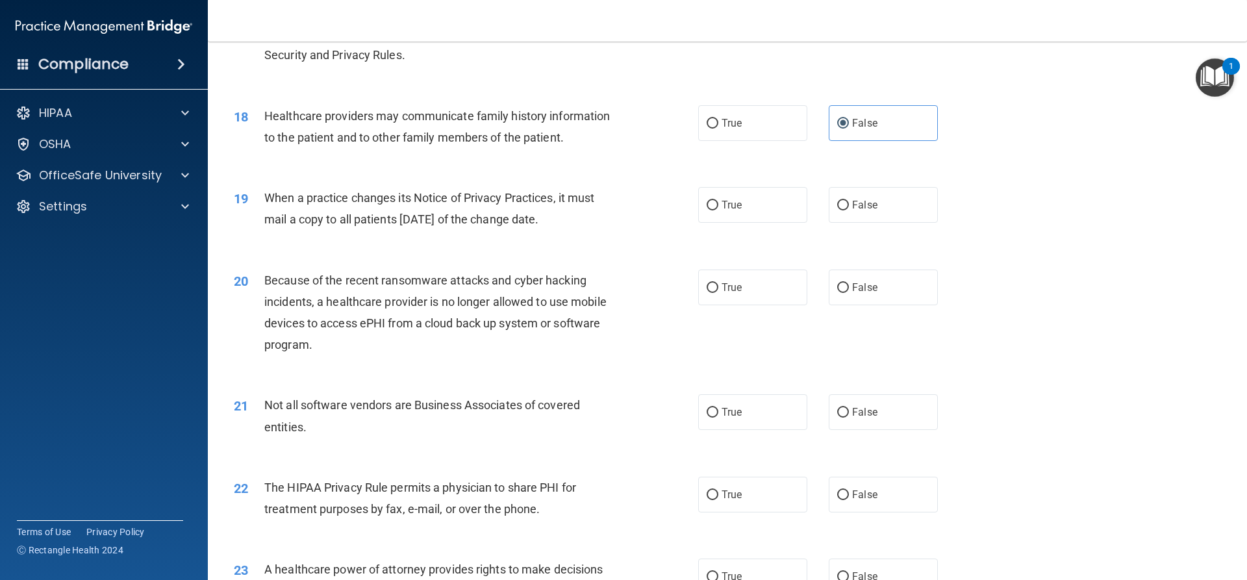
scroll to position [1697, 0]
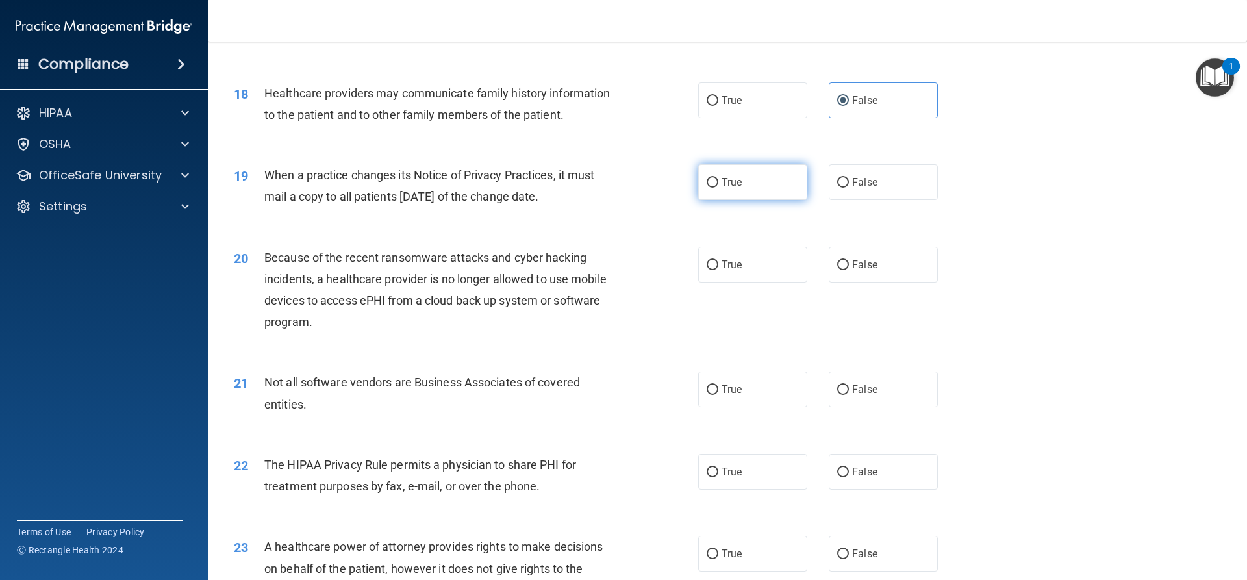
click at [728, 190] on label "True" at bounding box center [752, 182] width 109 height 36
click at [718, 188] on input "True" at bounding box center [712, 183] width 12 height 10
radio input "true"
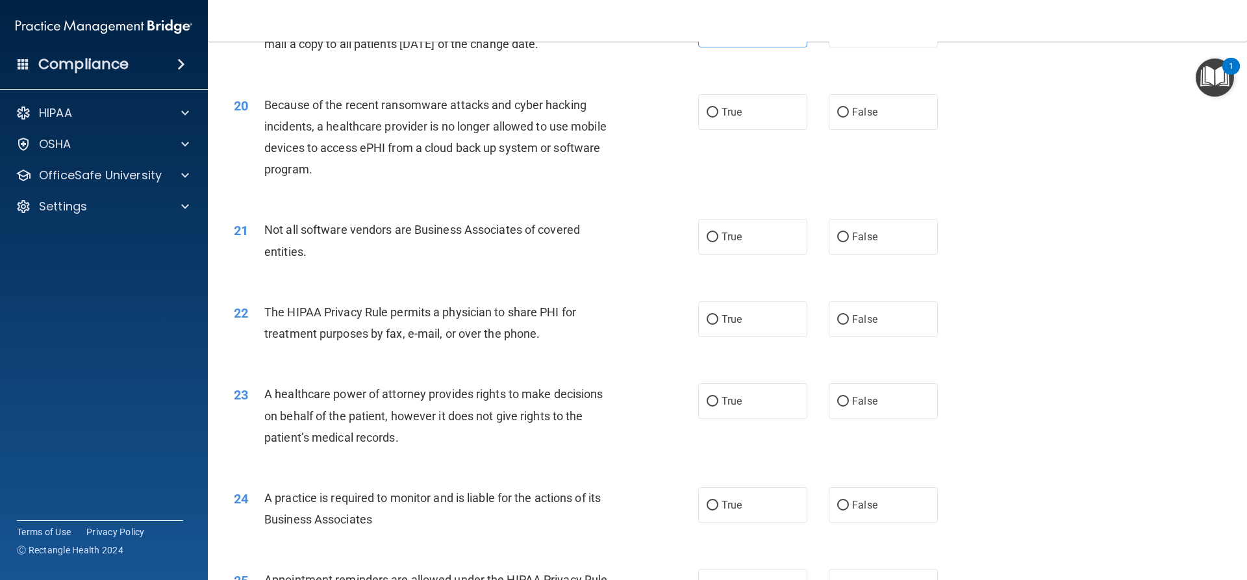
scroll to position [1826, 0]
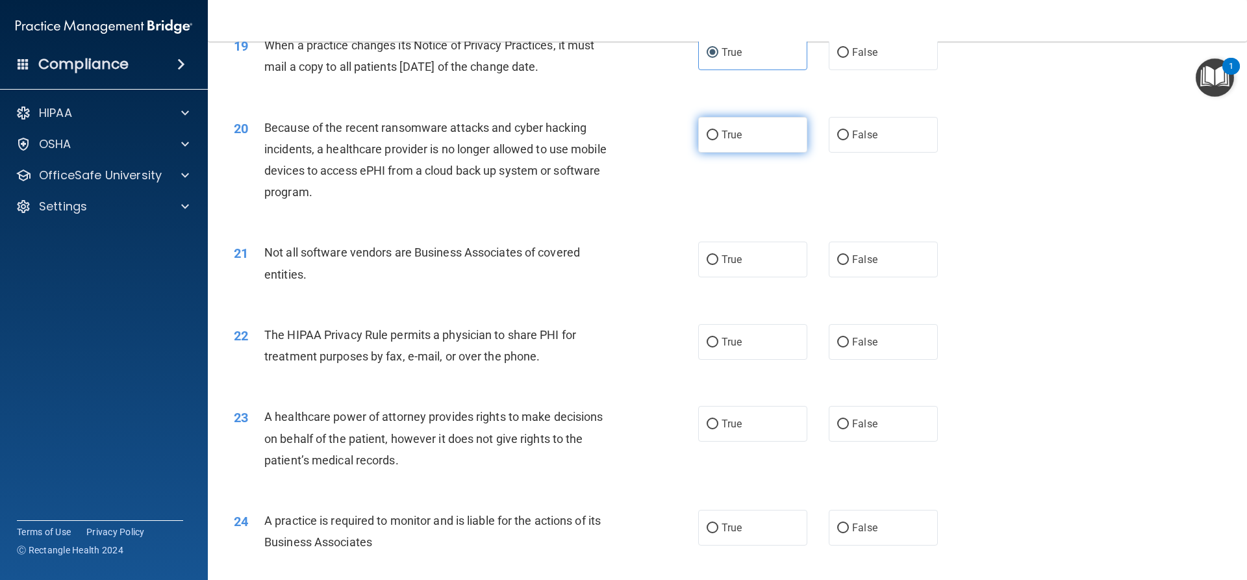
click at [706, 134] on input "True" at bounding box center [712, 136] width 12 height 10
radio input "true"
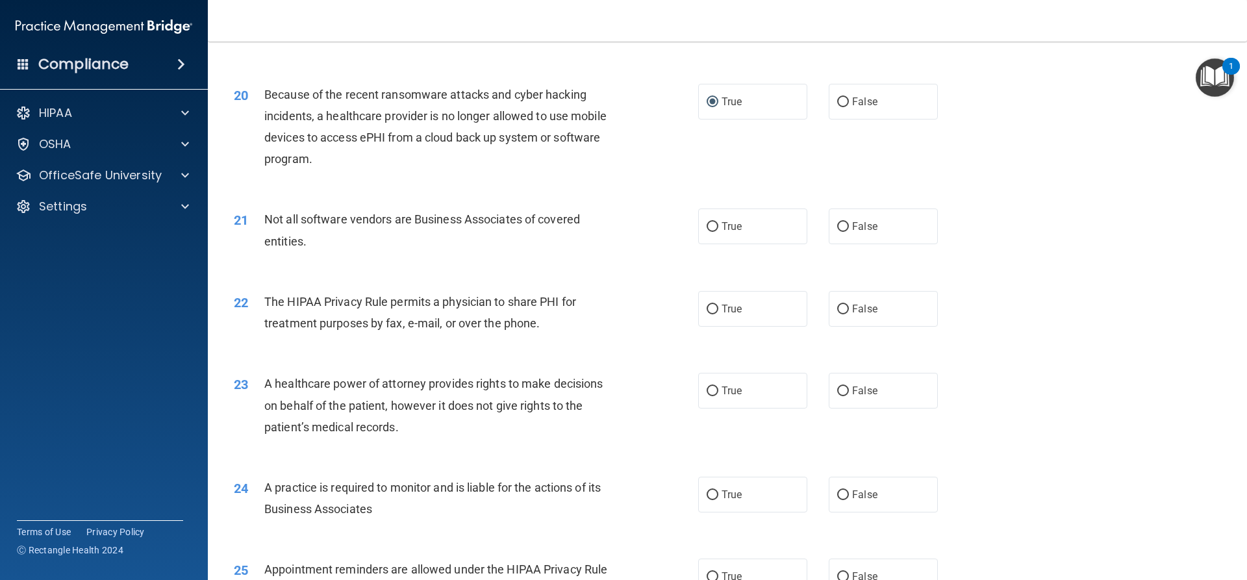
scroll to position [1891, 0]
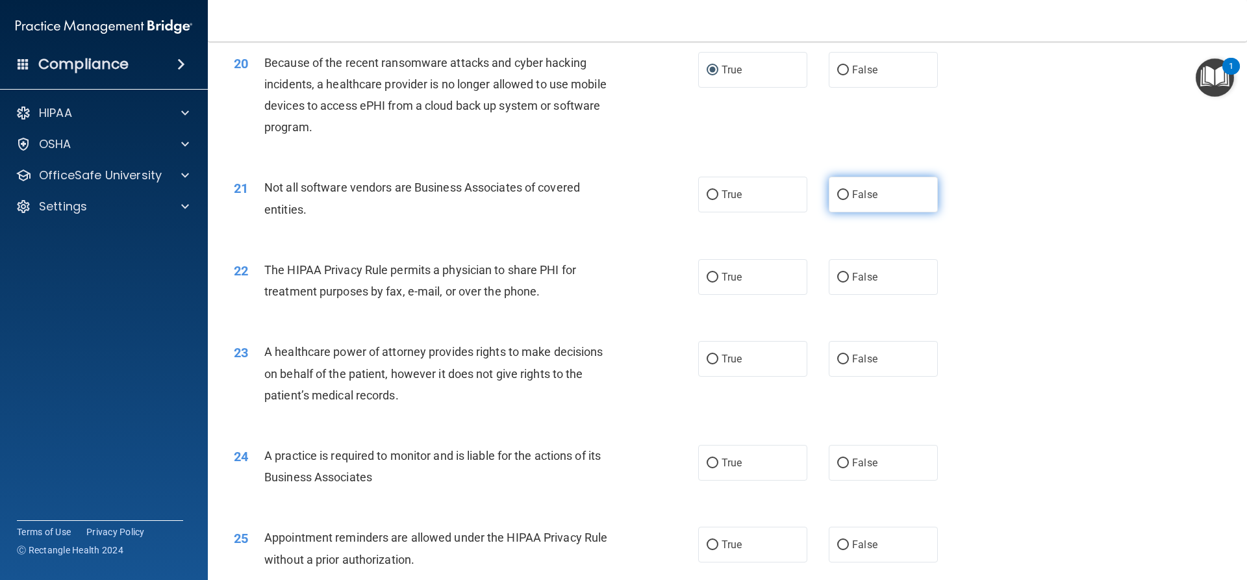
click at [833, 188] on label "False" at bounding box center [882, 195] width 109 height 36
click at [837, 190] on input "False" at bounding box center [843, 195] width 12 height 10
radio input "true"
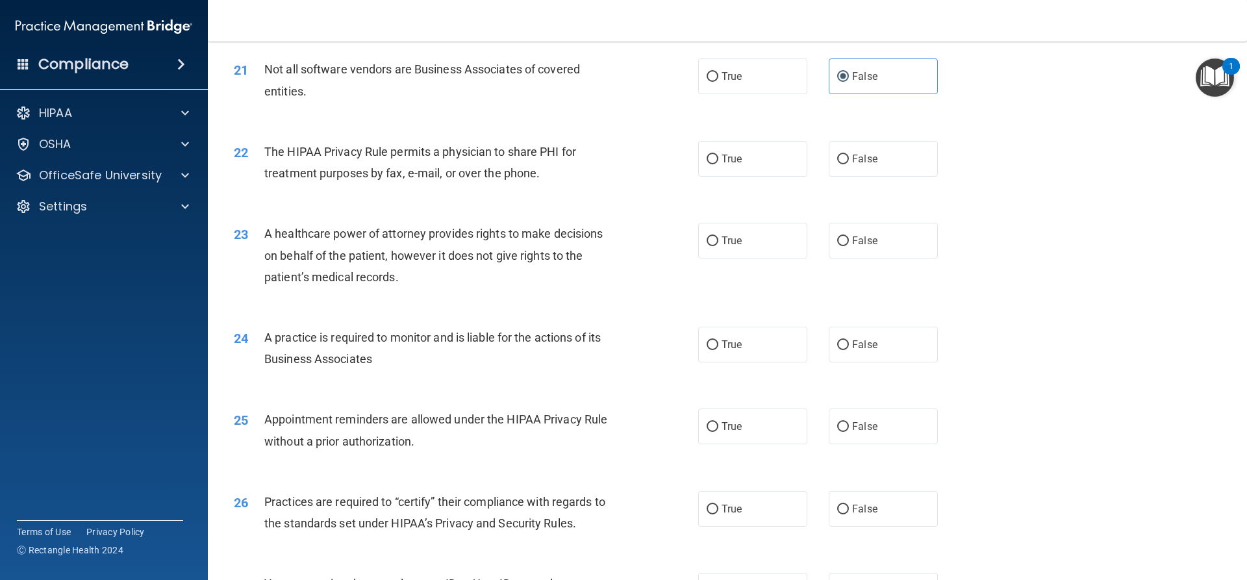
scroll to position [2021, 0]
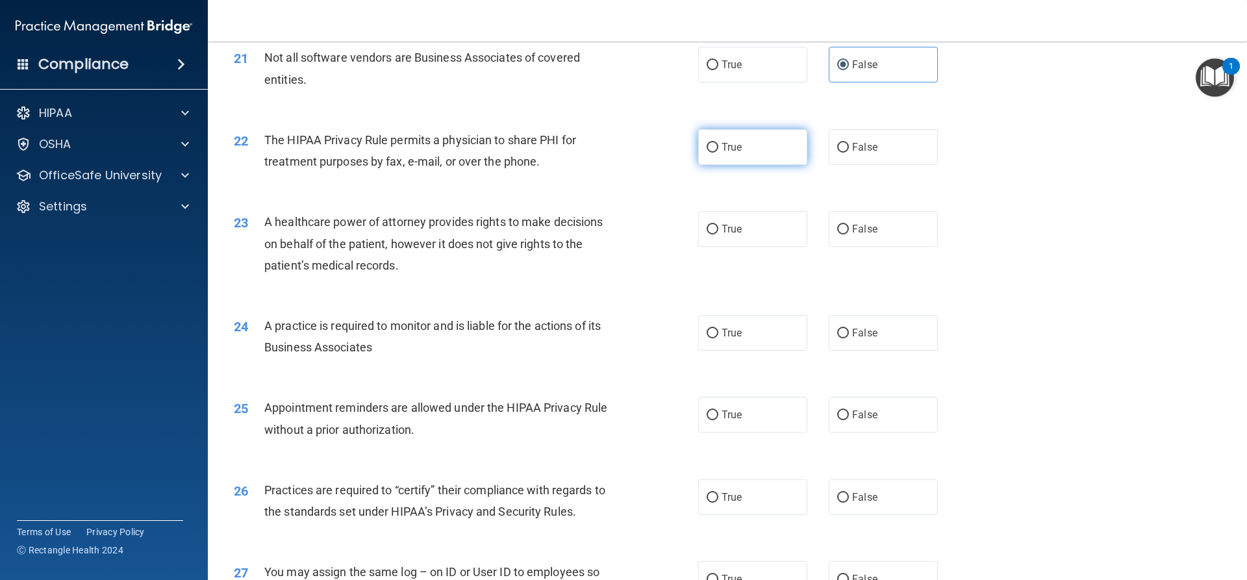
click at [728, 158] on label "True" at bounding box center [752, 147] width 109 height 36
click at [718, 153] on input "True" at bounding box center [712, 148] width 12 height 10
radio input "true"
click at [903, 213] on label "False" at bounding box center [882, 229] width 109 height 36
click at [849, 225] on input "False" at bounding box center [843, 230] width 12 height 10
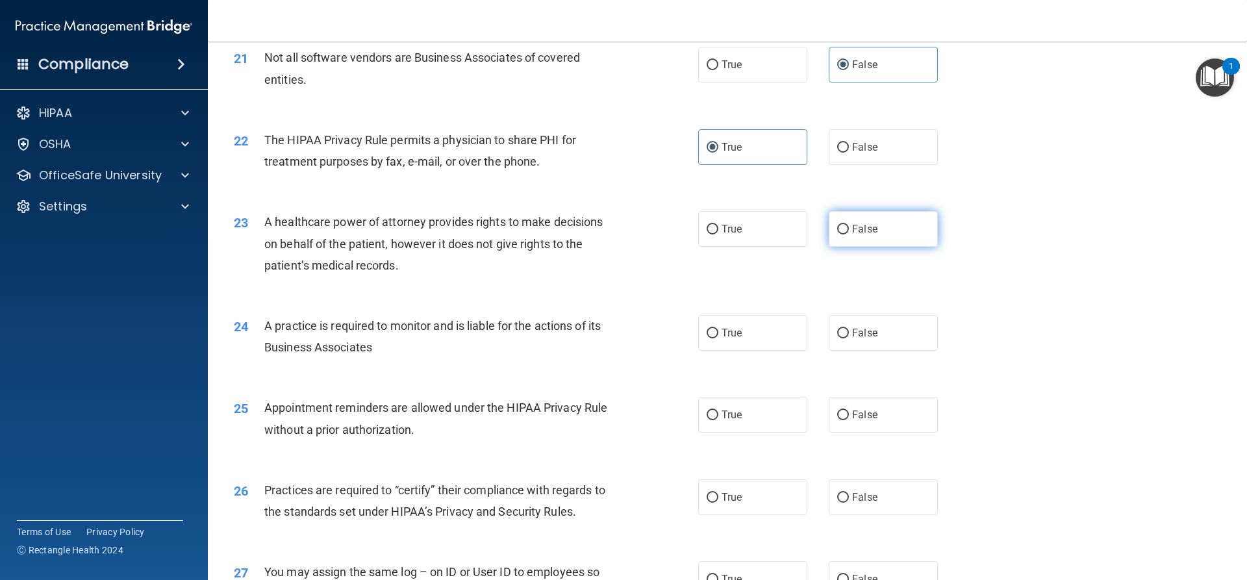
radio input "true"
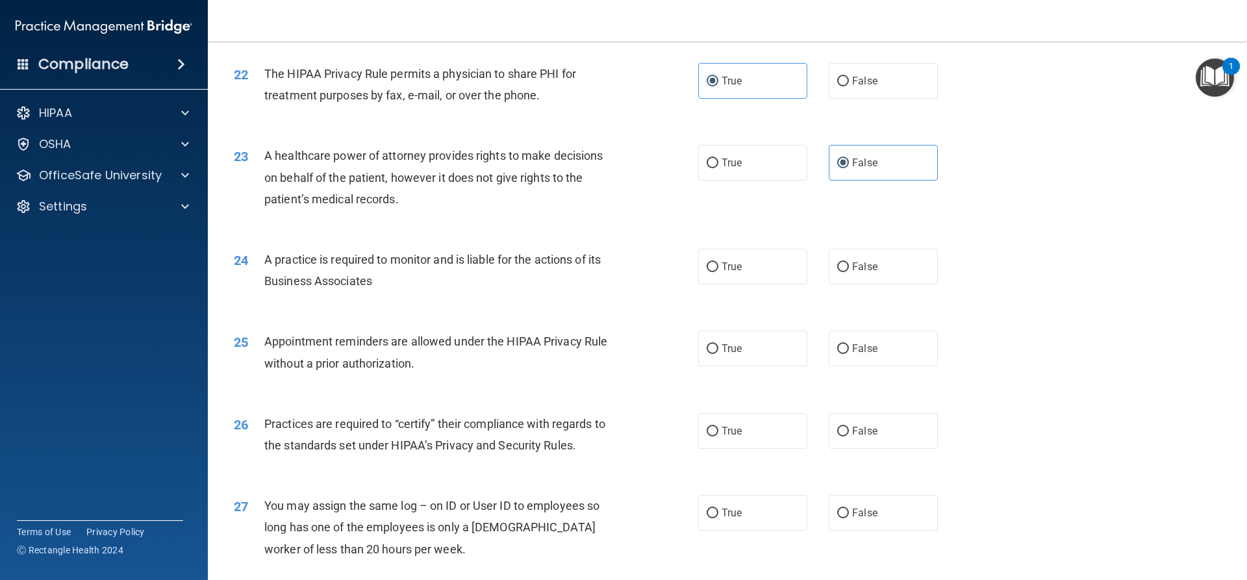
scroll to position [2151, 0]
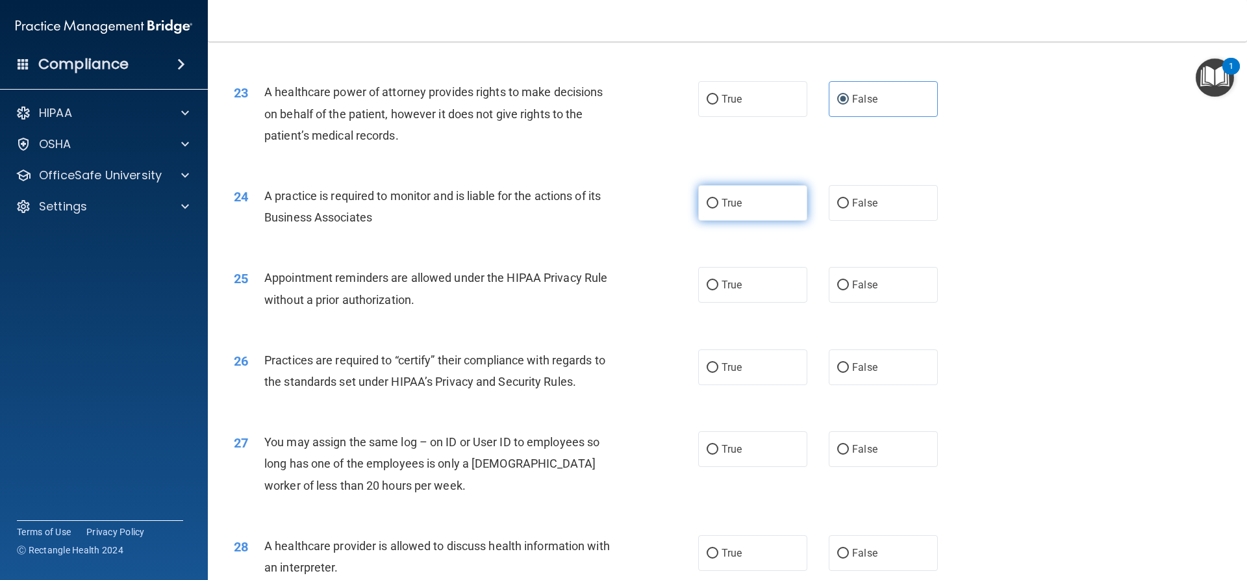
click at [751, 218] on label "True" at bounding box center [752, 203] width 109 height 36
click at [718, 208] on input "True" at bounding box center [712, 204] width 12 height 10
radio input "true"
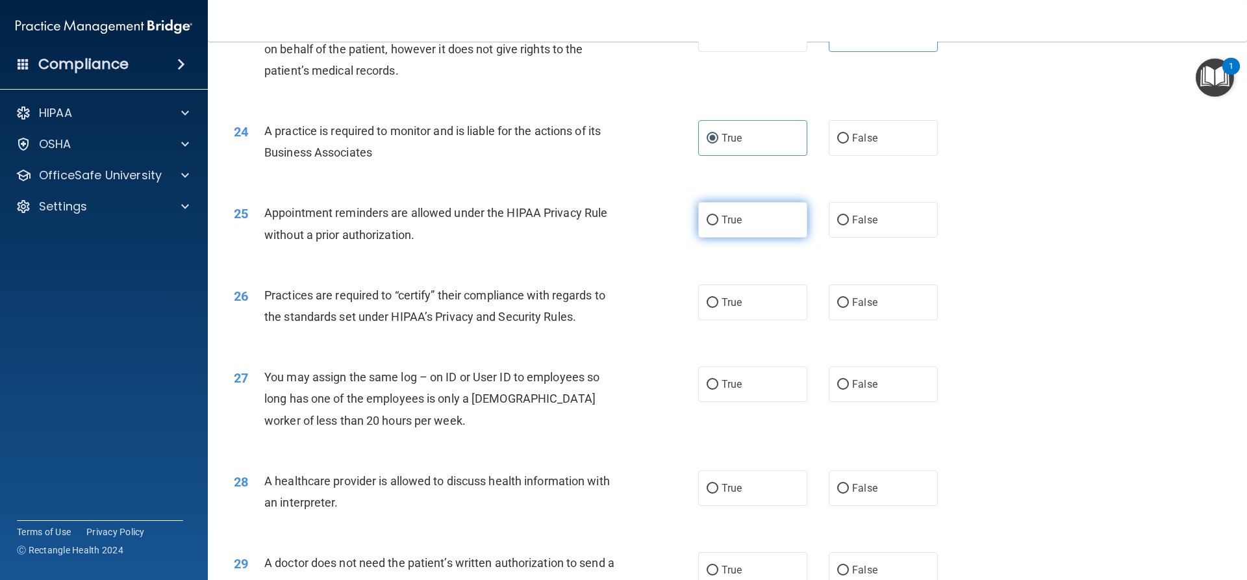
click at [778, 221] on label "True" at bounding box center [752, 220] width 109 height 36
click at [718, 221] on input "True" at bounding box center [712, 221] width 12 height 10
radio input "true"
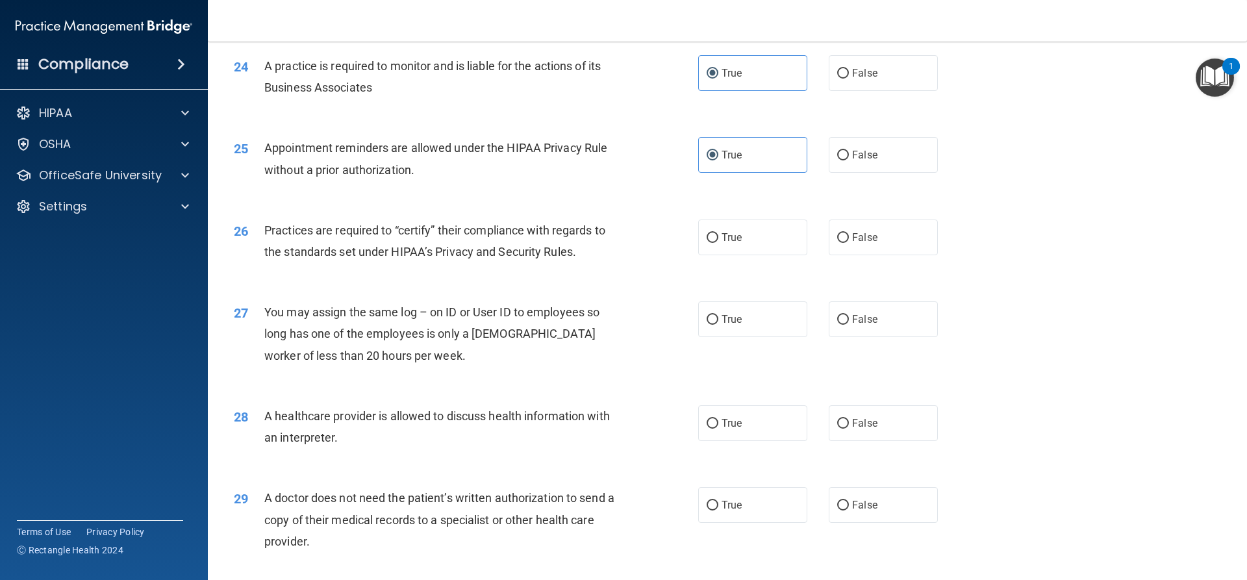
scroll to position [2346, 0]
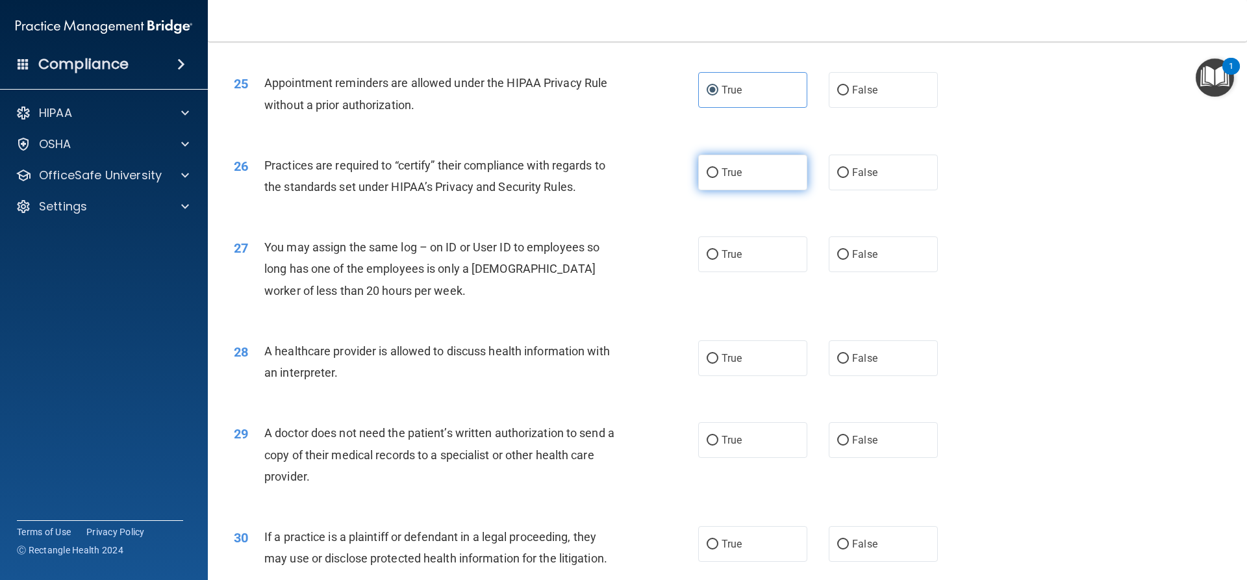
click at [751, 182] on label "True" at bounding box center [752, 173] width 109 height 36
click at [718, 178] on input "True" at bounding box center [712, 173] width 12 height 10
radio input "true"
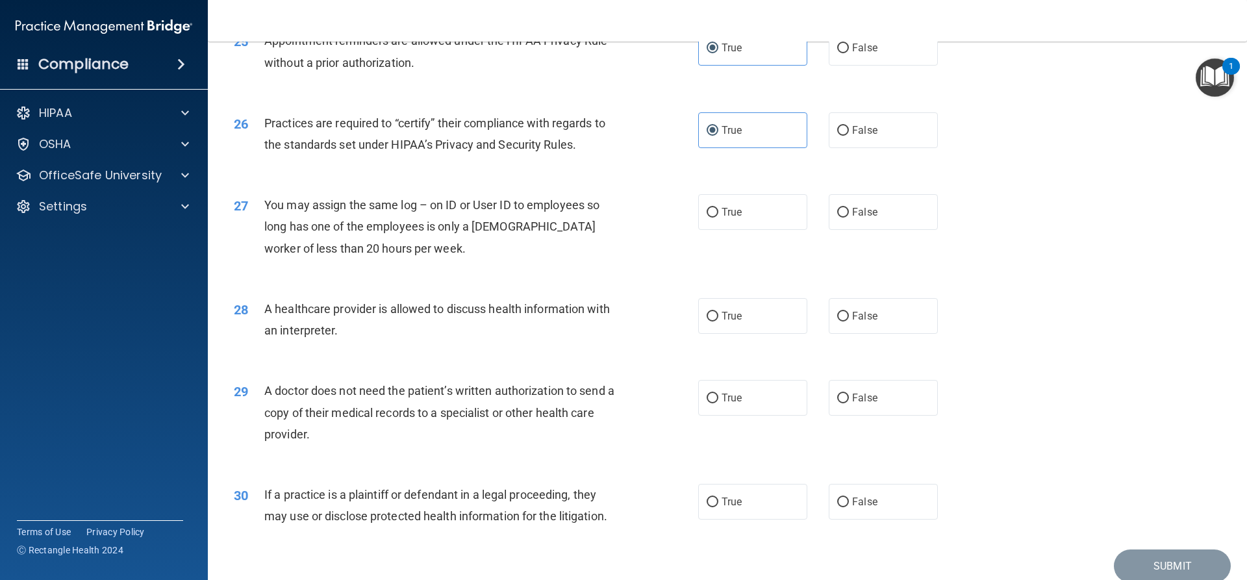
scroll to position [2411, 0]
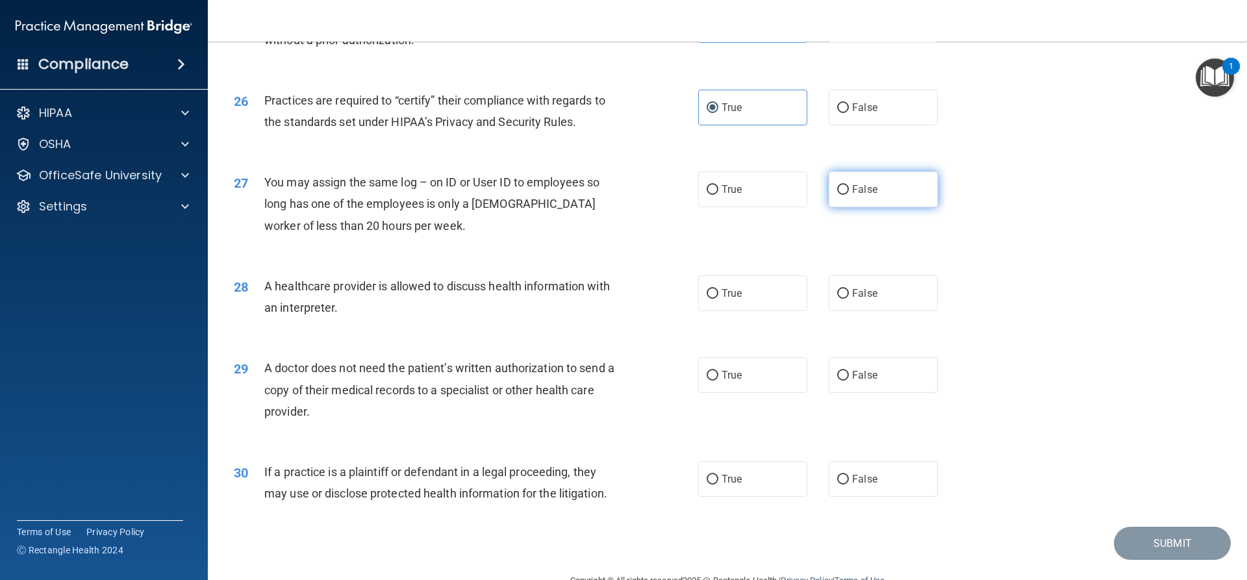
click at [838, 204] on label "False" at bounding box center [882, 189] width 109 height 36
click at [838, 195] on input "False" at bounding box center [843, 190] width 12 height 10
radio input "true"
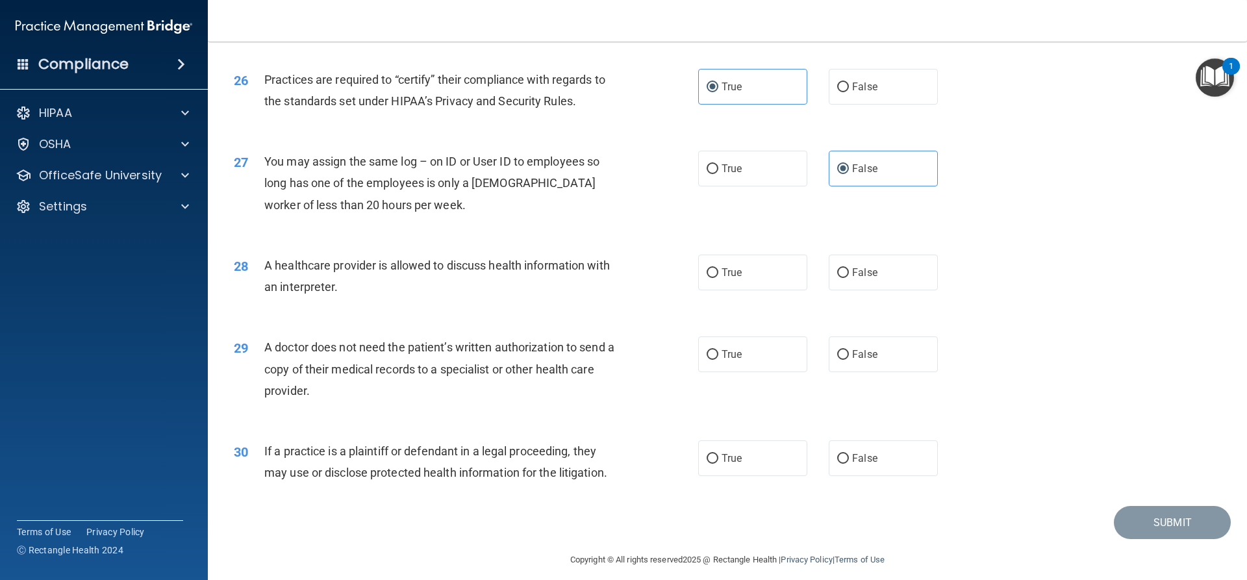
scroll to position [2443, 0]
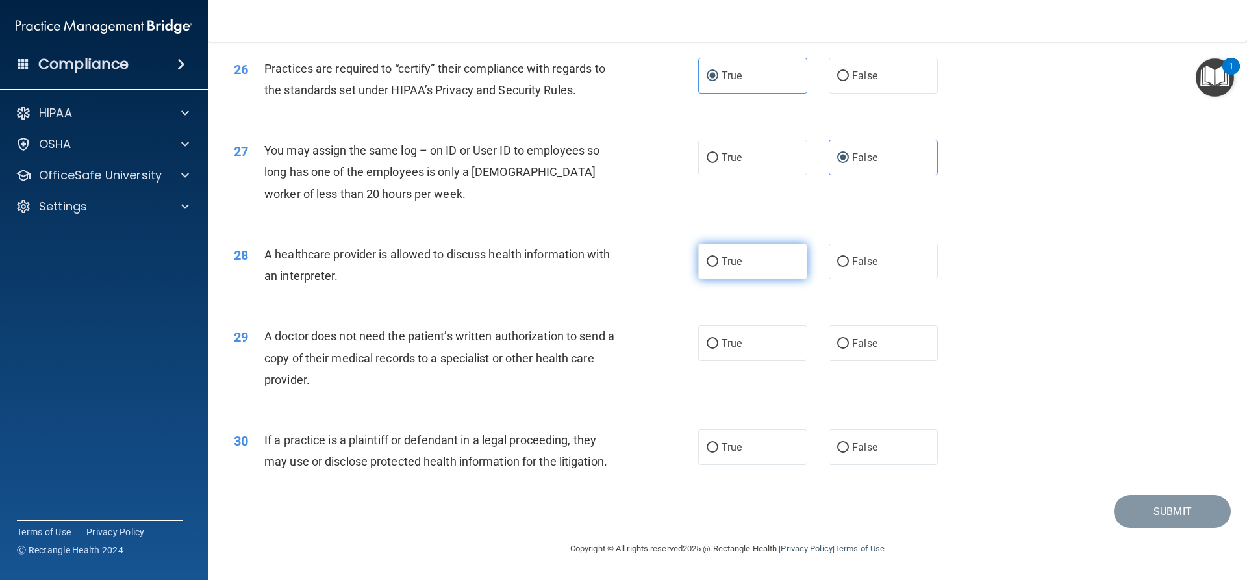
click at [744, 275] on label "True" at bounding box center [752, 261] width 109 height 36
click at [718, 267] on input "True" at bounding box center [712, 262] width 12 height 10
radio input "true"
click at [832, 247] on label "False" at bounding box center [882, 261] width 109 height 36
click at [837, 257] on input "False" at bounding box center [843, 262] width 12 height 10
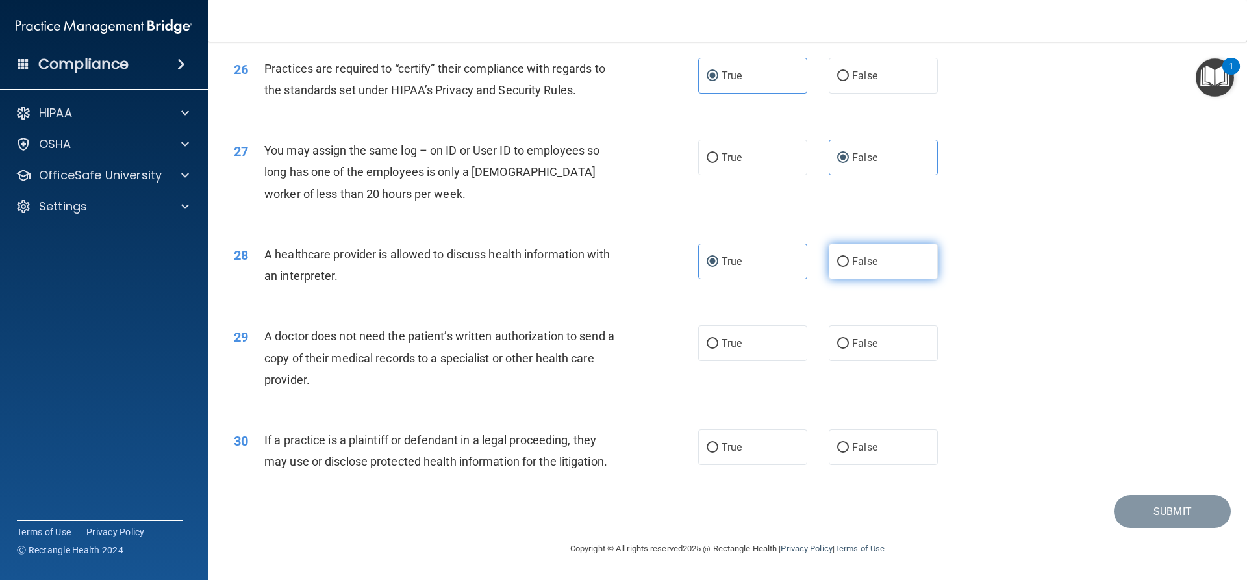
radio input "true"
radio input "false"
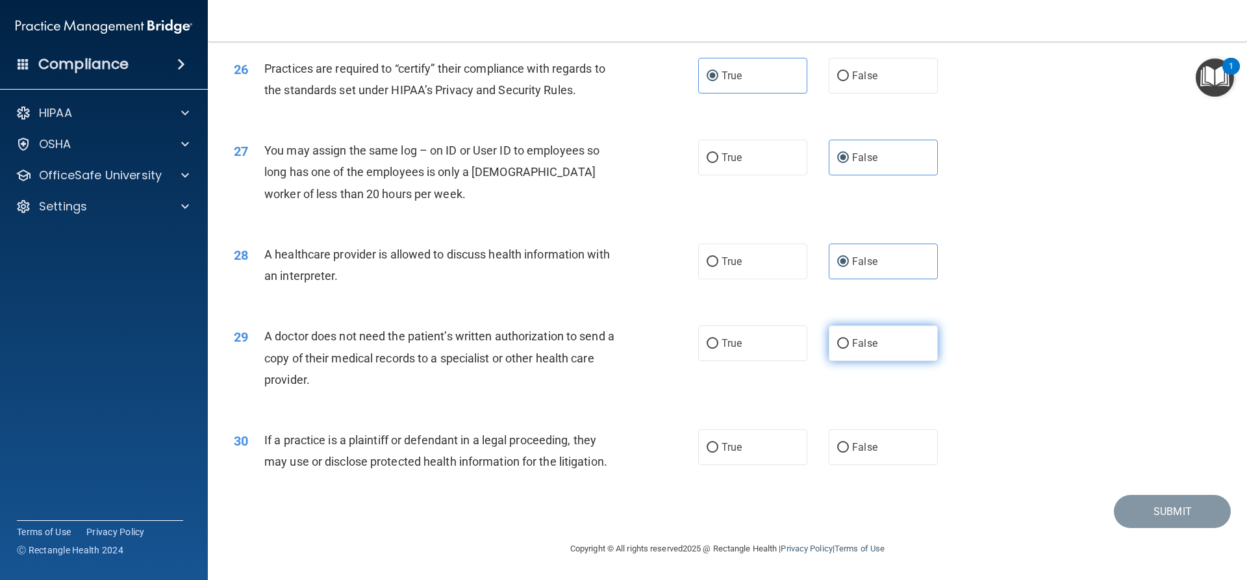
click at [851, 332] on label "False" at bounding box center [882, 343] width 109 height 36
click at [849, 339] on input "False" at bounding box center [843, 344] width 12 height 10
radio input "true"
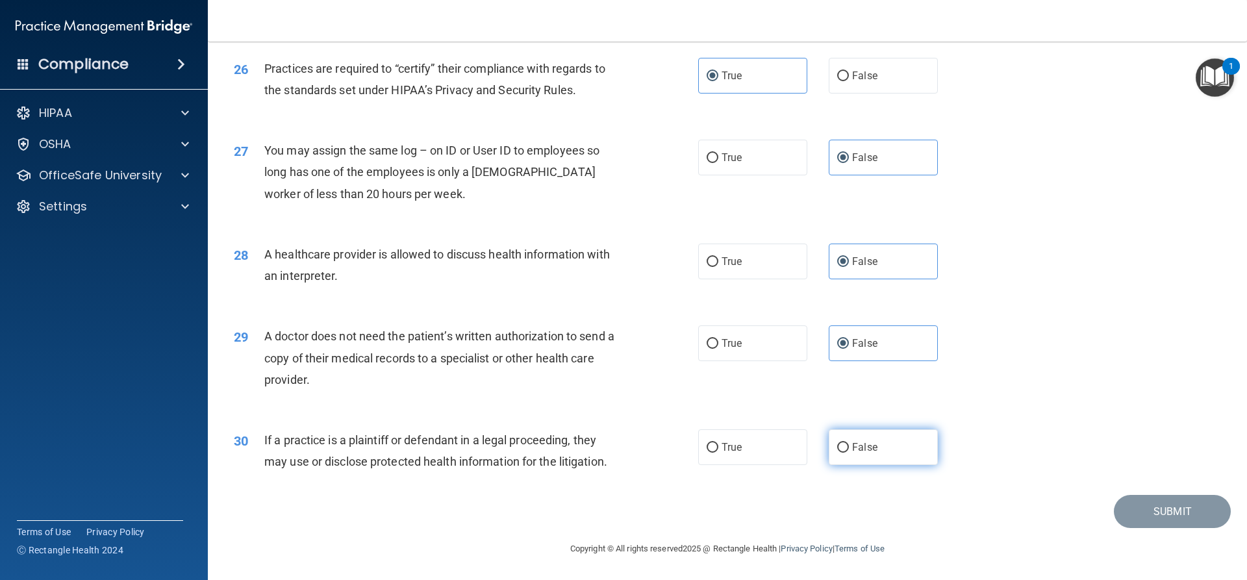
click at [840, 458] on label "False" at bounding box center [882, 447] width 109 height 36
click at [840, 453] on input "False" at bounding box center [843, 448] width 12 height 10
radio input "true"
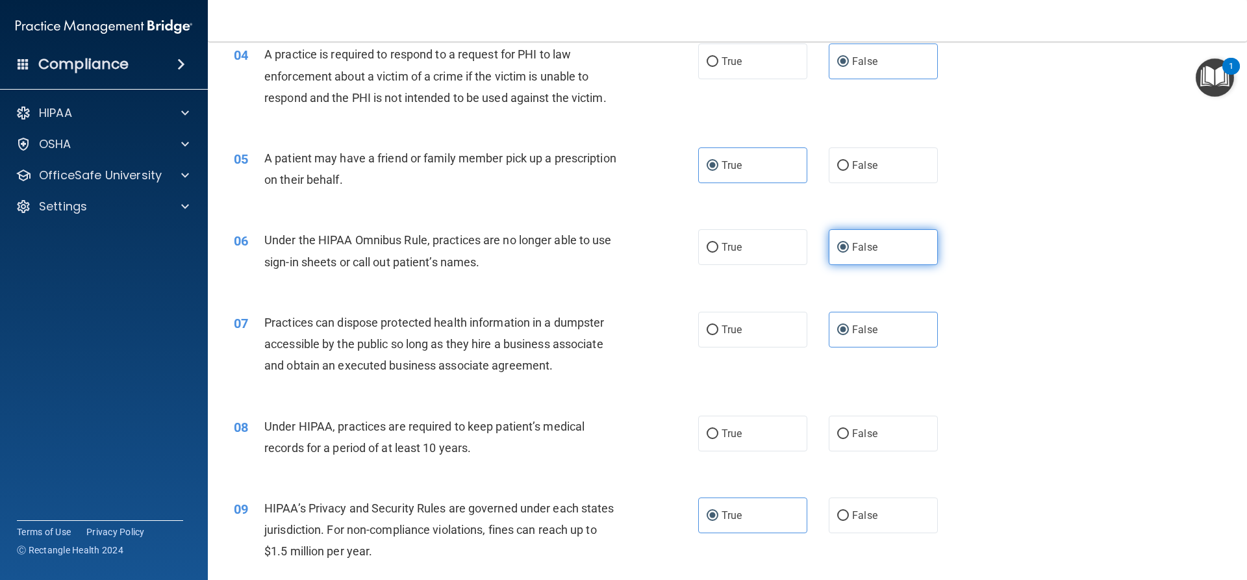
scroll to position [390, 0]
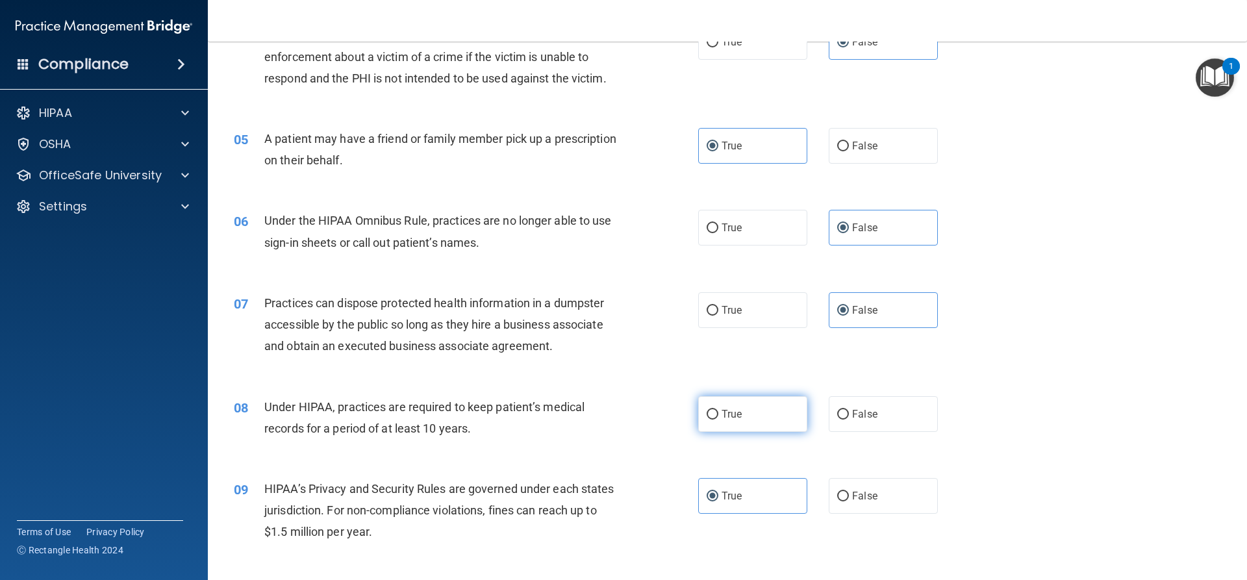
click at [745, 428] on label "True" at bounding box center [752, 414] width 109 height 36
click at [718, 419] on input "True" at bounding box center [712, 415] width 12 height 10
radio input "true"
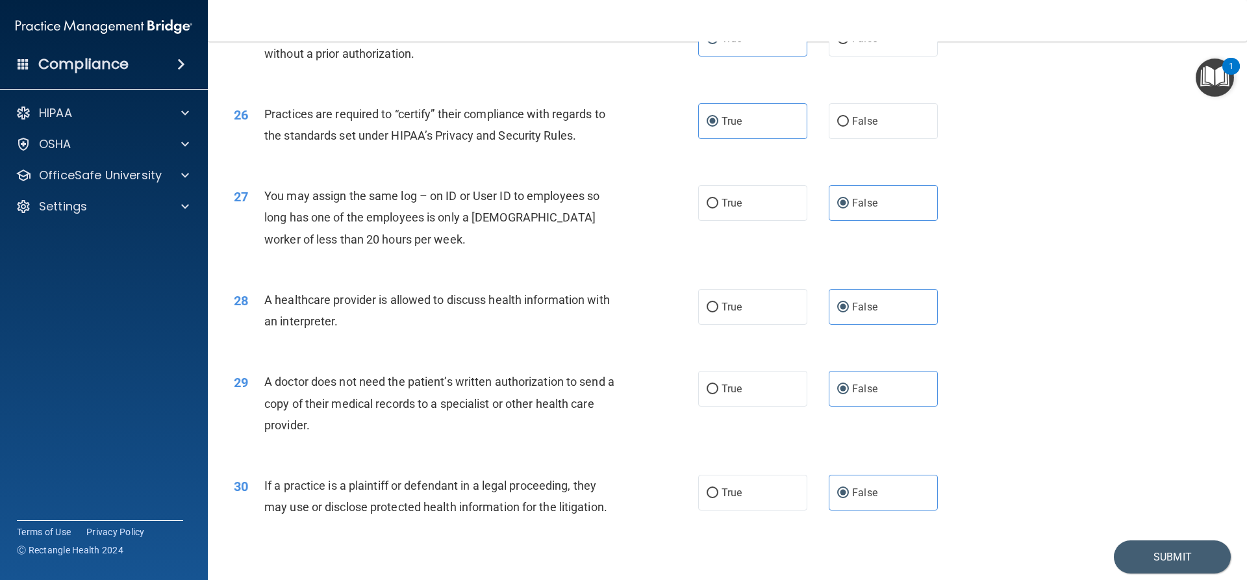
scroll to position [2443, 0]
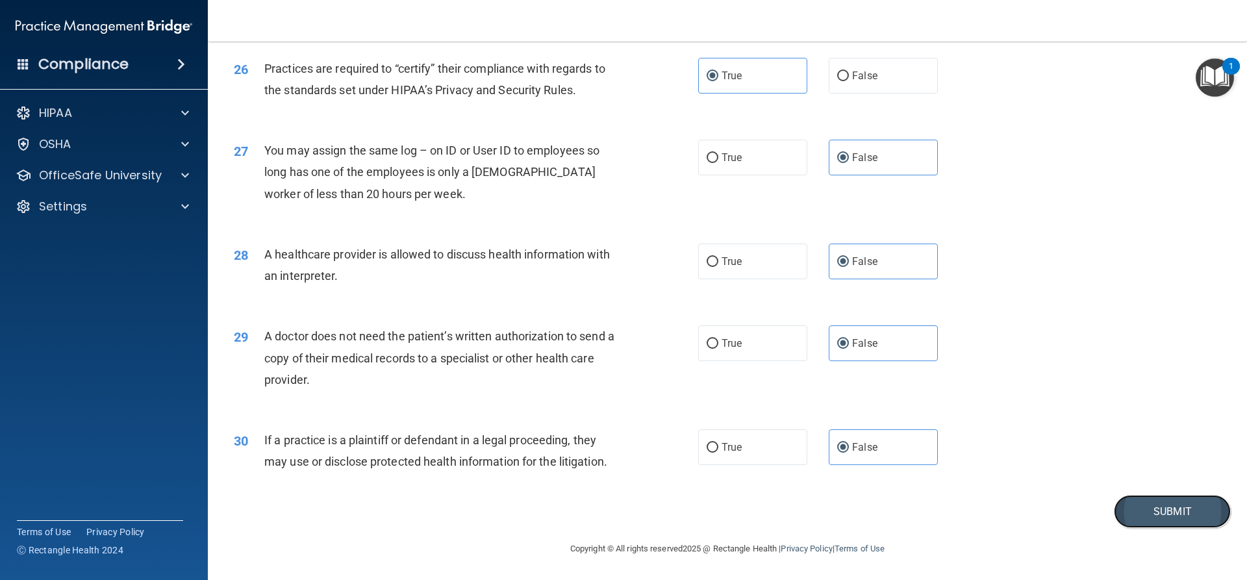
click at [1139, 516] on button "Submit" at bounding box center [1171, 511] width 117 height 33
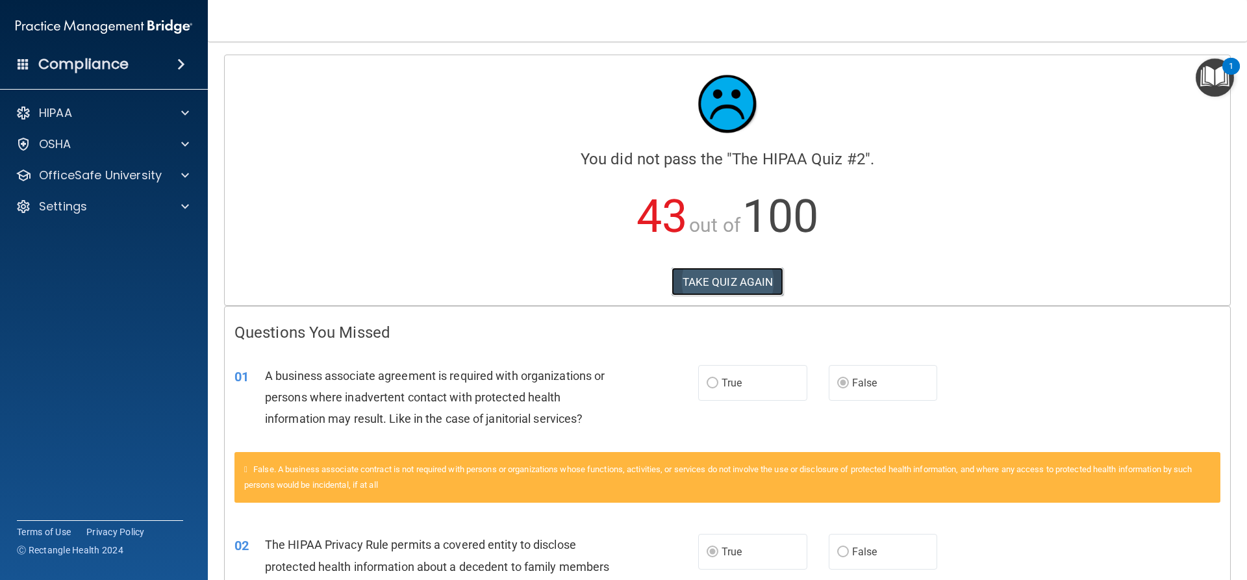
click at [762, 281] on button "TAKE QUIZ AGAIN" at bounding box center [727, 281] width 112 height 29
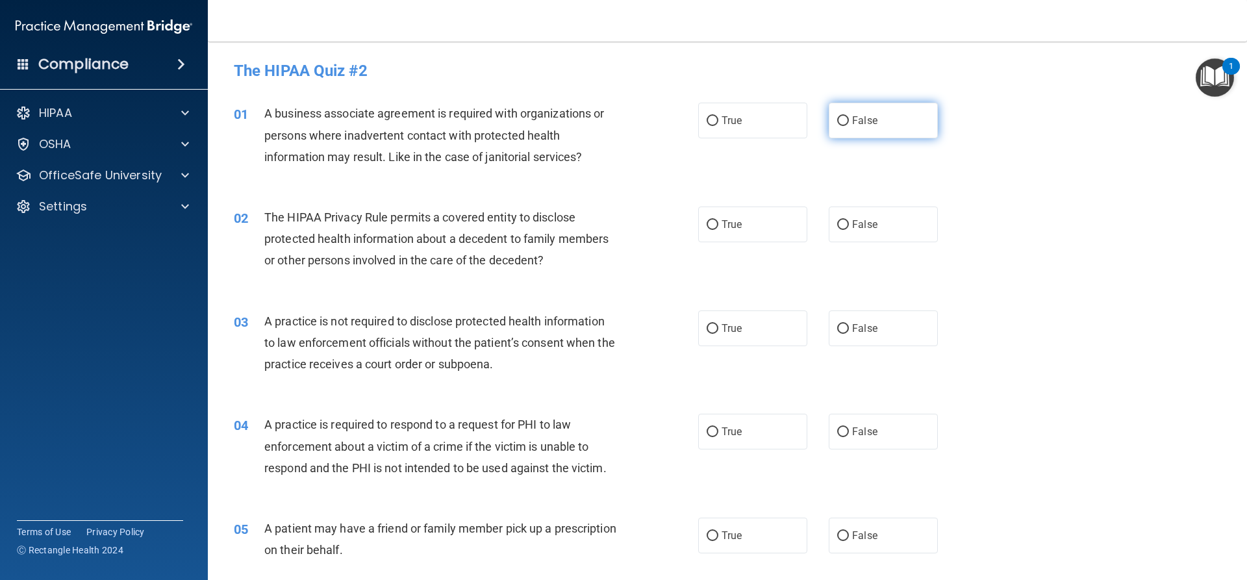
click at [870, 121] on span "False" at bounding box center [864, 120] width 25 height 12
click at [849, 121] on input "False" at bounding box center [843, 121] width 12 height 10
radio input "true"
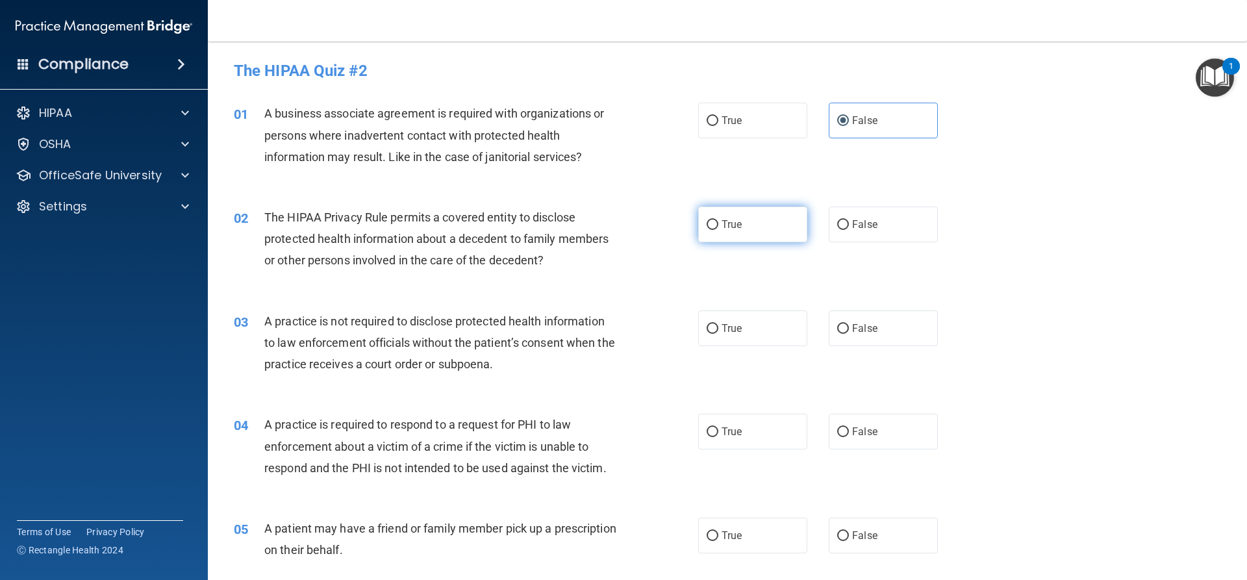
click at [721, 220] on span "True" at bounding box center [731, 224] width 20 height 12
click at [718, 220] on input "True" at bounding box center [712, 225] width 12 height 10
radio input "true"
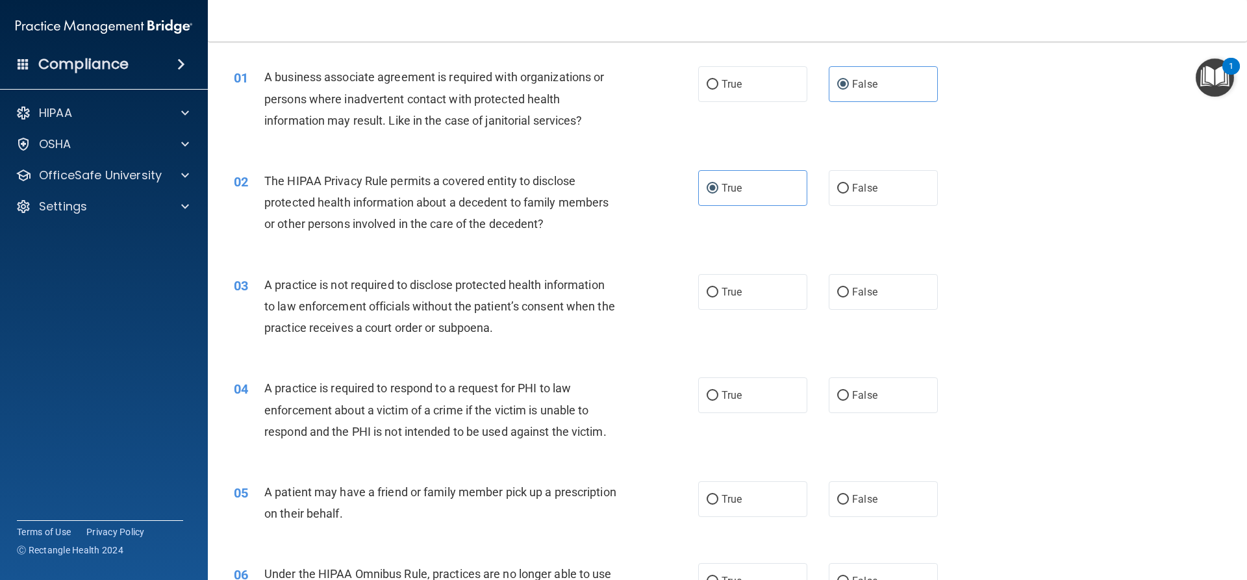
scroll to position [65, 0]
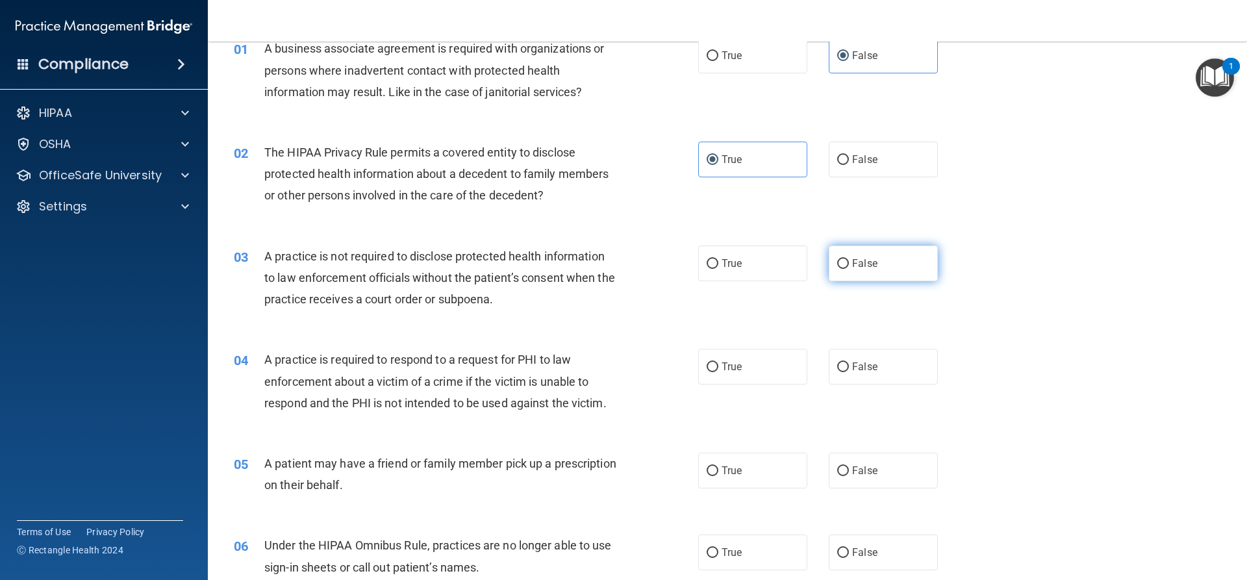
click at [856, 265] on span "False" at bounding box center [864, 263] width 25 height 12
click at [849, 265] on input "False" at bounding box center [843, 264] width 12 height 10
radio input "true"
click at [736, 384] on label "True" at bounding box center [752, 367] width 109 height 36
click at [718, 372] on input "True" at bounding box center [712, 367] width 12 height 10
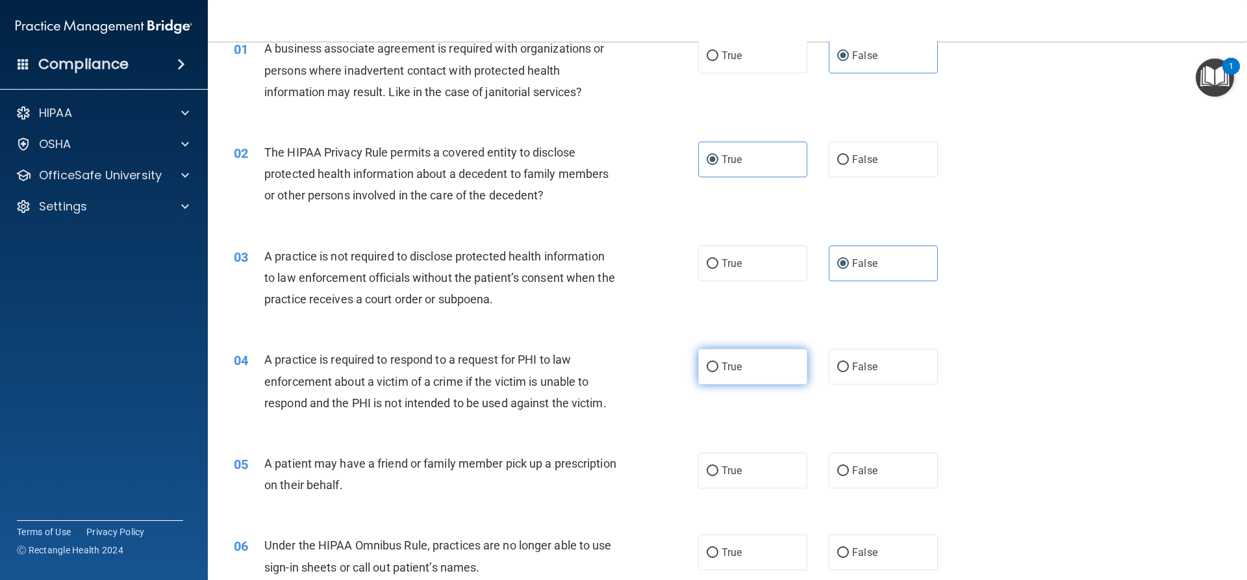
radio input "true"
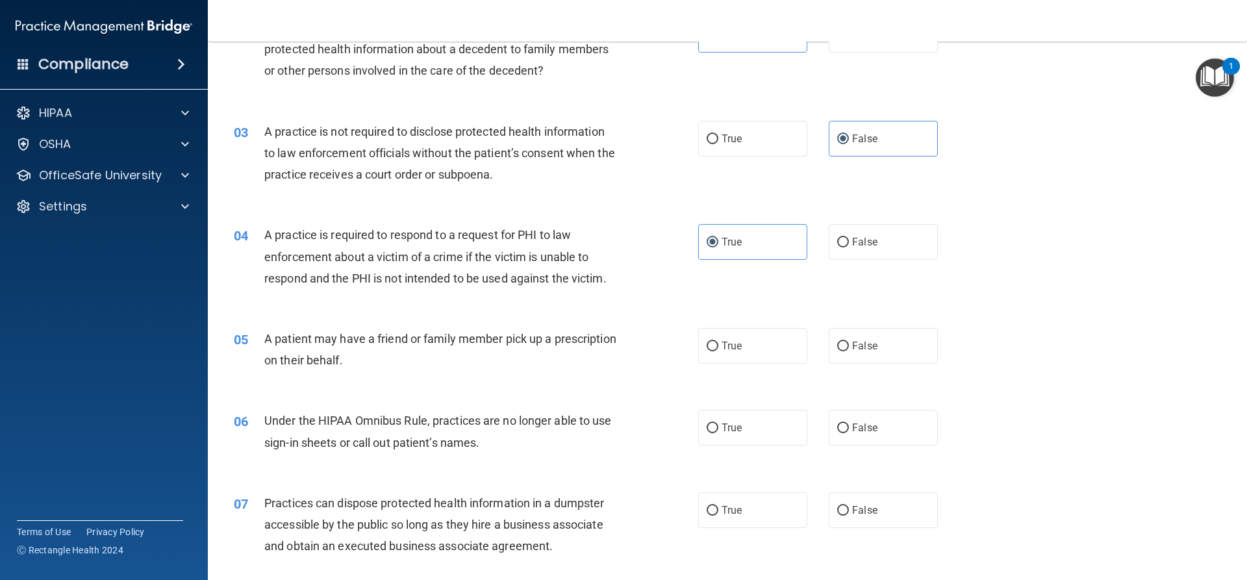
scroll to position [195, 0]
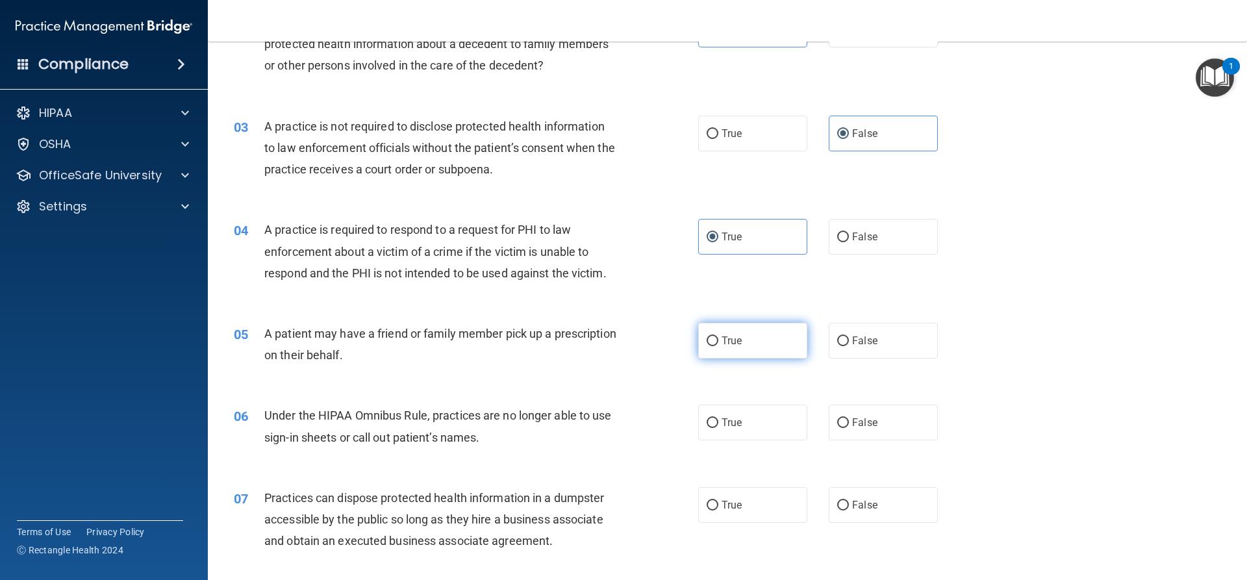
click at [737, 339] on span "True" at bounding box center [731, 340] width 20 height 12
click at [718, 339] on input "True" at bounding box center [712, 341] width 12 height 10
radio input "true"
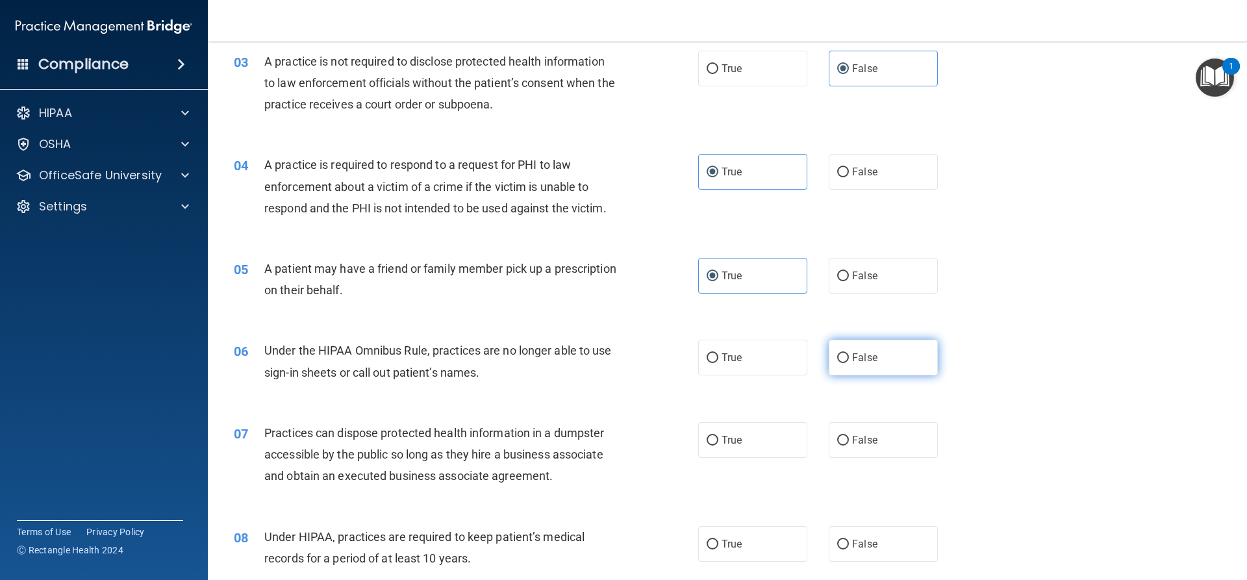
click at [852, 361] on span "False" at bounding box center [864, 357] width 25 height 12
click at [849, 361] on input "False" at bounding box center [843, 358] width 12 height 10
radio input "true"
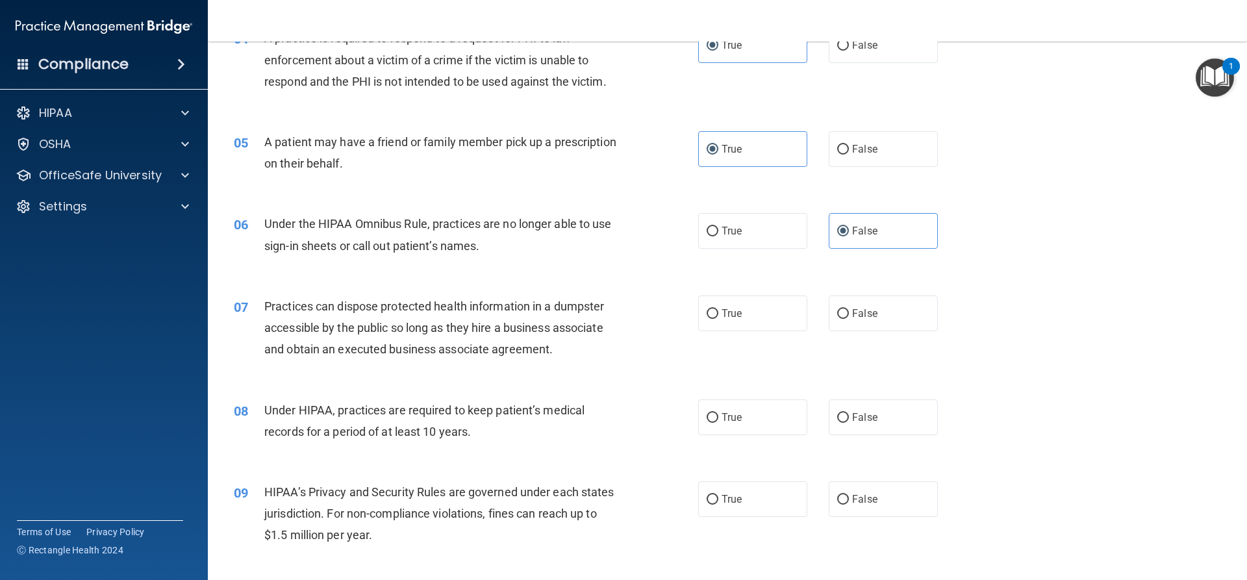
scroll to position [390, 0]
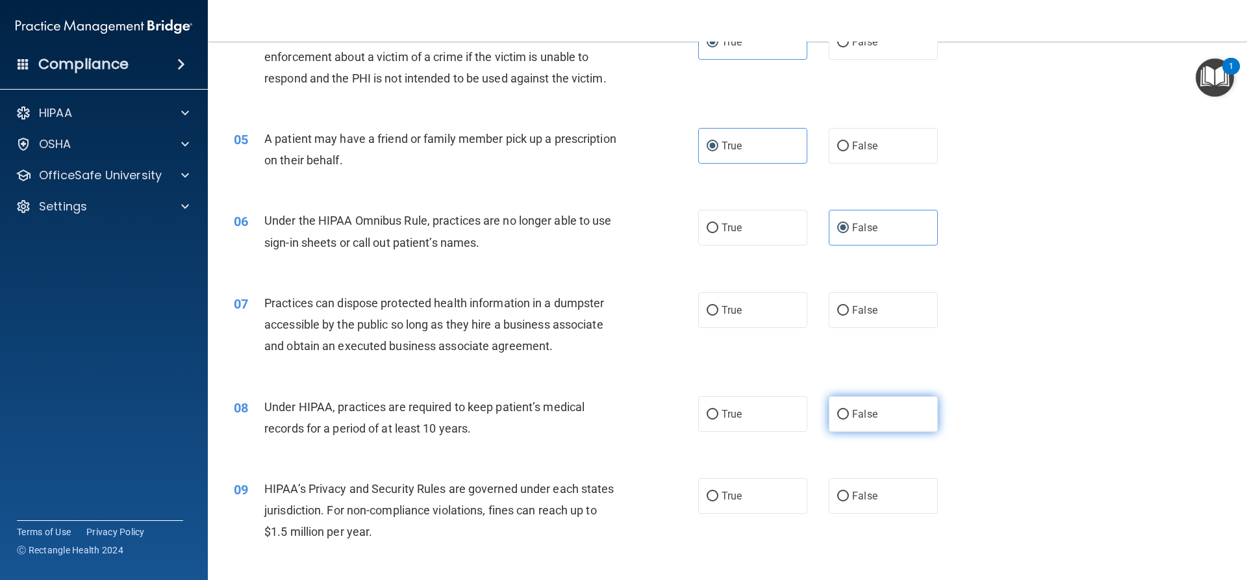
click at [856, 410] on span "False" at bounding box center [864, 414] width 25 height 12
click at [849, 410] on input "False" at bounding box center [843, 415] width 12 height 10
radio input "true"
click at [867, 317] on label "False" at bounding box center [882, 310] width 109 height 36
click at [849, 316] on input "False" at bounding box center [843, 311] width 12 height 10
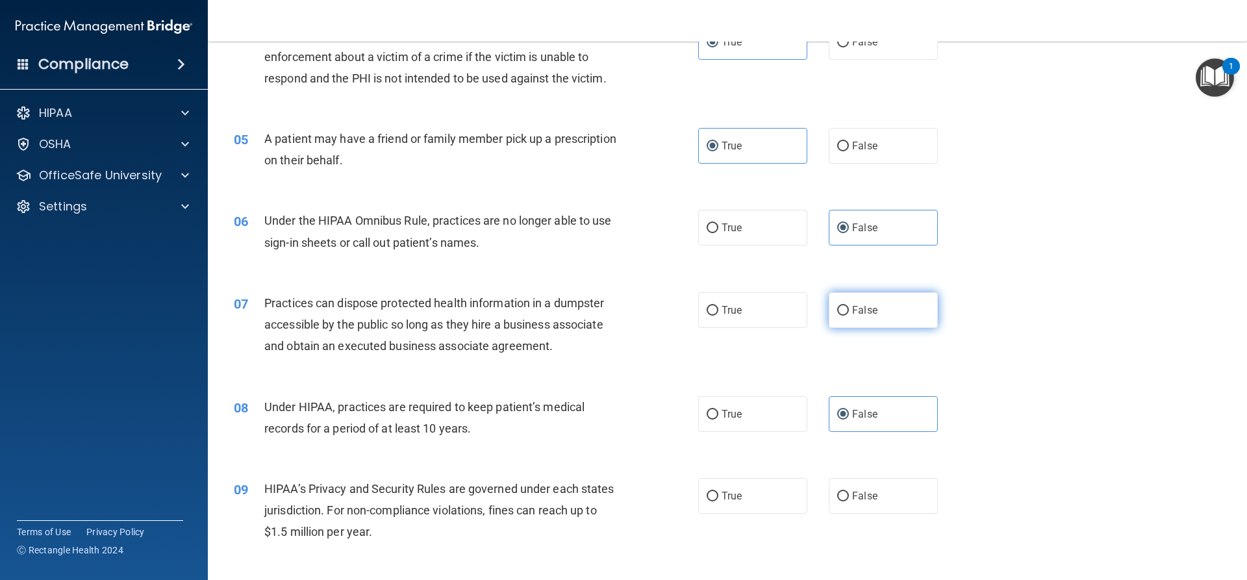
radio input "true"
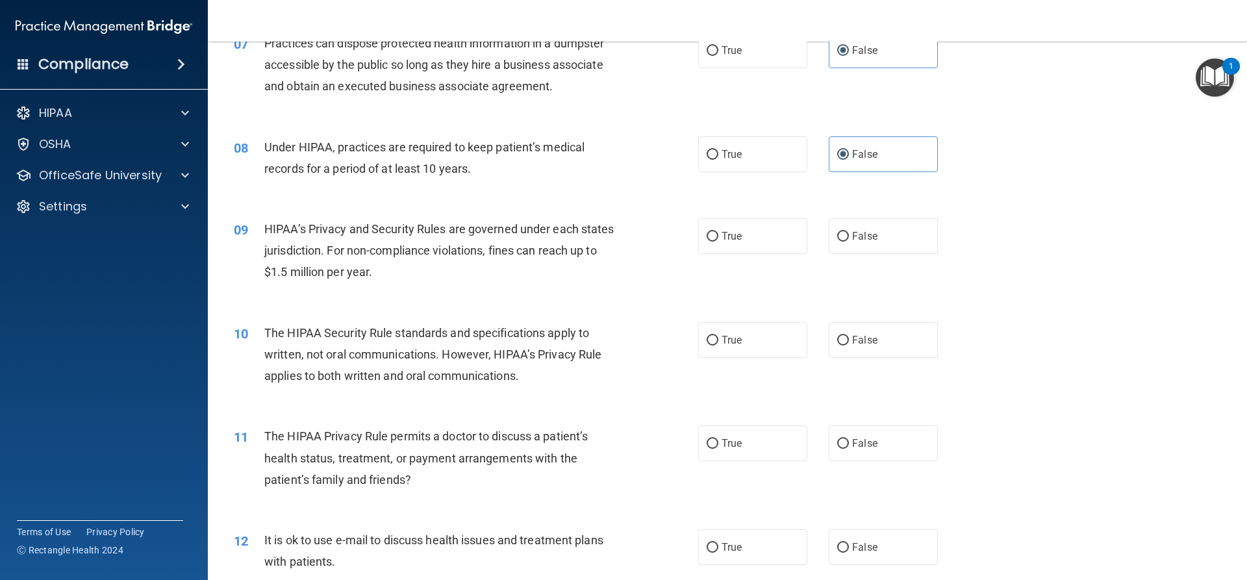
scroll to position [714, 0]
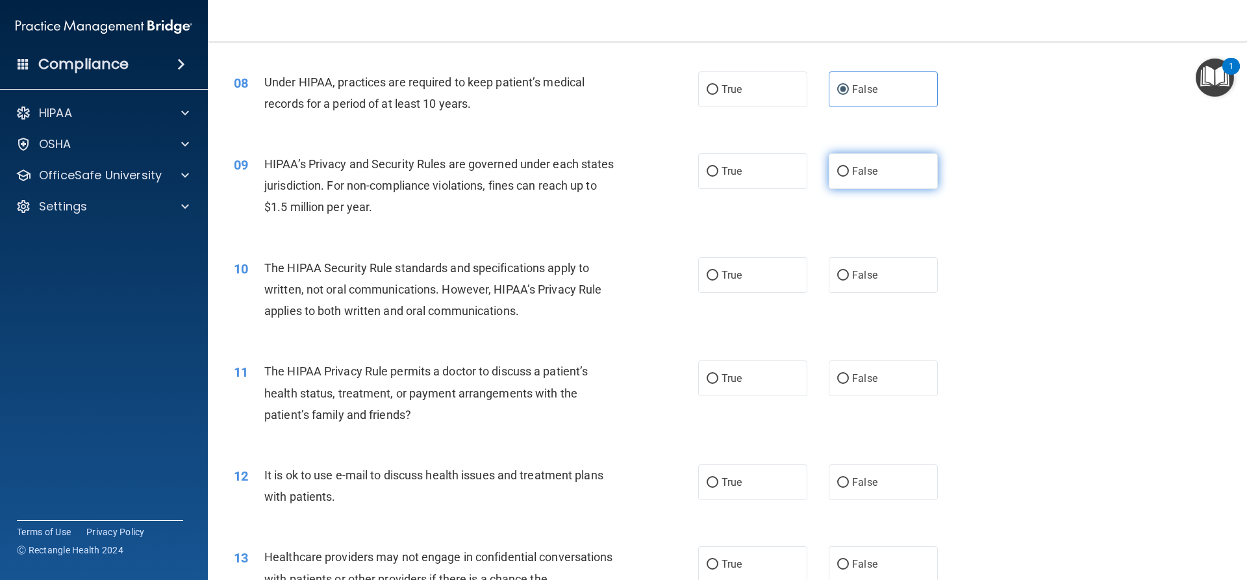
click at [865, 178] on label "False" at bounding box center [882, 171] width 109 height 36
click at [849, 177] on input "False" at bounding box center [843, 172] width 12 height 10
radio input "true"
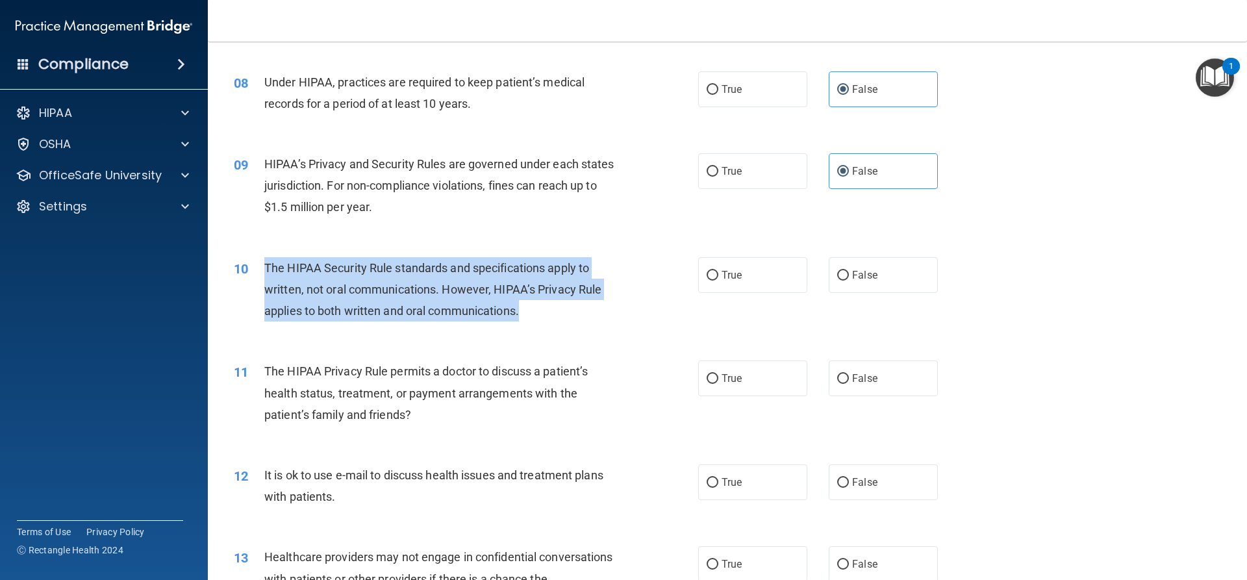
drag, startPoint x: 538, startPoint y: 310, endPoint x: 266, endPoint y: 258, distance: 277.6
click at [266, 258] on div "The HIPAA Security Rule standards and specifications apply to written, not oral…" at bounding box center [445, 289] width 363 height 65
copy span "The HIPAA Security Rule standards and specifications apply to written, not oral…"
click at [725, 287] on label "True" at bounding box center [752, 275] width 109 height 36
click at [718, 280] on input "True" at bounding box center [712, 276] width 12 height 10
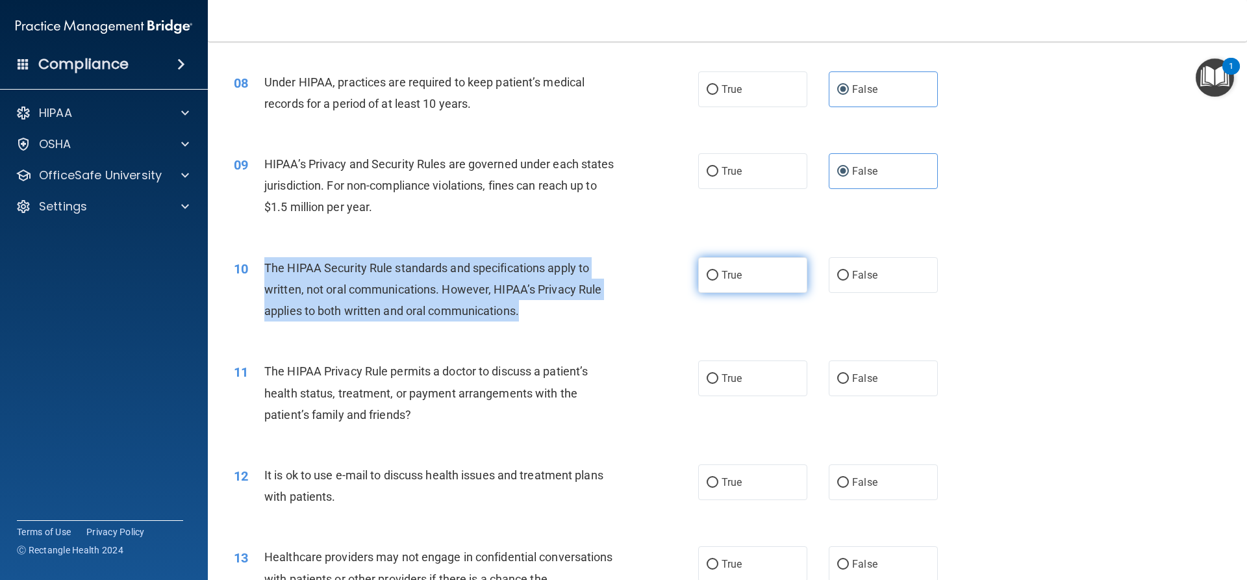
radio input "true"
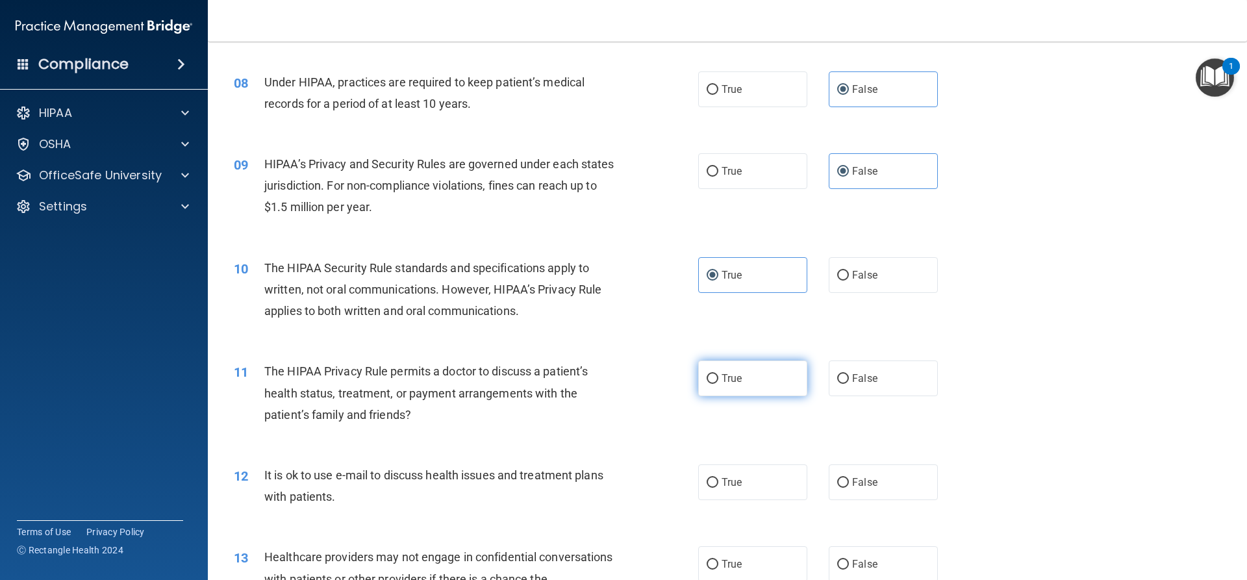
click at [767, 388] on label "True" at bounding box center [752, 378] width 109 height 36
click at [718, 384] on input "True" at bounding box center [712, 379] width 12 height 10
radio input "true"
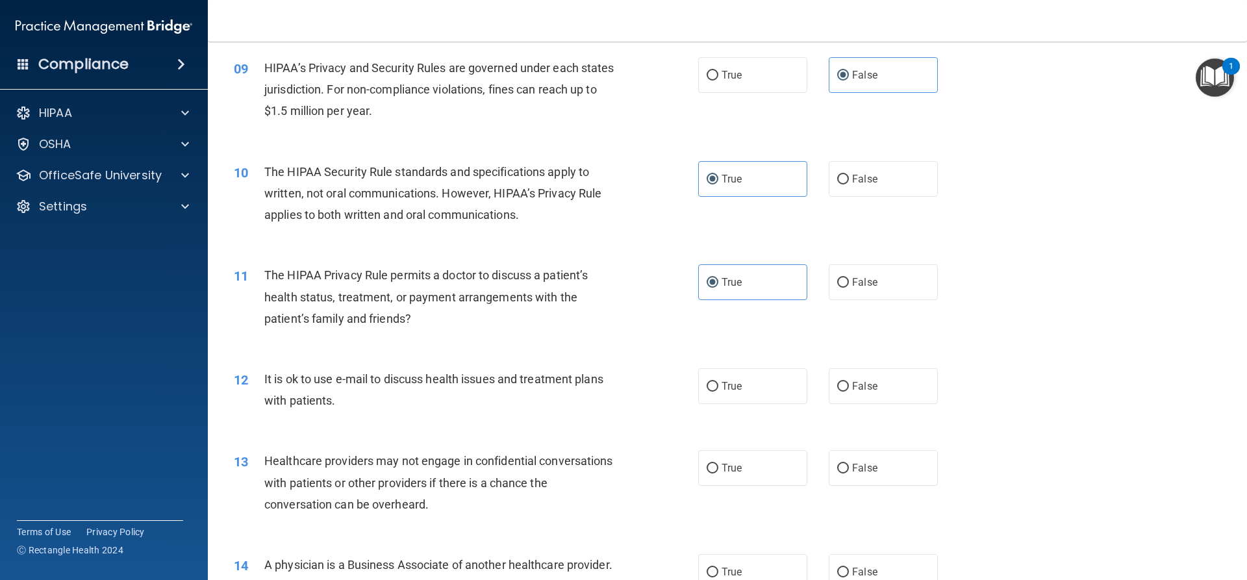
scroll to position [844, 0]
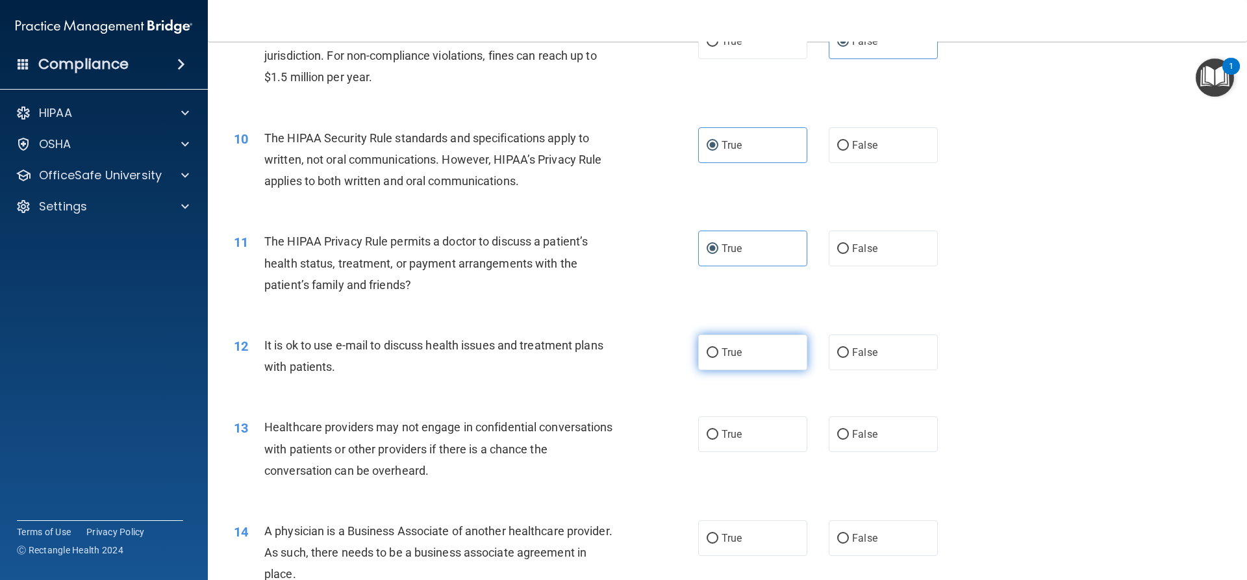
click at [723, 346] on span "True" at bounding box center [731, 352] width 20 height 12
click at [718, 348] on input "True" at bounding box center [712, 353] width 12 height 10
radio input "true"
click at [880, 435] on label "False" at bounding box center [882, 434] width 109 height 36
click at [849, 435] on input "False" at bounding box center [843, 435] width 12 height 10
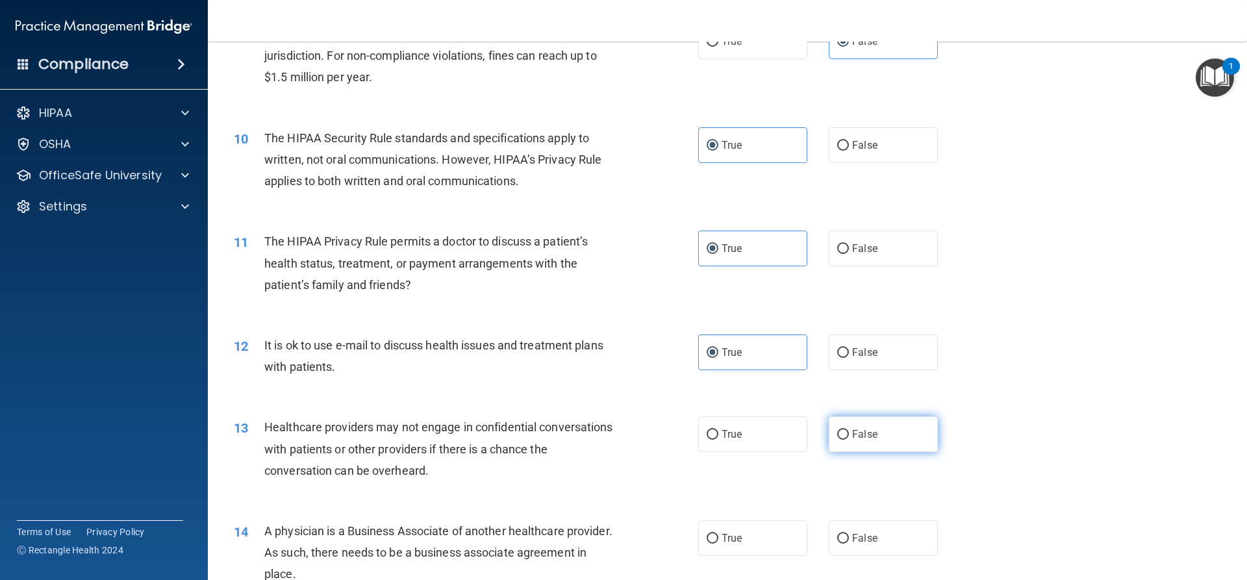
radio input "true"
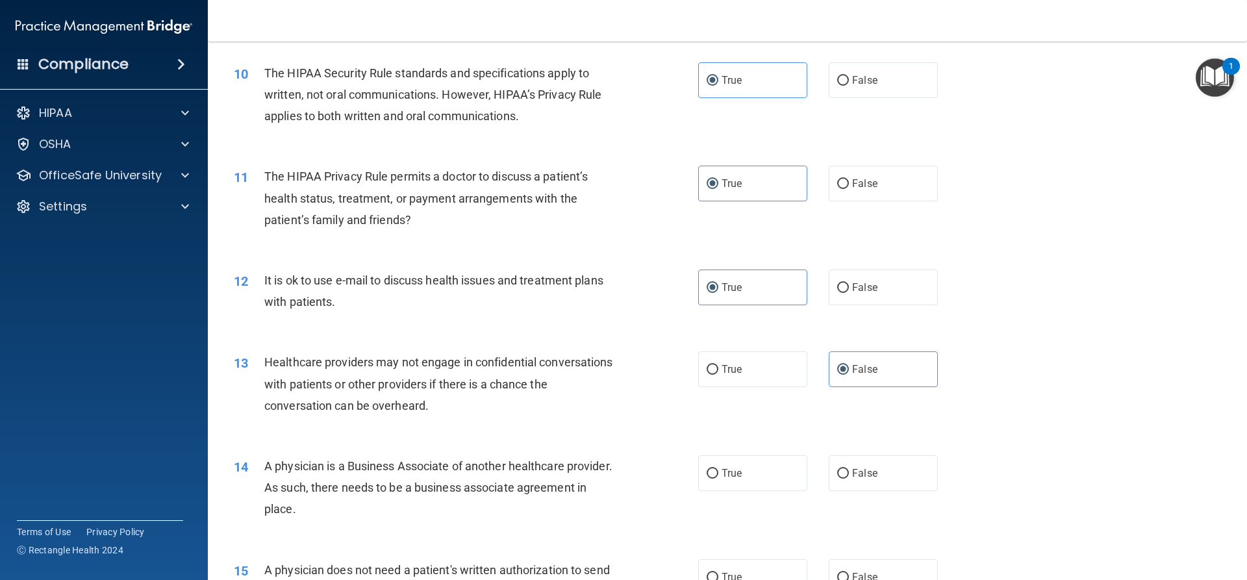
scroll to position [974, 0]
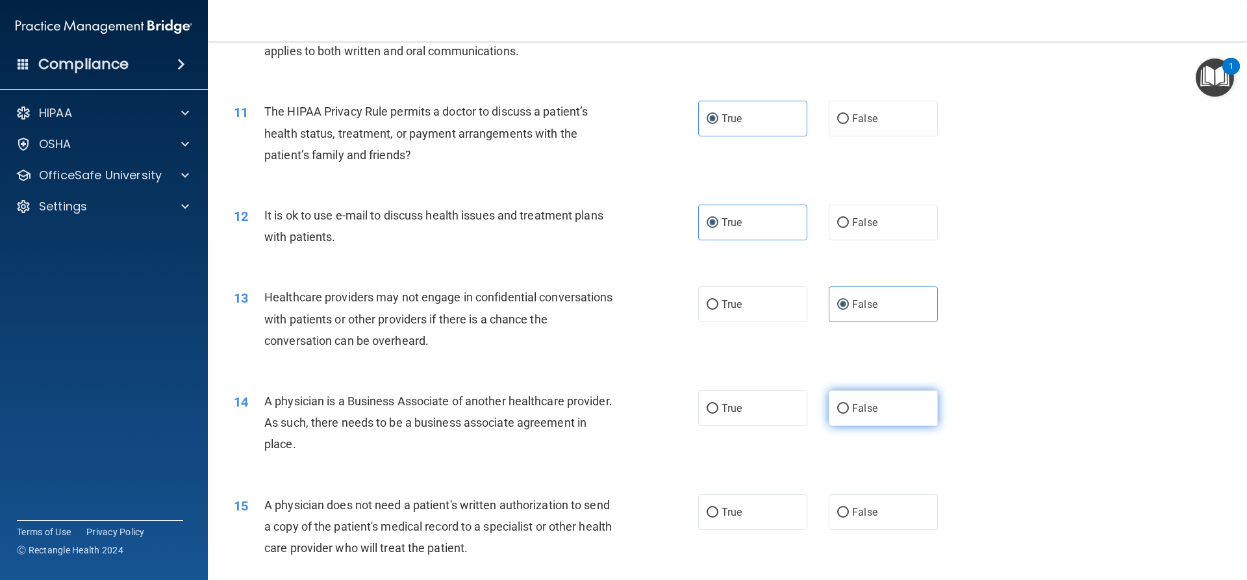
click at [867, 393] on label "False" at bounding box center [882, 408] width 109 height 36
click at [849, 404] on input "False" at bounding box center [843, 409] width 12 height 10
radio input "true"
click at [721, 510] on span "True" at bounding box center [731, 512] width 20 height 12
click at [718, 510] on input "True" at bounding box center [712, 513] width 12 height 10
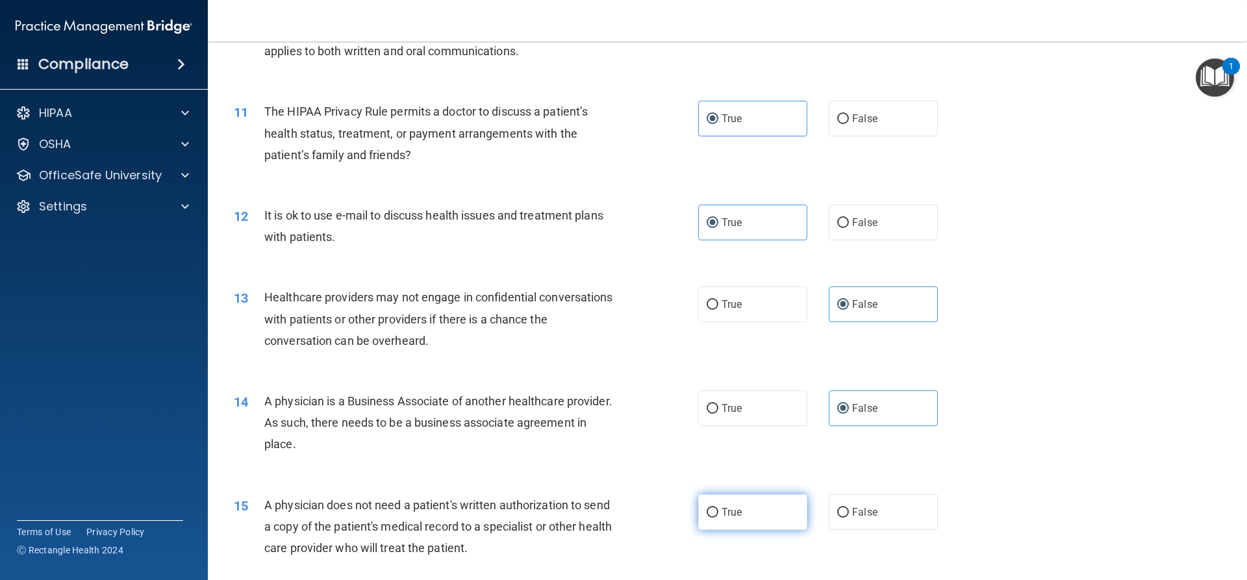
radio input "true"
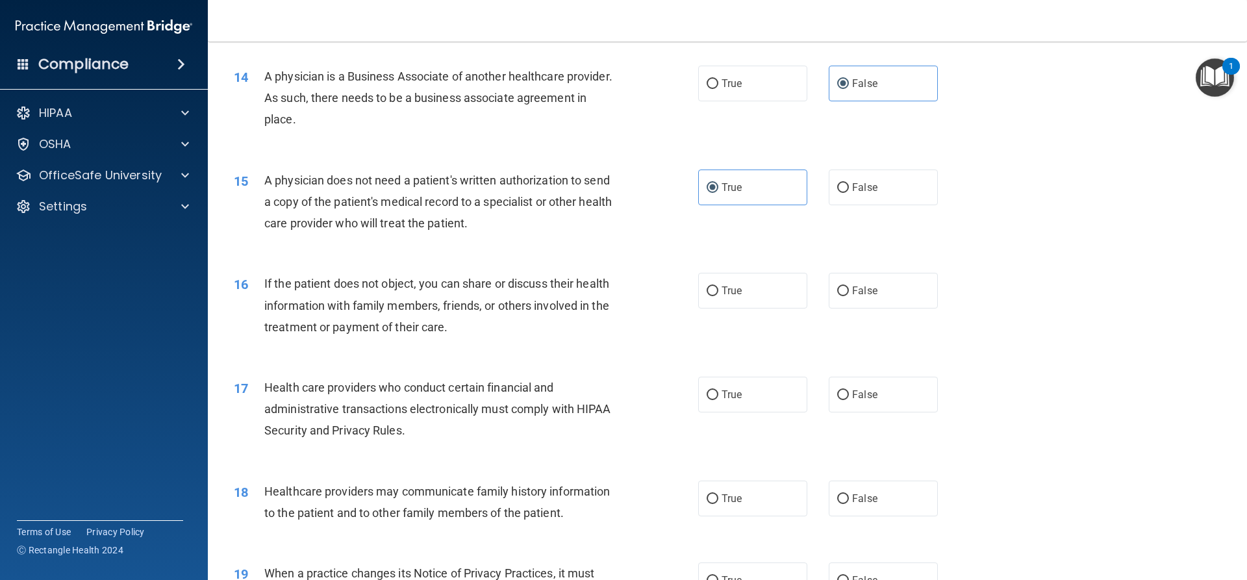
scroll to position [1363, 0]
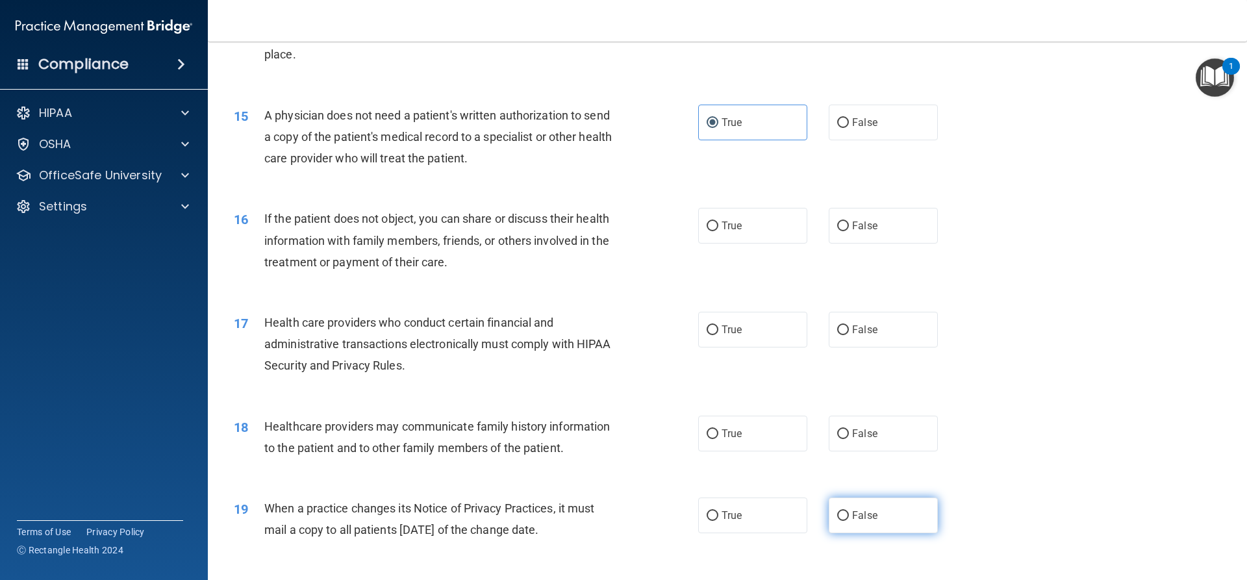
click at [864, 512] on span "False" at bounding box center [864, 515] width 25 height 12
click at [849, 512] on input "False" at bounding box center [843, 516] width 12 height 10
radio input "true"
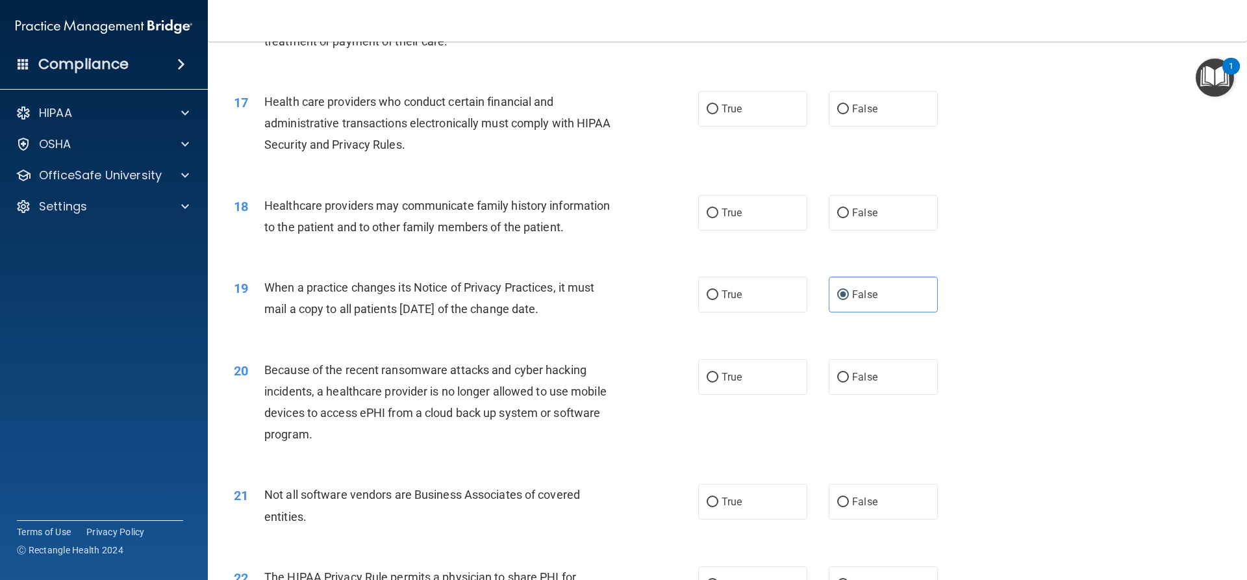
scroll to position [1623, 0]
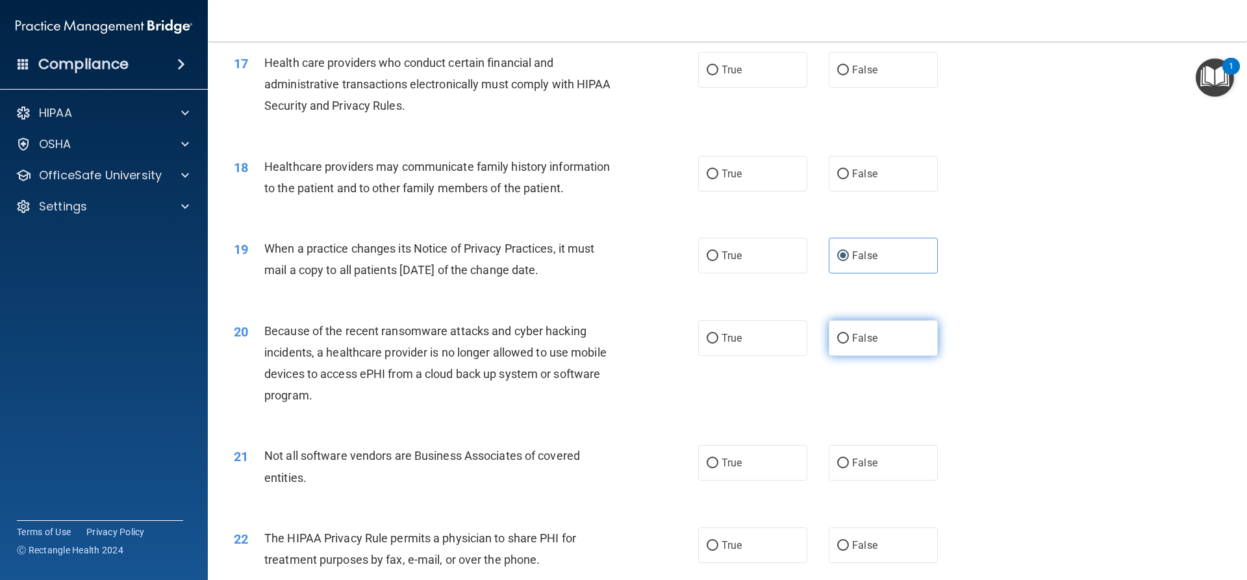
click at [843, 328] on label "False" at bounding box center [882, 338] width 109 height 36
click at [843, 334] on input "False" at bounding box center [843, 339] width 12 height 10
radio input "true"
click at [721, 458] on span "True" at bounding box center [731, 462] width 20 height 12
click at [718, 458] on input "True" at bounding box center [712, 463] width 12 height 10
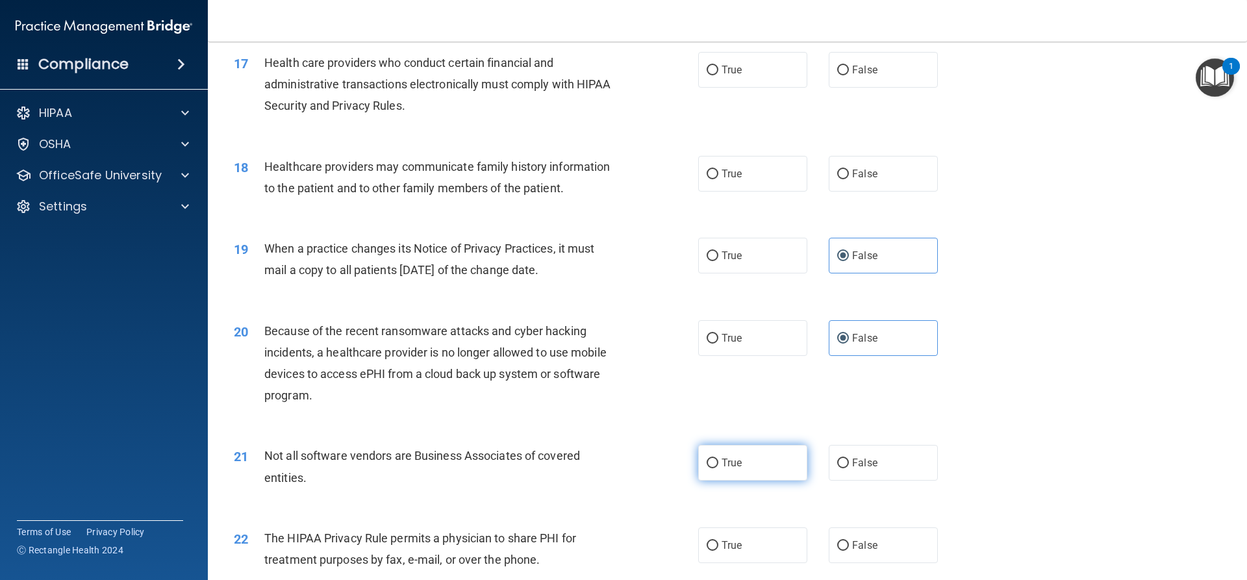
radio input "true"
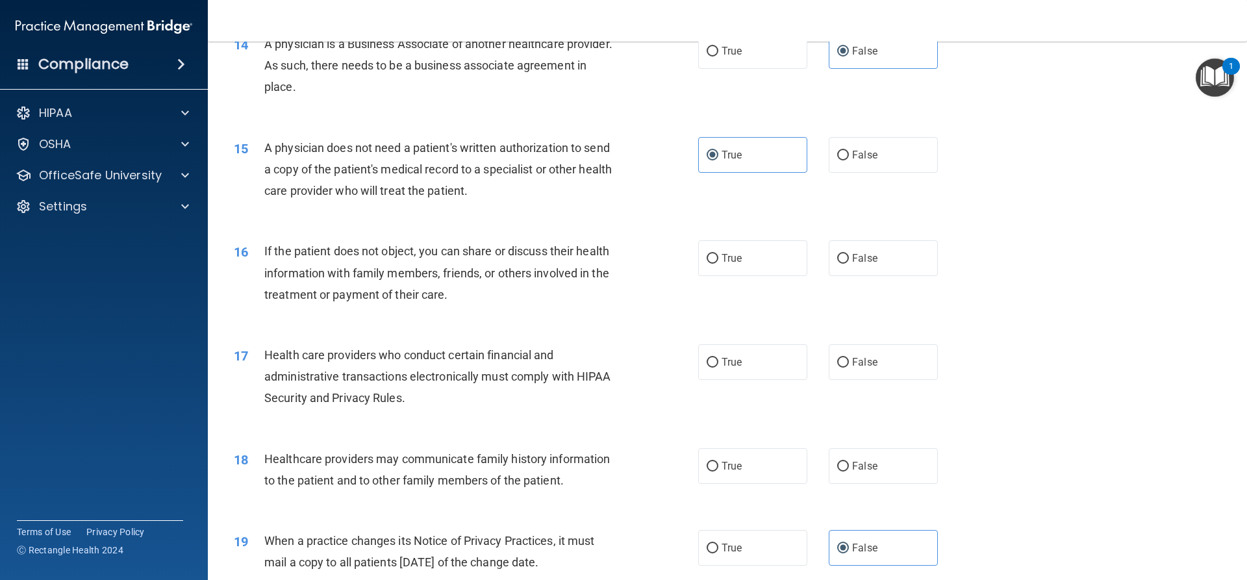
scroll to position [1299, 0]
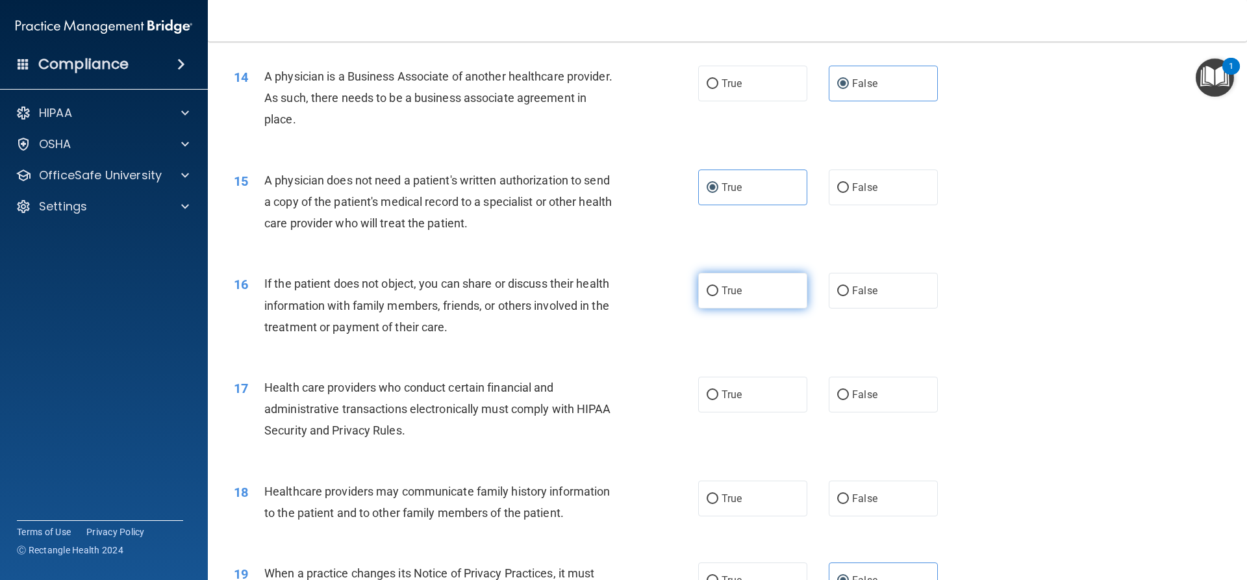
click at [719, 299] on label "True" at bounding box center [752, 291] width 109 height 36
click at [718, 296] on input "True" at bounding box center [712, 291] width 12 height 10
radio input "true"
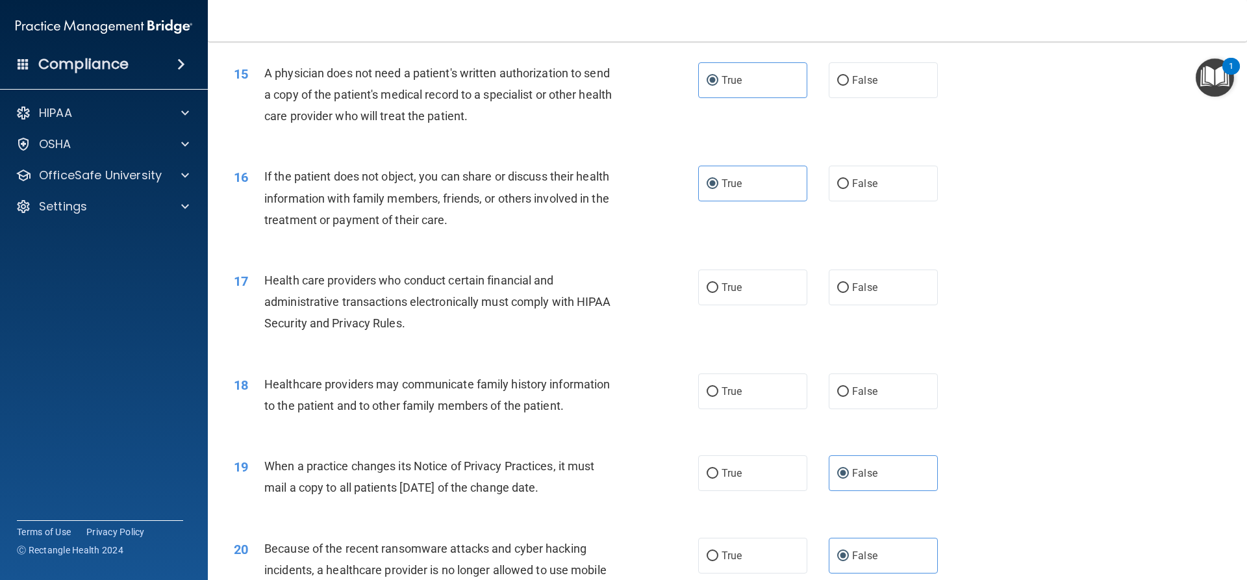
scroll to position [1428, 0]
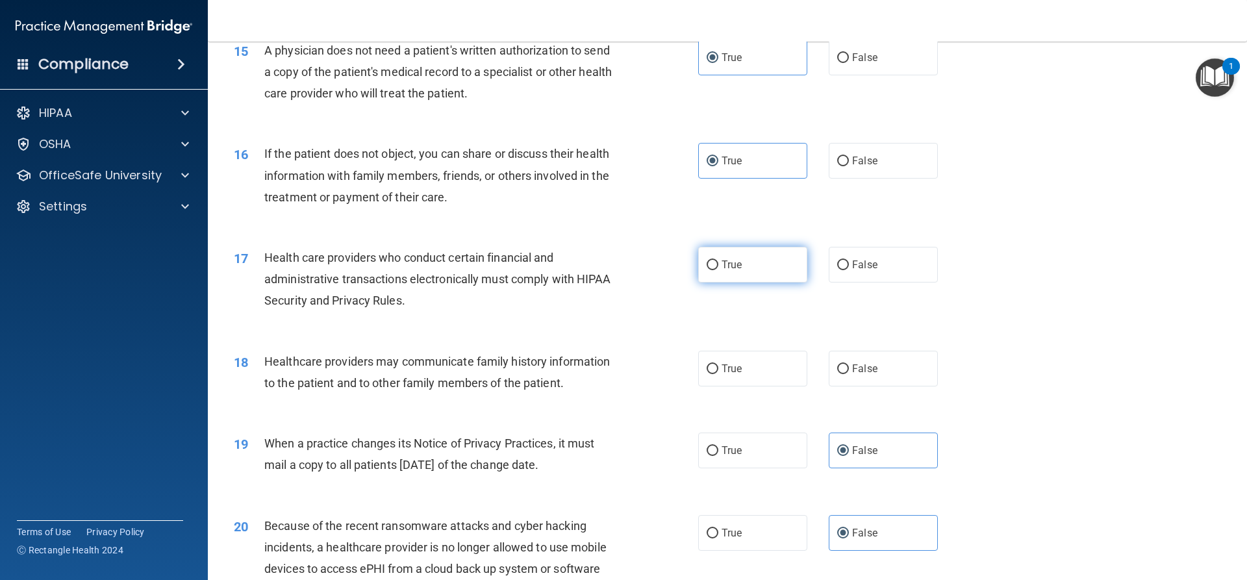
click at [751, 270] on label "True" at bounding box center [752, 265] width 109 height 36
click at [718, 270] on input "True" at bounding box center [712, 265] width 12 height 10
radio input "true"
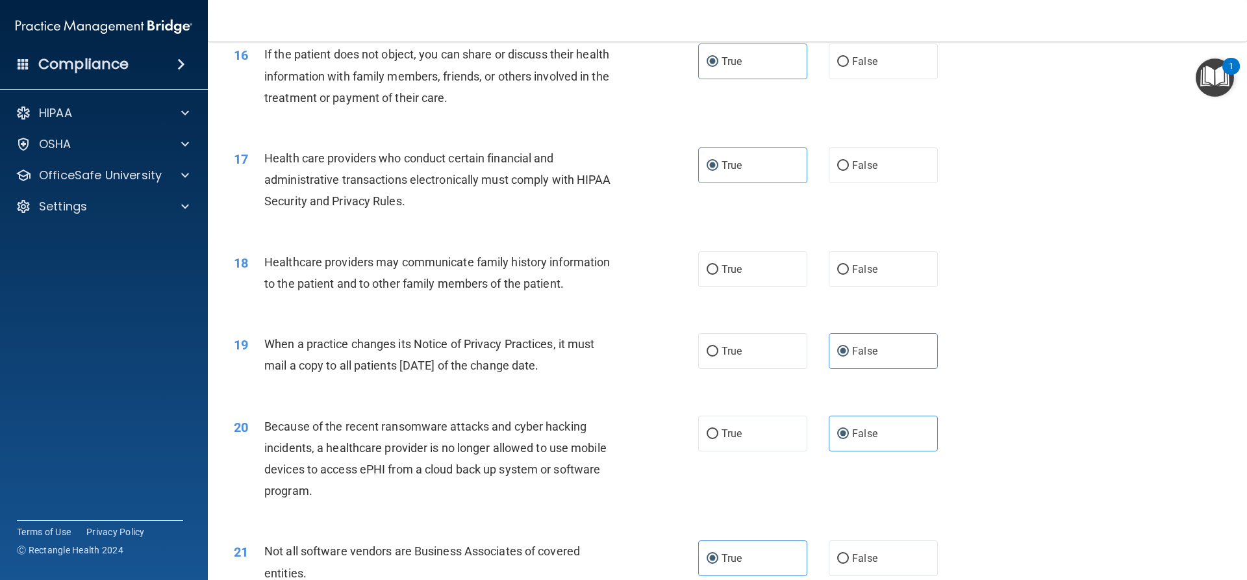
scroll to position [1558, 0]
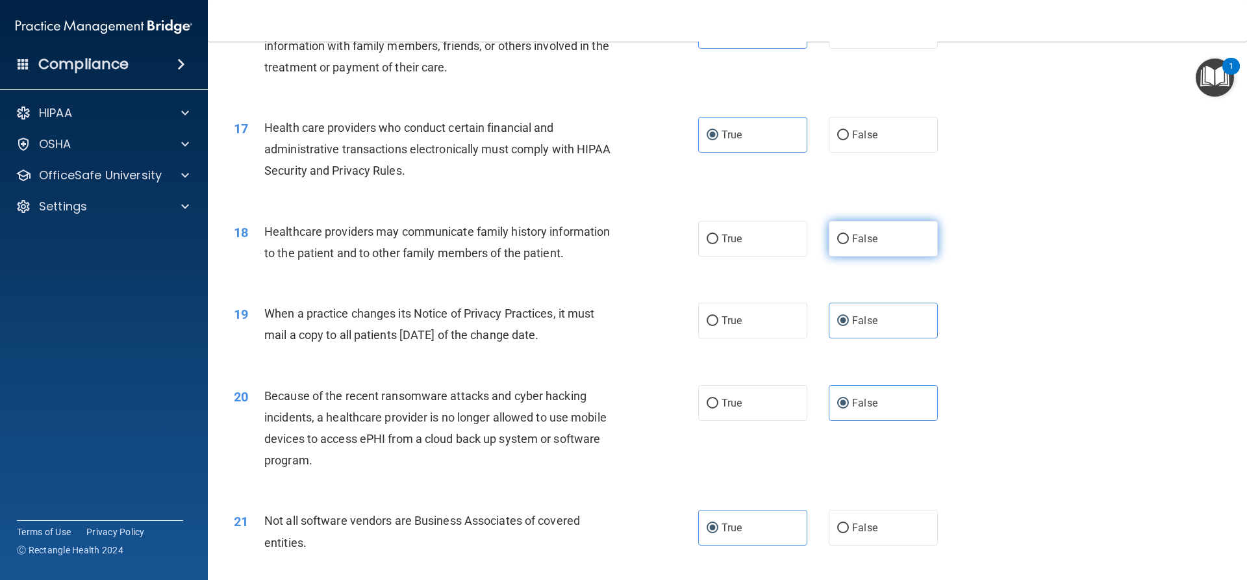
click at [843, 251] on label "False" at bounding box center [882, 239] width 109 height 36
click at [843, 244] on input "False" at bounding box center [843, 239] width 12 height 10
radio input "true"
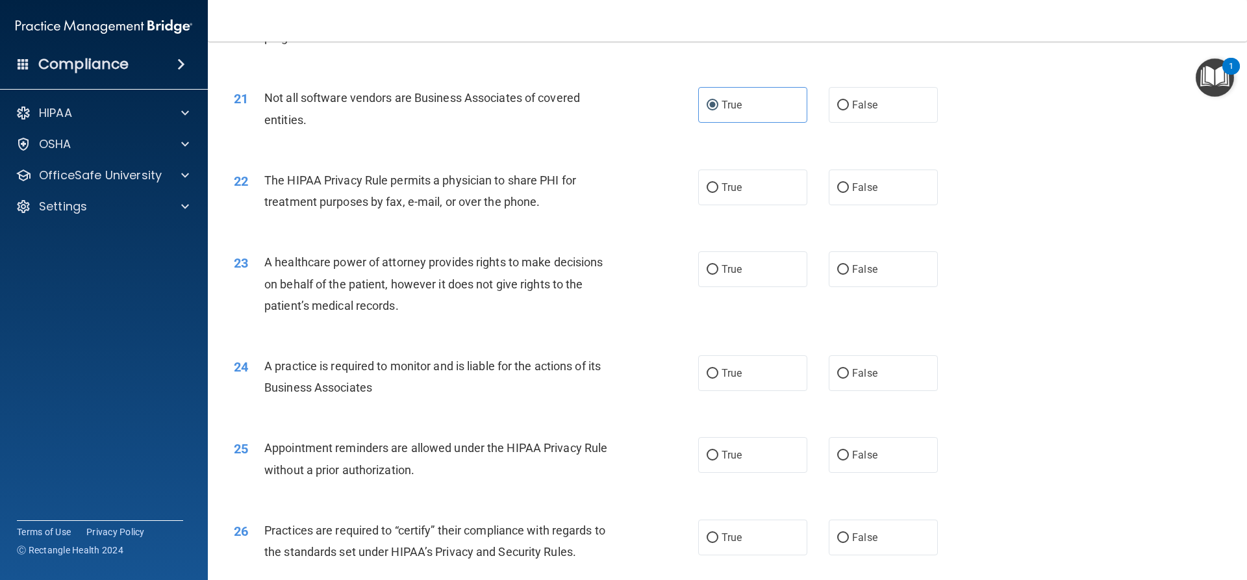
scroll to position [2013, 0]
